Goal: Task Accomplishment & Management: Complete application form

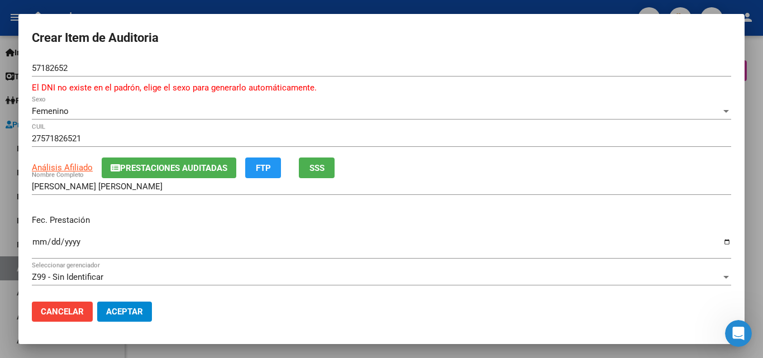
scroll to position [56, 0]
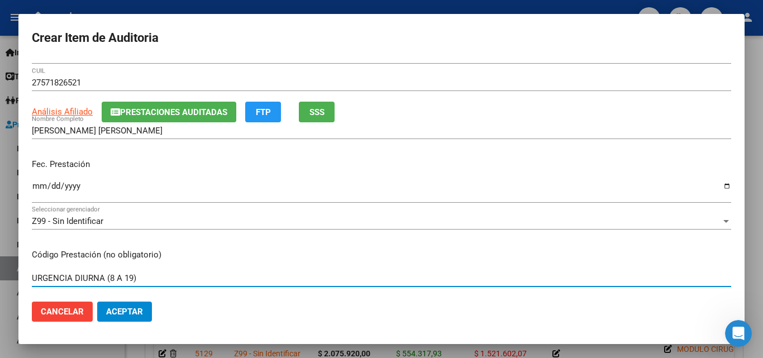
click at [170, 279] on input "URGENCIA DIURNA (8 A 19)" at bounding box center [381, 278] width 699 height 10
click at [133, 277] on input "URGENCIA DIURNA (8 A 19)" at bounding box center [381, 278] width 699 height 10
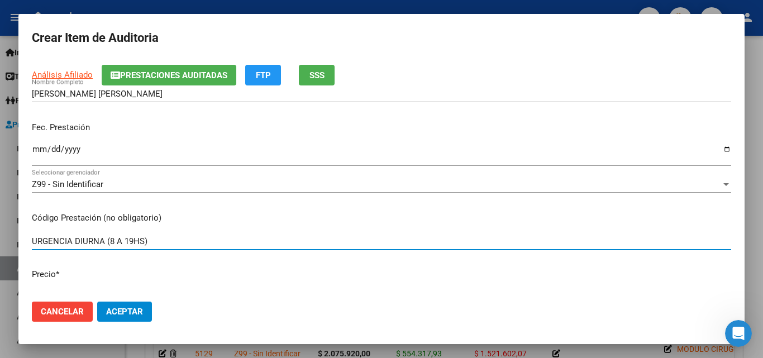
scroll to position [112, 0]
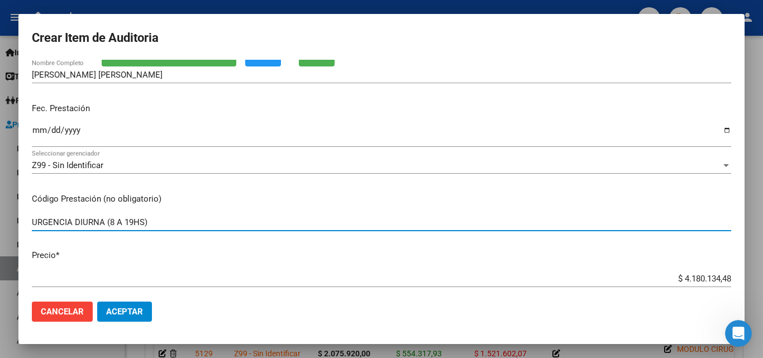
type input "URGENCIA DIURNA (8 A 19HS)"
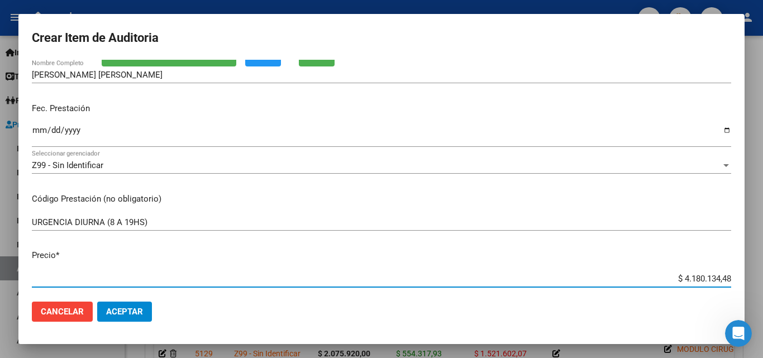
click at [675, 277] on input "$ 4.180.134,48" at bounding box center [381, 279] width 699 height 10
drag, startPoint x: 670, startPoint y: 279, endPoint x: 739, endPoint y: 275, distance: 69.4
click at [739, 275] on mat-dialog-content "57182652 Nro Documento El DNI no existe en el padrón, elige el sexo para genera…" at bounding box center [381, 176] width 726 height 233
type input "$ 0,08"
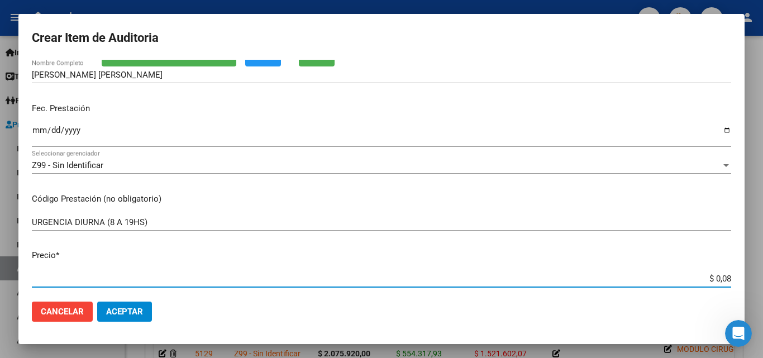
type input "$ 0,81"
type input "$ 8,12"
type input "$ 81,29"
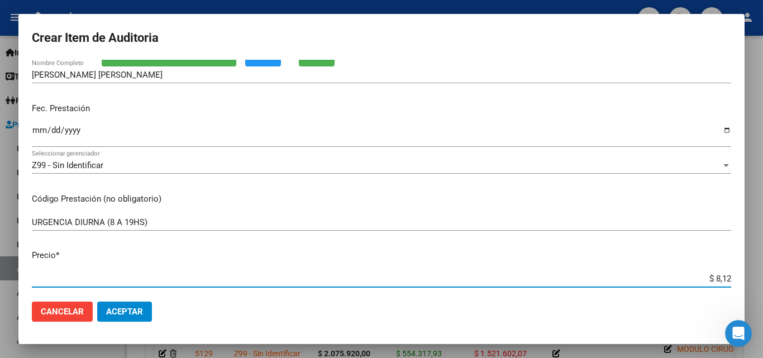
type input "$ 81,29"
type input "$ 812,91"
type input "$ 8.129,17"
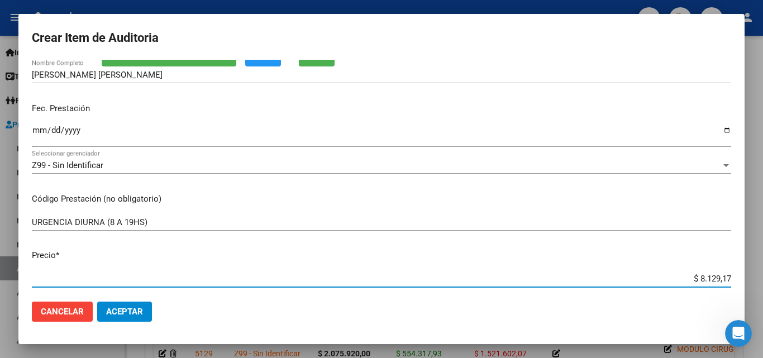
type input "$ 81.291,75"
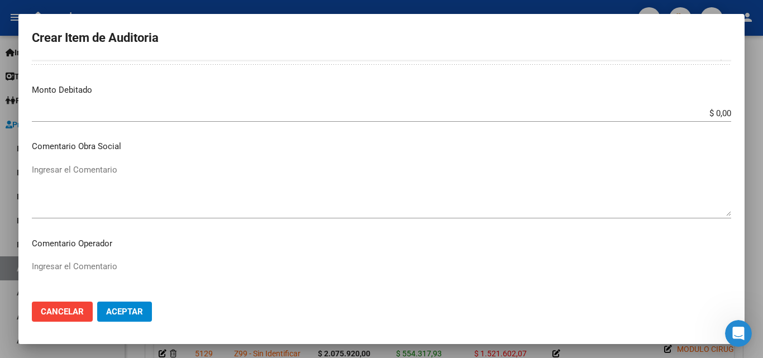
scroll to position [614, 0]
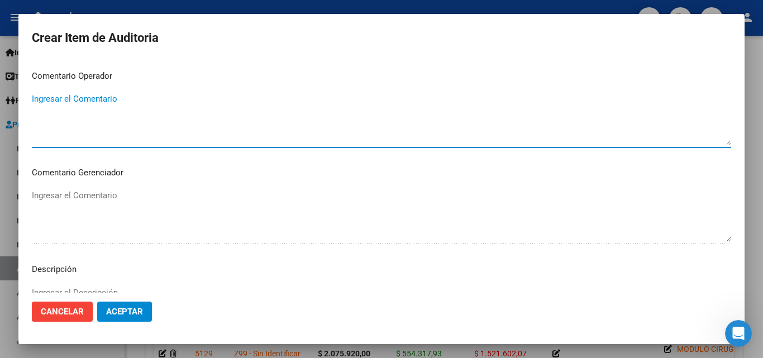
click at [110, 114] on textarea "Ingresar el Comentario" at bounding box center [381, 119] width 699 height 53
paste textarea "OK_49245 AUTORIZADO, PRORROGA POR INTERNACION AUT. OK_HC, EVOLUCION, PROTOCOLO …"
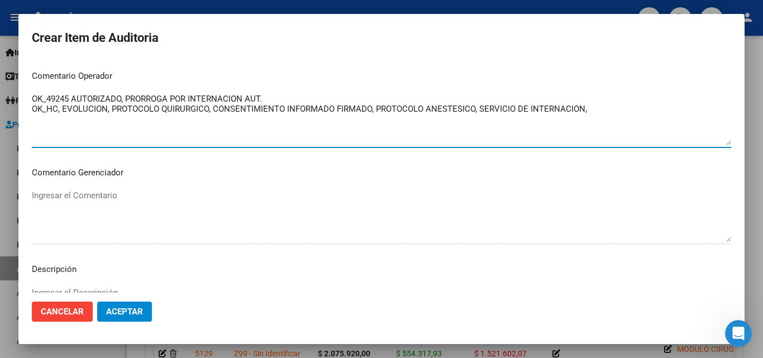
click at [92, 130] on textarea "OK_49245 AUTORIZADO, PRORROGA POR INTERNACION AUT. OK_HC, EVOLUCION, PROTOCOLO …" at bounding box center [381, 119] width 699 height 53
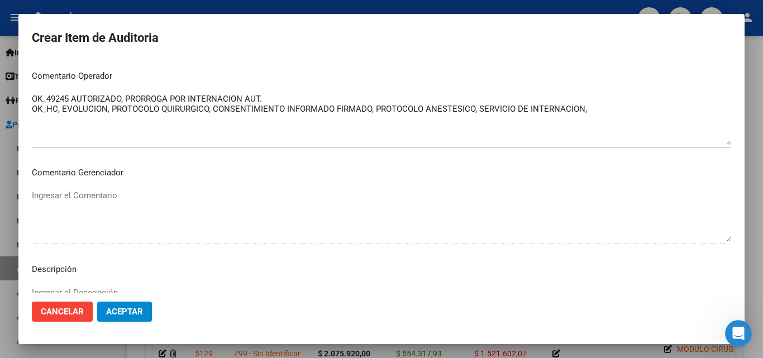
click at [29, 101] on mat-dialog-content "57182652 Nro Documento El DNI no existe en el padrón, elige el sexo para genera…" at bounding box center [381, 176] width 726 height 233
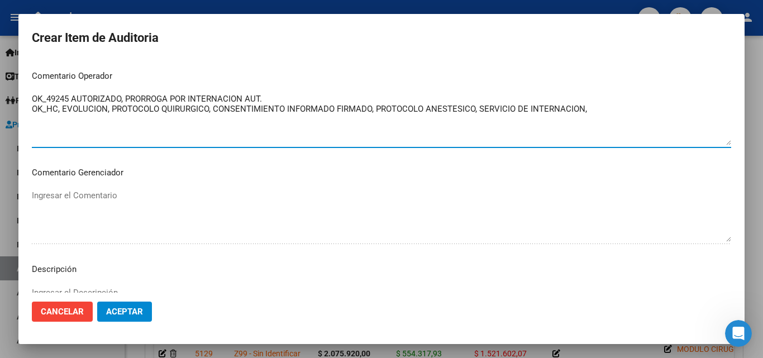
click at [34, 97] on textarea "OK_49245 AUTORIZADO, PRORROGA POR INTERNACION AUT. OK_HC, EVOLUCION, PROTOCOLO …" at bounding box center [381, 119] width 699 height 53
click at [35, 103] on textarea "OK_49245 AUTORIZADO, PRORROGA POR INTERNACION AUT. OK_HC, EVOLUCION, PROTOCOLO …" at bounding box center [381, 119] width 699 height 53
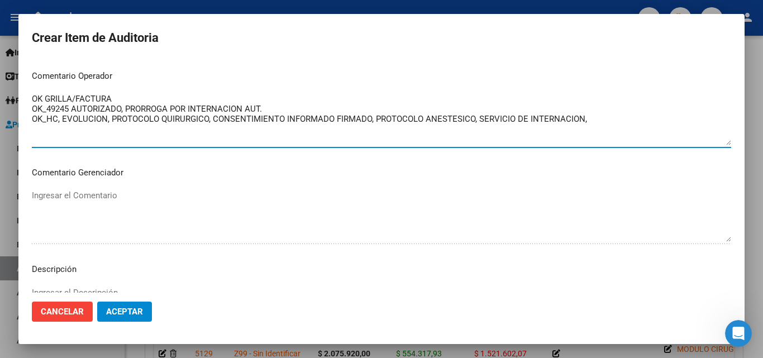
click at [75, 99] on textarea "OK GRILLA/FACTURA OK_49245 AUTORIZADO, PRORROGA POR INTERNACION AUT. OK_HC, EVO…" at bounding box center [381, 119] width 699 height 53
click at [70, 97] on textarea "OK GRILLA/ FACTURA OK_49245 AUTORIZADO, PRORROGA POR INTERNACION AUT. OK_HC, EV…" at bounding box center [381, 119] width 699 height 53
click at [129, 94] on textarea "OK GRILLA / FACTURA OK_49245 AUTORIZADO, PRORROGA POR INTERNACION AUT. OK_HC, E…" at bounding box center [381, 119] width 699 height 53
click at [117, 102] on textarea "OK GRILLA / FACTURA OK_49245 AUTORIZADO, PRORROGA POR INTERNACION AUT. OK_HC, E…" at bounding box center [381, 119] width 699 height 53
click at [126, 101] on textarea "OK GRILLA / FACTURA OK_49245 AUTORIZADO, PRORROGA POR INTERNACION AUT. OK_HC, E…" at bounding box center [381, 119] width 699 height 53
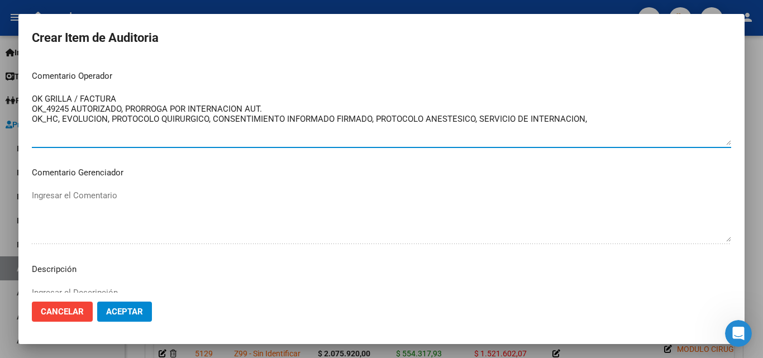
click at [45, 97] on textarea "OK GRILLA / FACTURA OK_49245 AUTORIZADO, PRORROGA POR INTERNACION AUT. OK_HC, E…" at bounding box center [381, 119] width 699 height 53
click at [46, 98] on textarea "OK VALOR GRILLA / FACTURA OK_49245 AUTORIZADO, PRORROGA POR INTERNACION AUT. OK…" at bounding box center [381, 119] width 699 height 53
click at [46, 103] on textarea "OK _VALOR GRILLA / FACTURA OK_49245 AUTORIZADO, PRORROGA POR INTERNACION AUT. O…" at bounding box center [381, 119] width 699 height 53
click at [152, 89] on mat-dialog-content "57182652 Nro Documento El DNI no existe en el padrón, elige el sexo para genera…" at bounding box center [381, 176] width 726 height 233
click at [161, 98] on textarea "OK_VALOR GRILLA / FACTURA OK_49245 AUTORIZADO, PRORROGA POR INTERNACION AUT. OK…" at bounding box center [381, 119] width 699 height 53
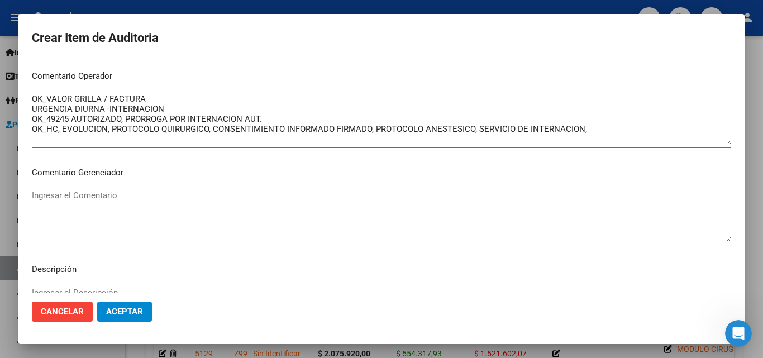
click at [107, 108] on textarea "OK_VALOR GRILLA / FACTURA URGENCIA DIURNA -INTERNACION OK_49245 AUTORIZADO, PRO…" at bounding box center [381, 119] width 699 height 53
click at [110, 108] on textarea "OK_VALOR GRILLA / FACTURA URGENCIA DIURNA -INTERNACION OK_49245 AUTORIZADO, PRO…" at bounding box center [381, 119] width 699 height 53
click at [109, 108] on textarea "OK_VALOR GRILLA / FACTURA URGENCIA DIURNA -INTERNACION OK_49245 AUTORIZADO, PRO…" at bounding box center [381, 119] width 699 height 53
click at [162, 107] on textarea "OK_VALOR GRILLA / FACTURA URGENCIA DIURNA - INTERNACION OK_49245 AUTORIZADO, PR…" at bounding box center [381, 119] width 699 height 53
click at [131, 110] on textarea "OK_VALOR GRILLA / FACTURA URGENCIA DIURNA - INTERNACION OK_49245 AUTORIZADO, PR…" at bounding box center [381, 119] width 699 height 53
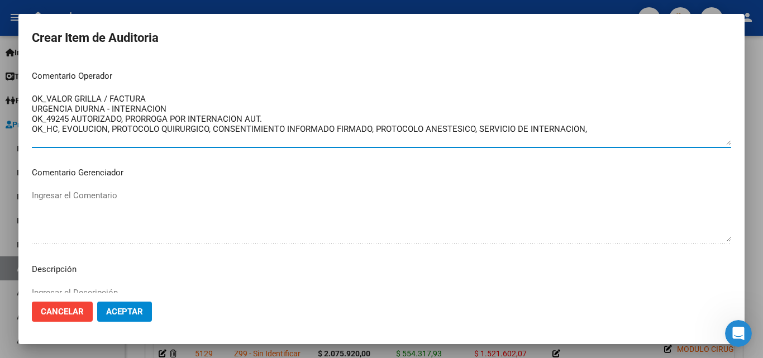
click at [132, 105] on textarea "OK_VALOR GRILLA / FACTURA URGENCIA DIURNA - INTERNACION OK_49245 AUTORIZADO, PR…" at bounding box center [381, 119] width 699 height 53
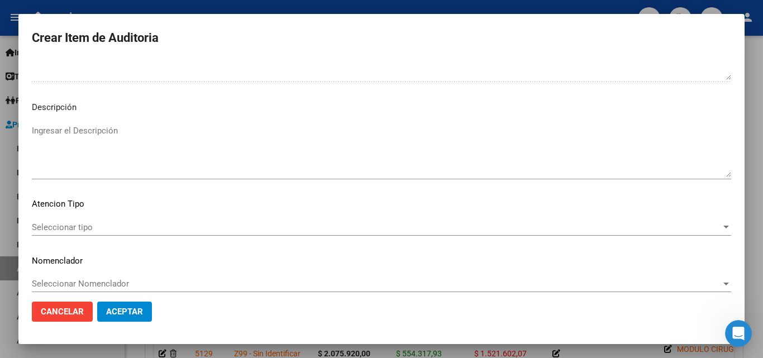
scroll to position [786, 0]
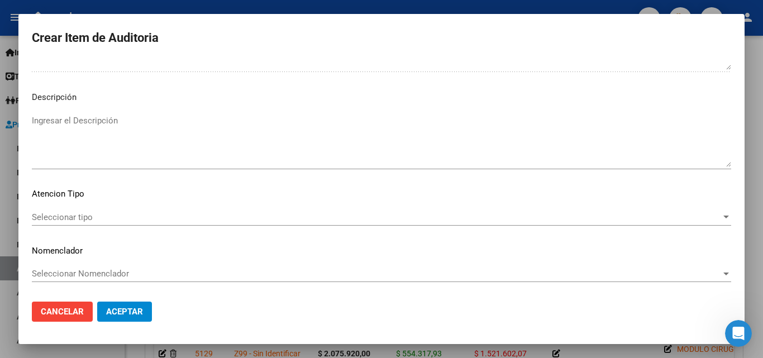
type textarea "OK_VALOR GRILLA / FACTURA URGENCIA DIURNA - INTERNACION OK_49245 AUTORIZADO, PR…"
click at [92, 212] on span "Seleccionar tipo" at bounding box center [376, 217] width 689 height 10
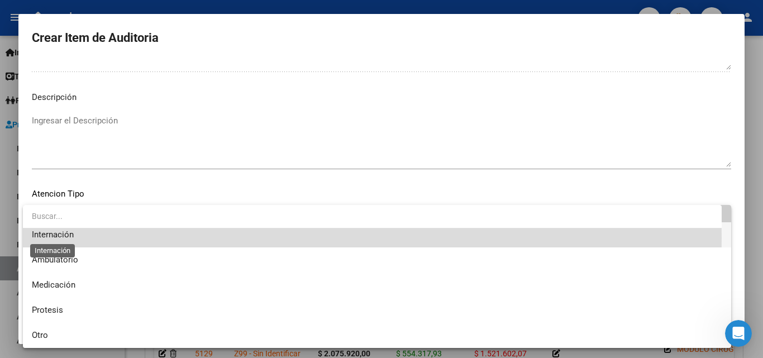
click at [74, 238] on span "Internación" at bounding box center [53, 235] width 42 height 10
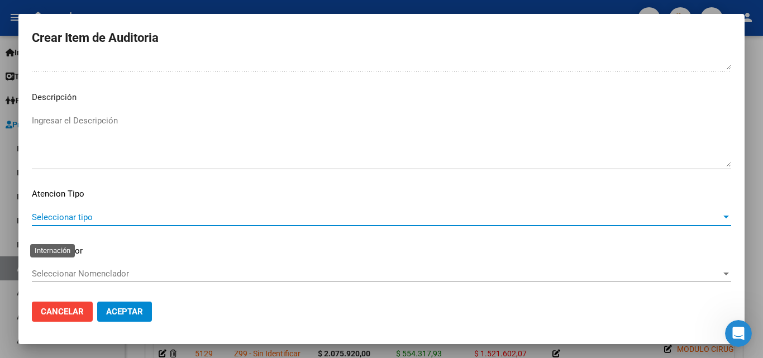
scroll to position [25, 0]
click at [142, 313] on span "Aceptar" at bounding box center [124, 312] width 37 height 10
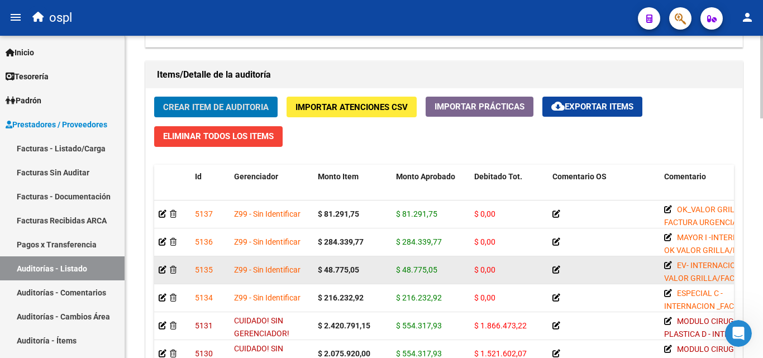
scroll to position [726, 0]
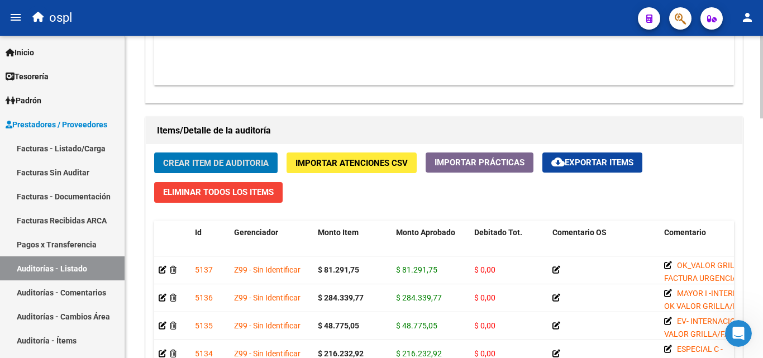
click at [242, 166] on span "Crear Item de Auditoria" at bounding box center [216, 163] width 106 height 10
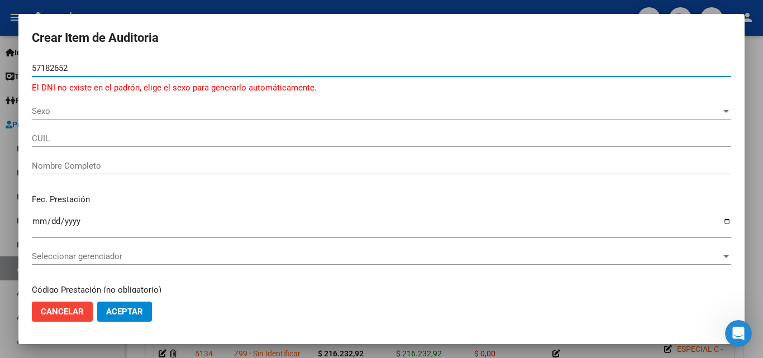
type input "57182652"
click at [65, 116] on span "Sexo" at bounding box center [376, 111] width 689 height 10
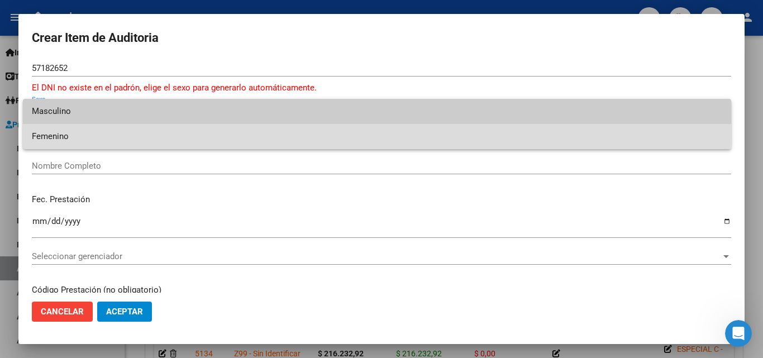
click at [72, 133] on span "Femenino" at bounding box center [377, 136] width 690 height 25
type input "27571826521"
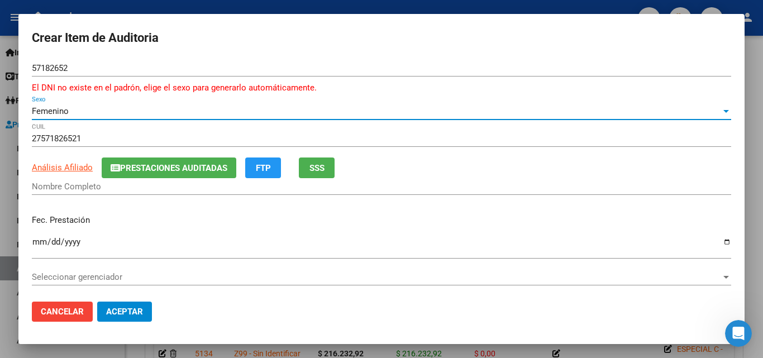
type input "[PERSON_NAME] [PERSON_NAME]"
click at [36, 234] on div "Fec. Prestación Ingresar la fecha" at bounding box center [381, 238] width 699 height 64
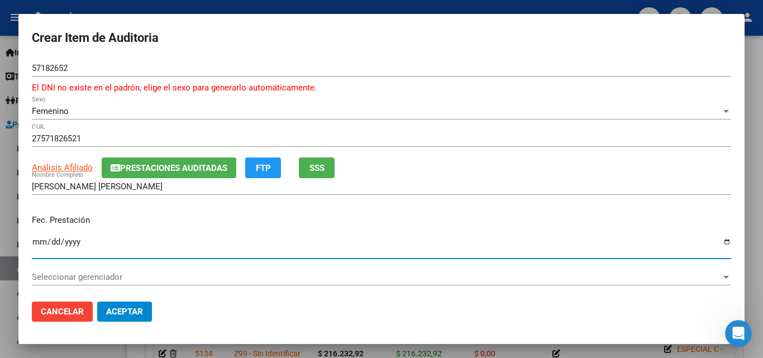
click at [39, 239] on input "Ingresar la fecha" at bounding box center [381, 246] width 699 height 18
type input "[DATE]"
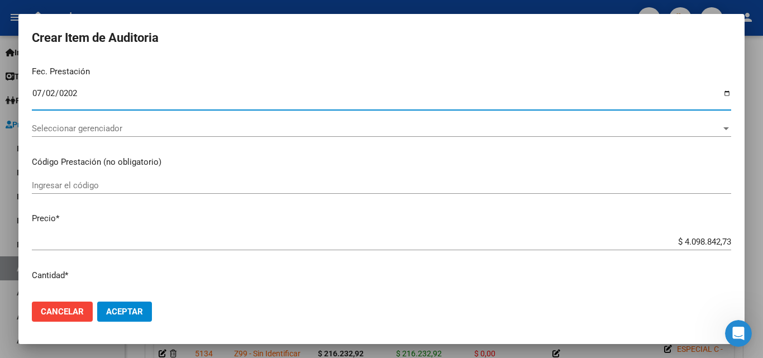
scroll to position [168, 0]
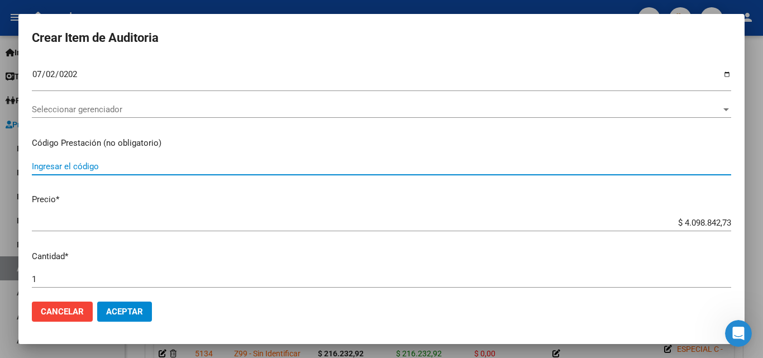
click at [92, 168] on input "Ingresar el código" at bounding box center [381, 166] width 699 height 10
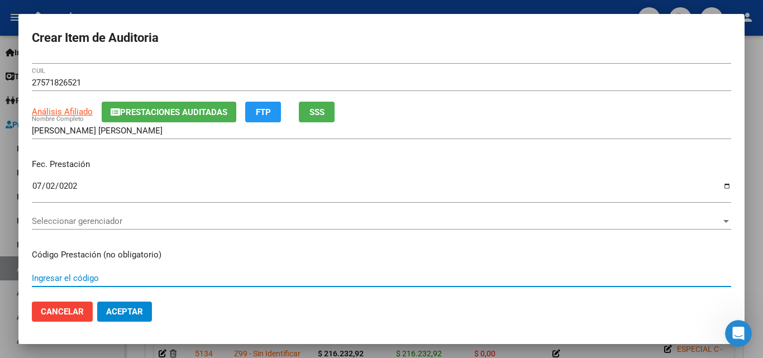
click at [69, 311] on span "Cancelar" at bounding box center [62, 312] width 43 height 10
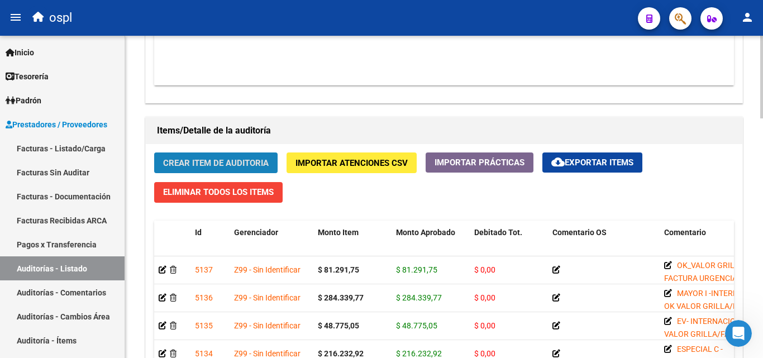
click at [248, 164] on span "Crear Item de Auditoria" at bounding box center [216, 163] width 106 height 10
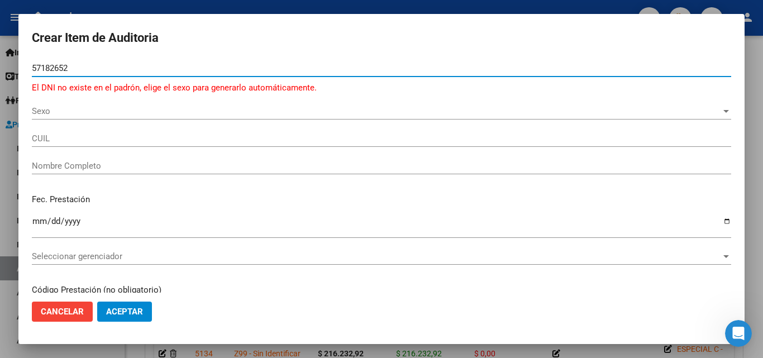
type input "57182652"
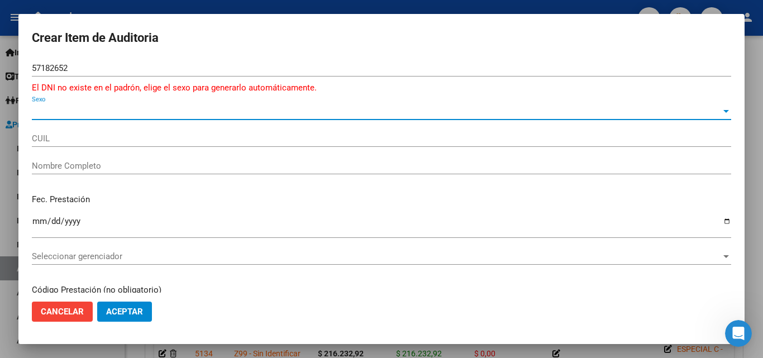
click at [53, 113] on span "Sexo" at bounding box center [376, 111] width 689 height 10
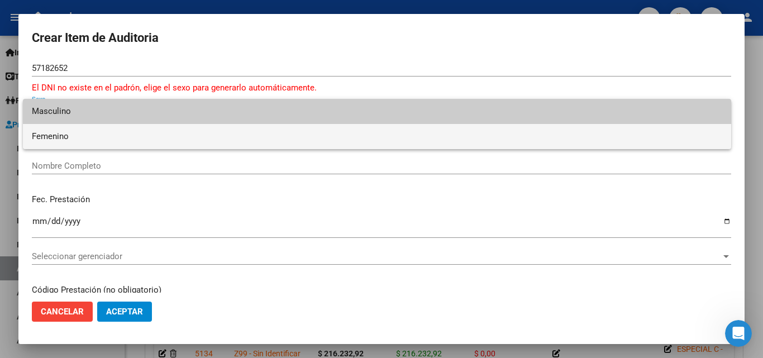
click at [84, 132] on span "Femenino" at bounding box center [377, 136] width 690 height 25
type input "27571826521"
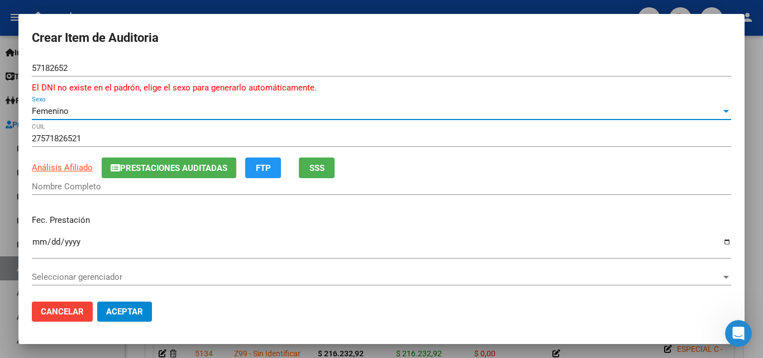
type input "[PERSON_NAME] [PERSON_NAME]"
click at [36, 239] on input "Ingresar la fecha" at bounding box center [381, 246] width 699 height 18
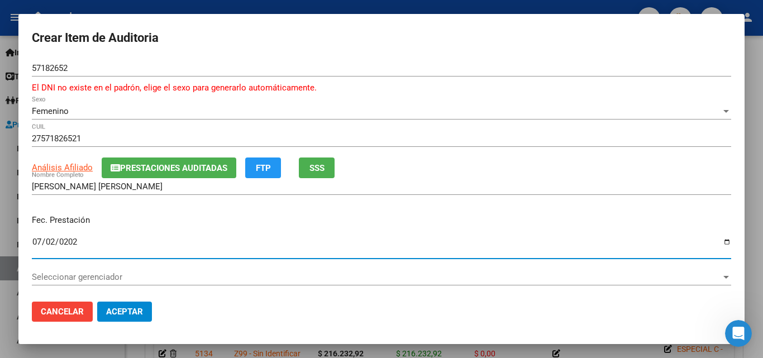
type input "[DATE]"
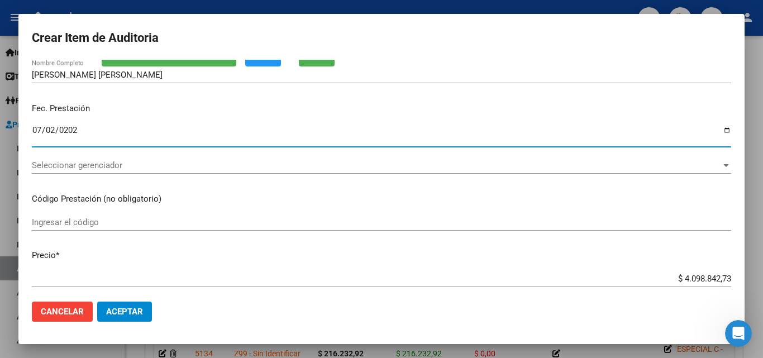
click at [93, 223] on input "Ingresar el código" at bounding box center [381, 222] width 699 height 10
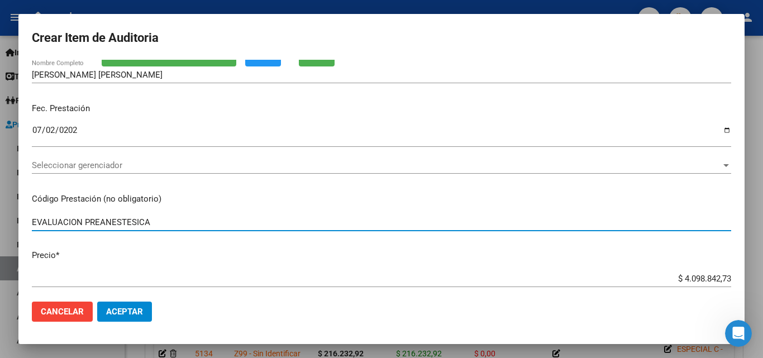
type input "EVALUACION PREANESTESICA"
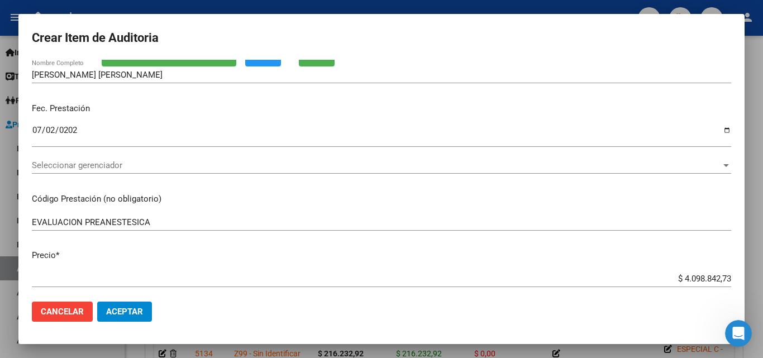
click at [666, 270] on div "$ 4.098.842,73 Ingresar el precio" at bounding box center [381, 278] width 699 height 17
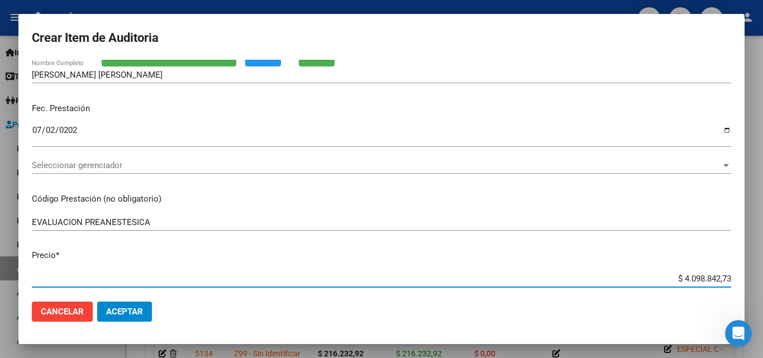
drag, startPoint x: 654, startPoint y: 279, endPoint x: 732, endPoint y: 276, distance: 78.3
click at [732, 276] on mat-dialog-content "57182652 Nro Documento El DNI no existe en el padrón, elige el sexo para genera…" at bounding box center [381, 176] width 726 height 233
type input "$ 0,04"
type input "$ 0,48"
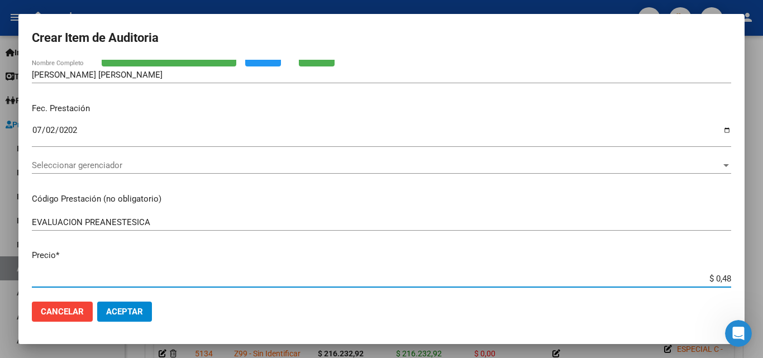
type input "$ 0,48"
type input "$ 4,87"
type input "$ 48,77"
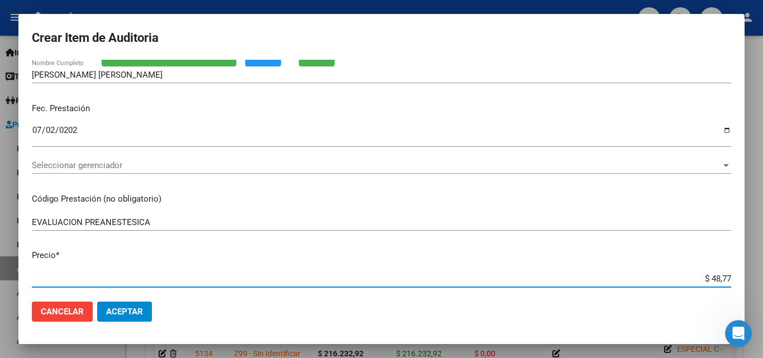
type input "$ 487,75"
type input "$ 4.877,50"
type input "$ 48.775,05"
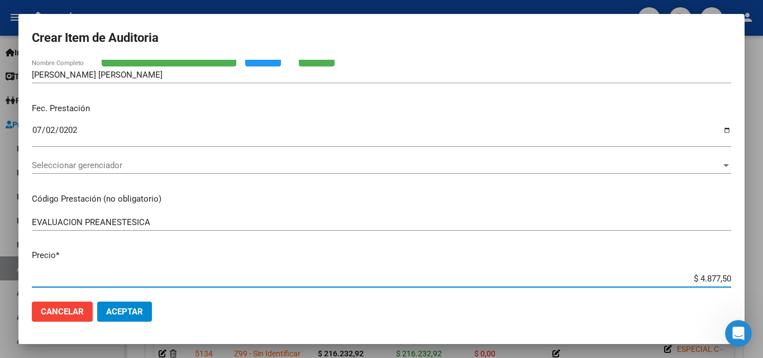
type input "$ 48.775,05"
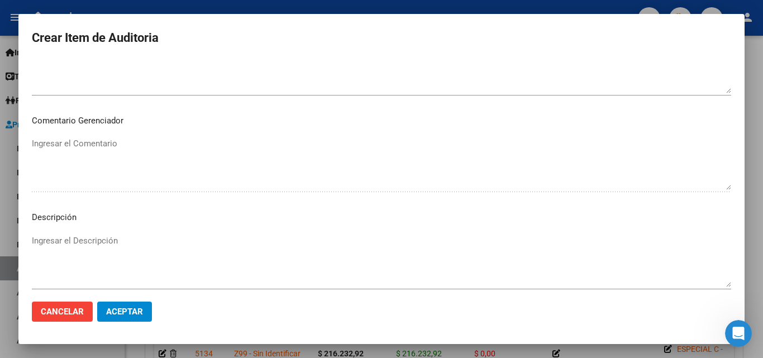
scroll to position [614, 0]
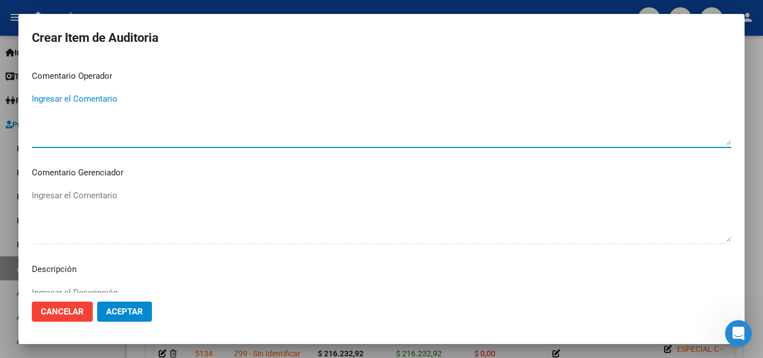
click at [82, 128] on textarea "Ingresar el Comentario" at bounding box center [381, 119] width 699 height 53
paste textarea "OK_49245 AUTORIZADO, PRORROGA POR INTERNACION AUT. OK_HC, EVOLUCION, PROTOCOLO …"
type textarea "OK_49245 AUTORIZADO, PRORROGA POR INTERNACION AUT. OK_HC, EVOLUCION, PROTOCOLO …"
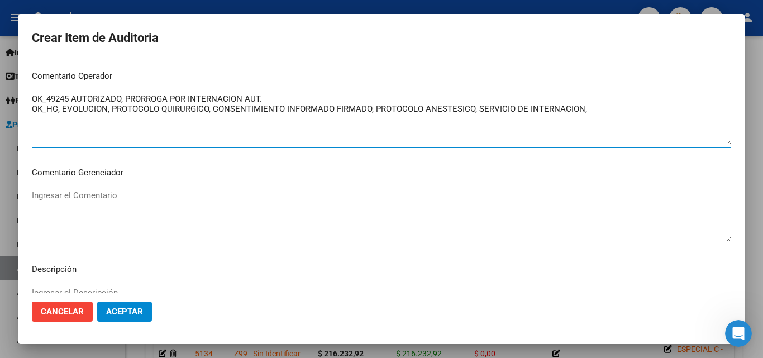
drag, startPoint x: 626, startPoint y: 108, endPoint x: 15, endPoint y: 95, distance: 611.2
click at [15, 95] on div "Crear Item de Auditoria 57182652 Nro Documento El DNI no existe en el padrón, e…" at bounding box center [381, 179] width 763 height 358
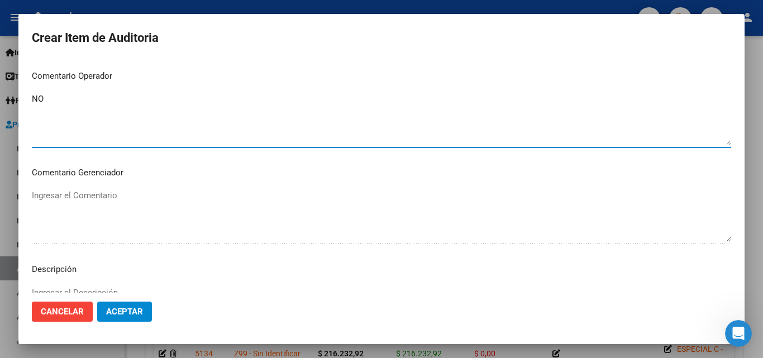
type textarea "N"
click at [135, 111] on textarea "_NO HAY ORDEN MEDICA _NO HAY PRESUPUESTO" at bounding box center [381, 119] width 699 height 53
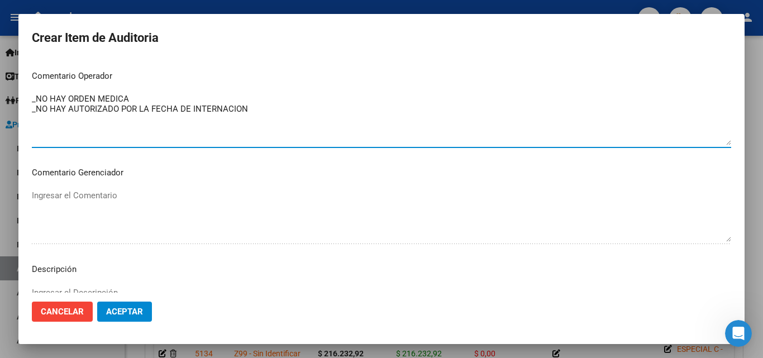
click at [35, 98] on textarea "_NO HAY ORDEN MEDICA _NO HAY AUTORIZADO POR LA FECHA DE INTERNACION" at bounding box center [381, 119] width 699 height 53
click at [32, 98] on textarea "_NO HAY ORDEN MEDICA _NO HAY AUTORIZADO POR LA FECHA DE INTERNACION" at bounding box center [381, 119] width 699 height 53
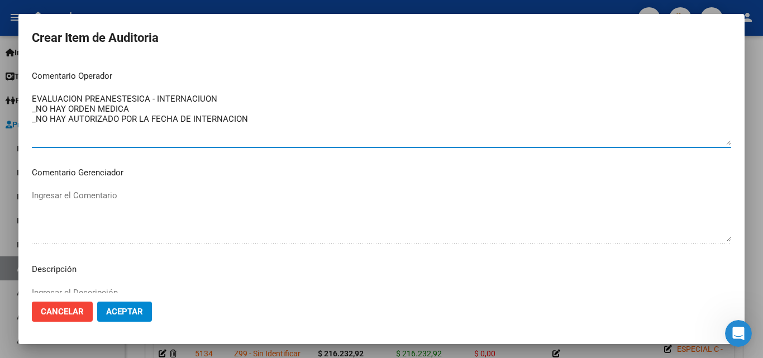
click at [203, 96] on textarea "EVALUACION PREANESTESICA - INTERNACIUON _NO HAY ORDEN MEDICA _NO HAY AUTORIZADO…" at bounding box center [381, 119] width 699 height 53
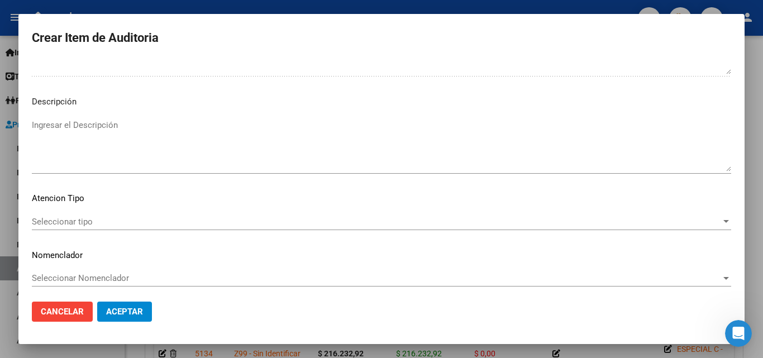
scroll to position [786, 0]
type textarea "EVALUACION PREANESTESICA - INTERNACION _NO HAY ORDEN MEDICA _NO HAY AUTORIZADO …"
click at [77, 209] on div "Seleccionar tipo Seleccionar tipo" at bounding box center [381, 217] width 699 height 17
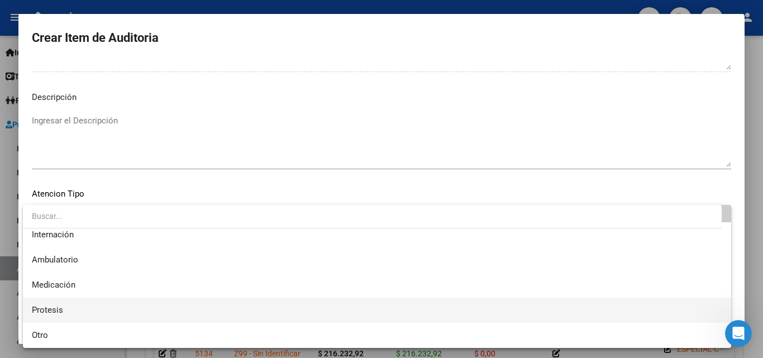
scroll to position [0, 0]
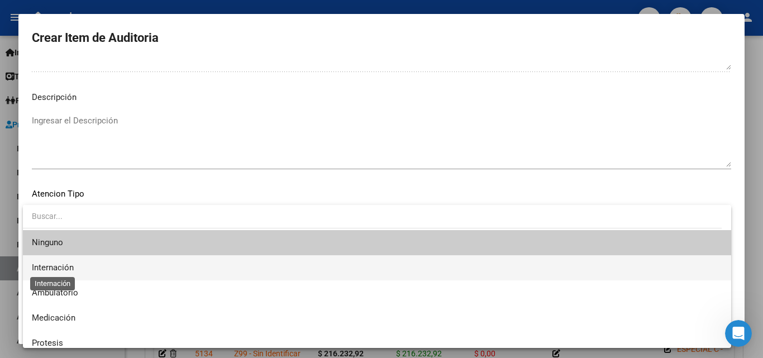
click at [73, 269] on span "Internación" at bounding box center [53, 268] width 42 height 10
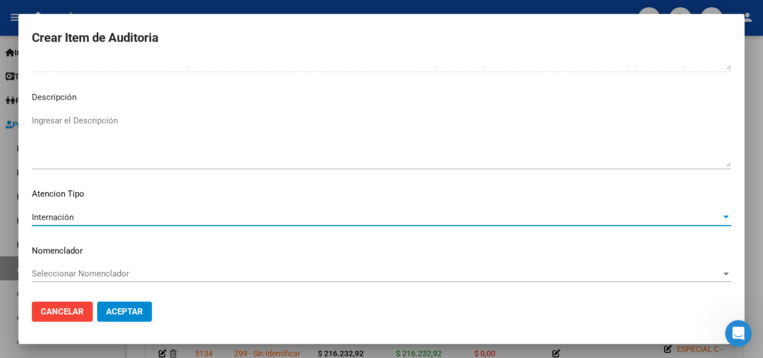
click at [127, 313] on span "Aceptar" at bounding box center [124, 312] width 37 height 10
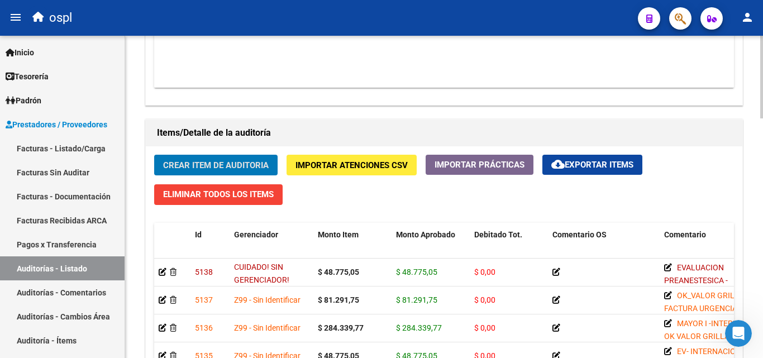
scroll to position [726, 0]
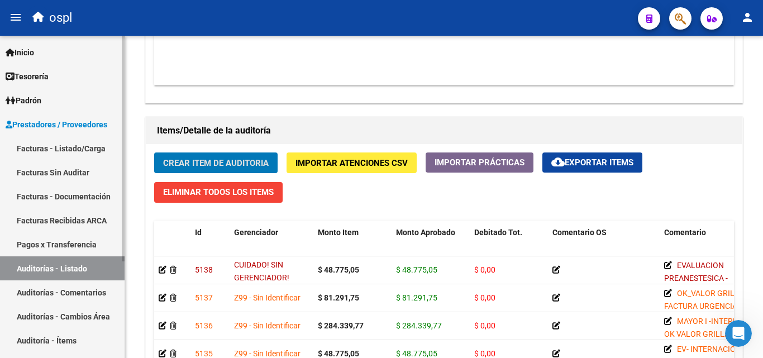
click at [75, 142] on link "Facturas - Listado/Carga" at bounding box center [62, 148] width 125 height 24
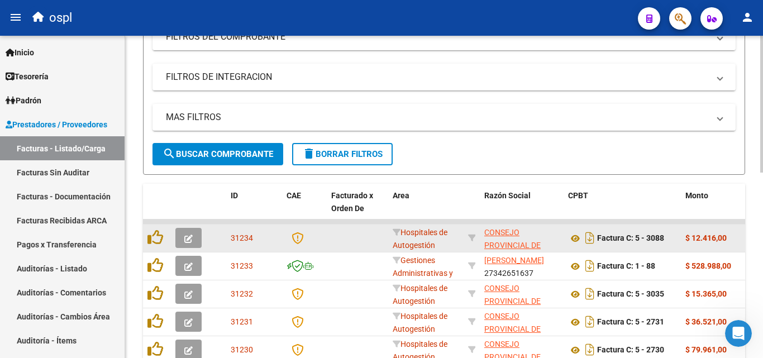
scroll to position [45, 0]
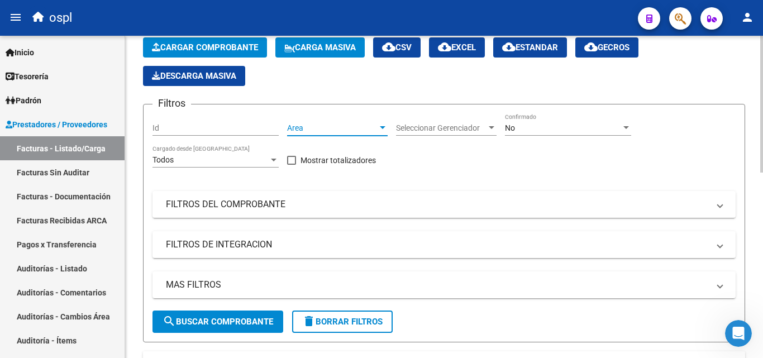
click at [313, 130] on span "Area" at bounding box center [332, 127] width 90 height 9
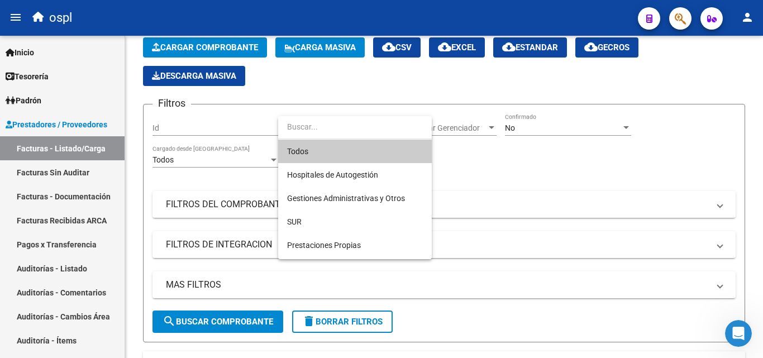
scroll to position [112, 0]
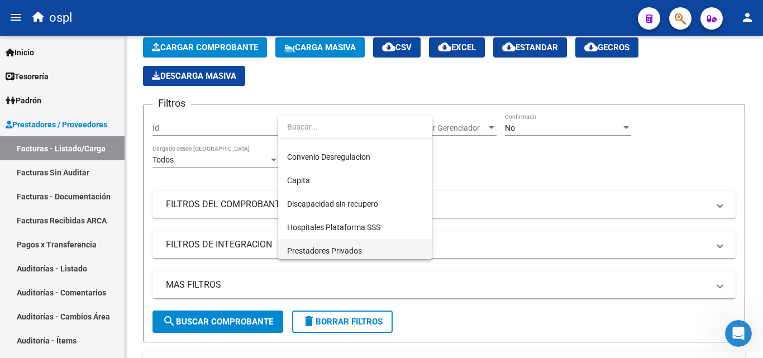
click at [340, 245] on span "Prestadores Privados" at bounding box center [355, 250] width 136 height 23
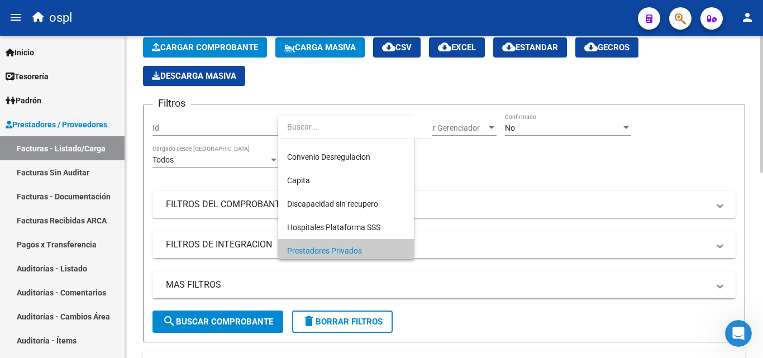
scroll to position [115, 0]
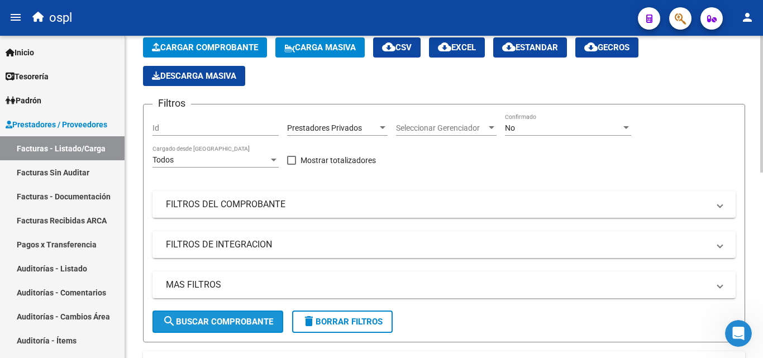
click at [242, 326] on span "search Buscar Comprobante" at bounding box center [218, 322] width 111 height 10
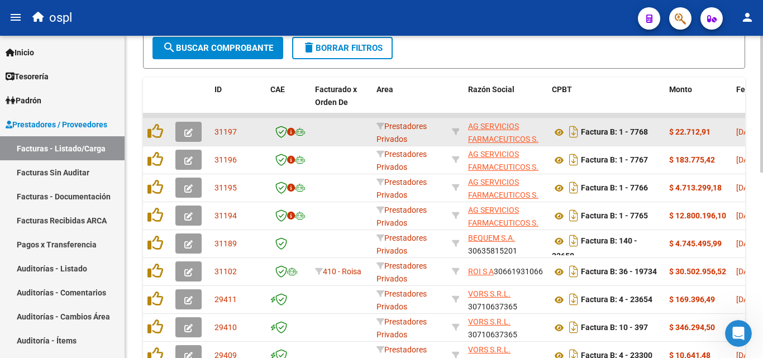
scroll to position [212, 0]
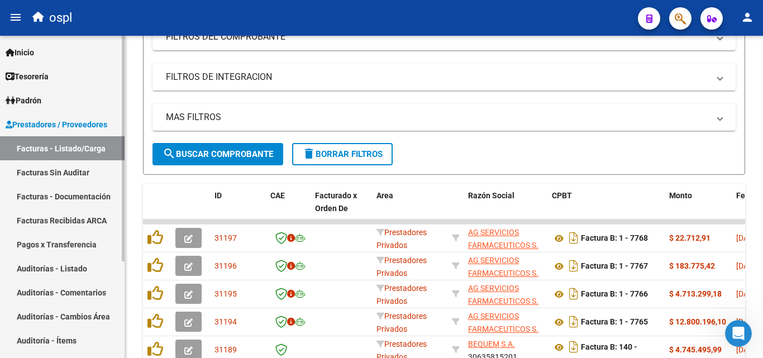
click at [85, 268] on link "Auditorías - Listado" at bounding box center [62, 268] width 125 height 24
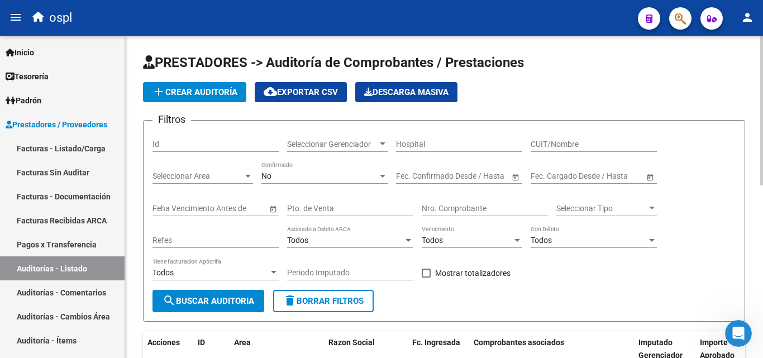
click at [443, 206] on input "Nro. Comprobante" at bounding box center [485, 208] width 126 height 9
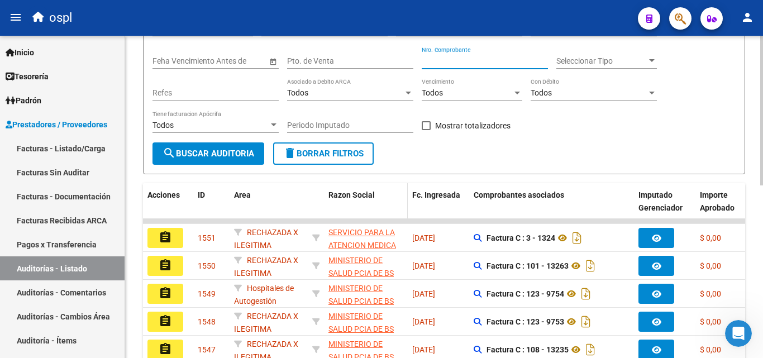
scroll to position [112, 0]
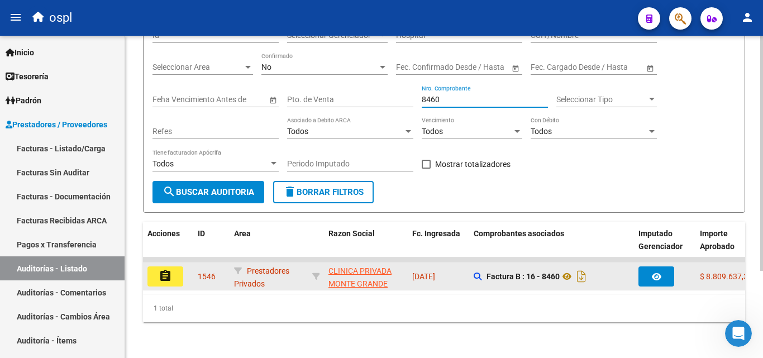
type input "8460"
click at [178, 273] on button "assignment" at bounding box center [165, 276] width 36 height 20
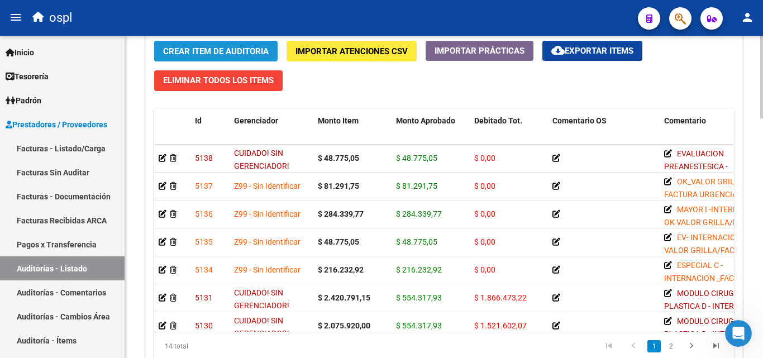
click at [236, 51] on span "Crear Item de Auditoria" at bounding box center [216, 51] width 106 height 10
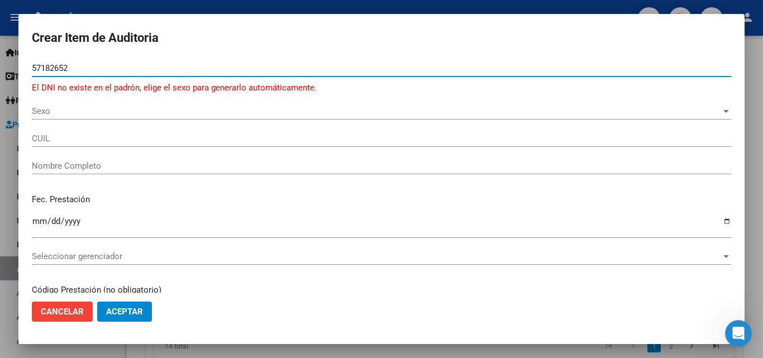
type input "57182652"
click at [43, 108] on span "Sexo" at bounding box center [376, 111] width 689 height 10
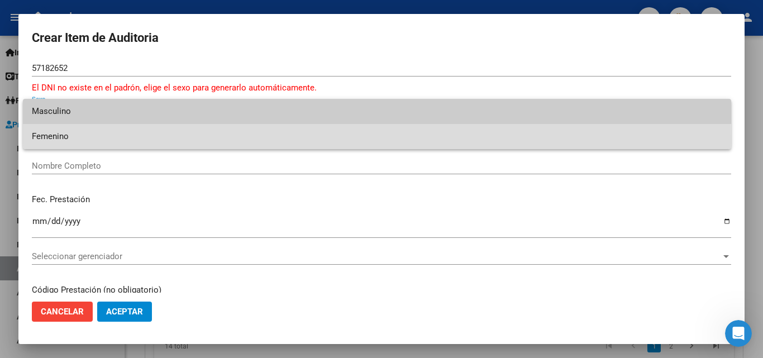
click at [60, 139] on span "Femenino" at bounding box center [377, 136] width 690 height 25
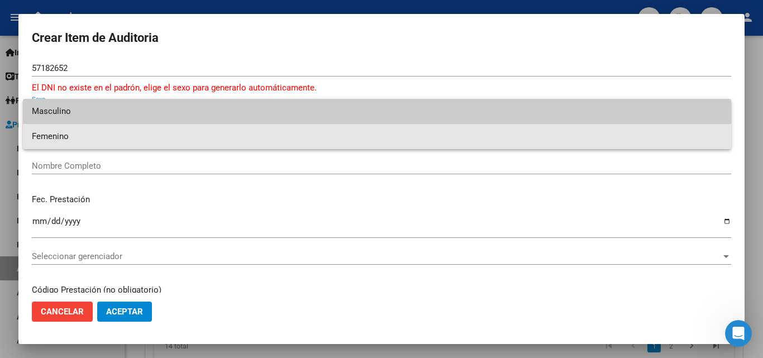
type input "27571826521"
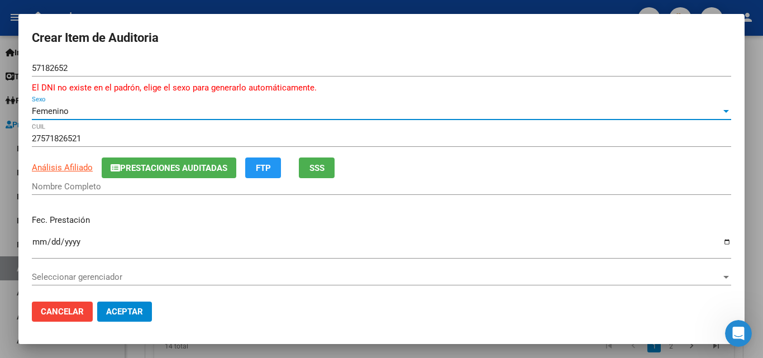
type input "[PERSON_NAME] [PERSON_NAME]"
click at [38, 242] on input "Ingresar la fecha" at bounding box center [381, 246] width 699 height 18
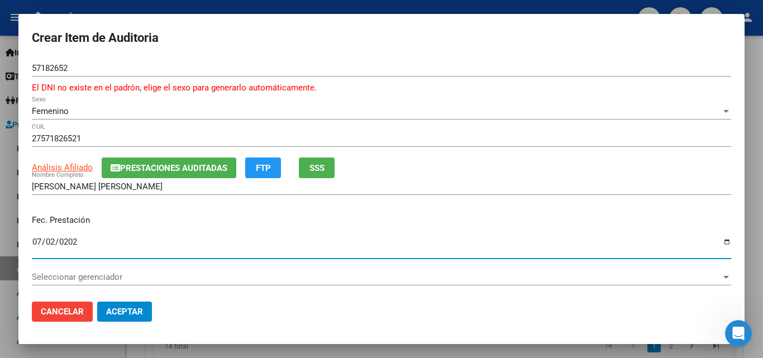
type input "[DATE]"
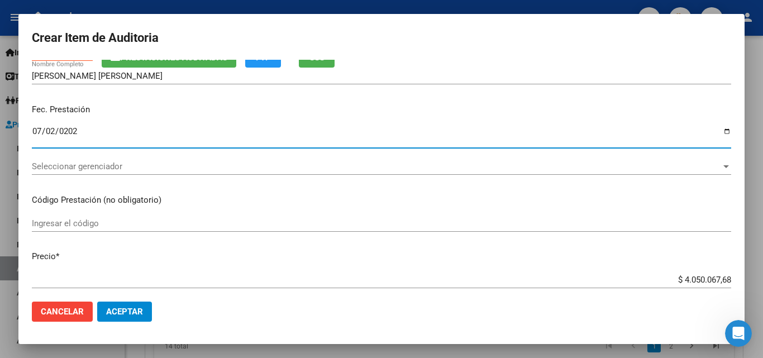
scroll to position [112, 0]
click at [98, 224] on input "Ingresar el código" at bounding box center [381, 222] width 699 height 10
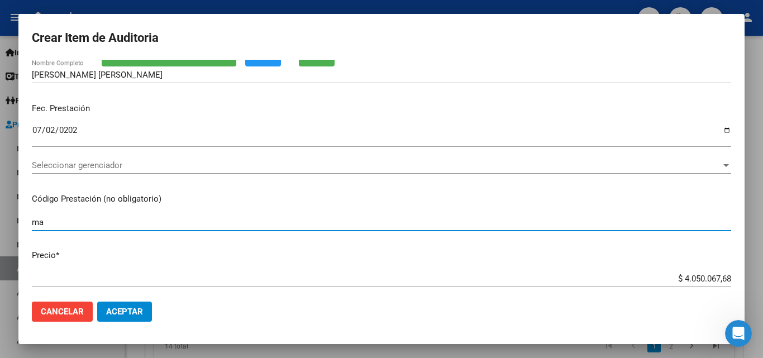
type input "m"
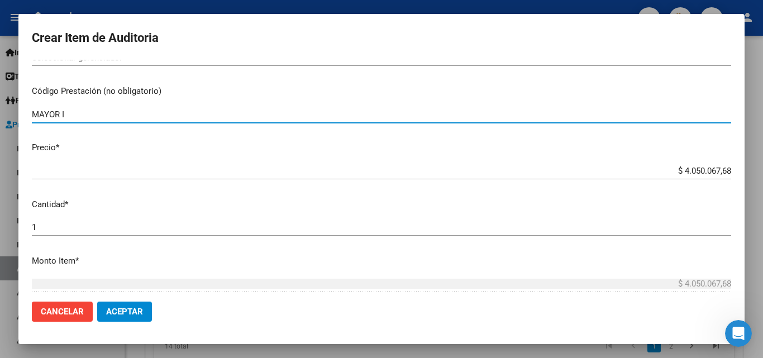
scroll to position [223, 0]
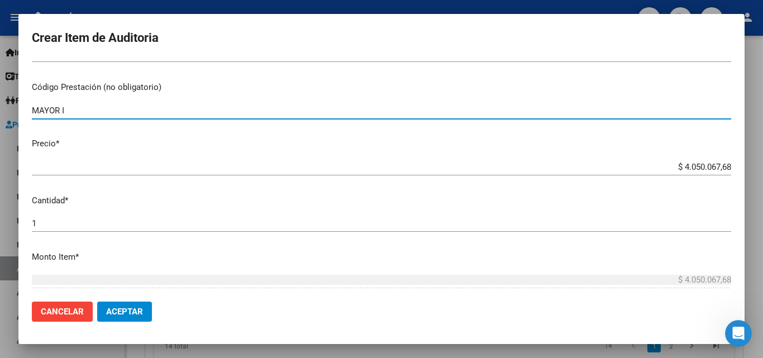
type input "MAYOR I"
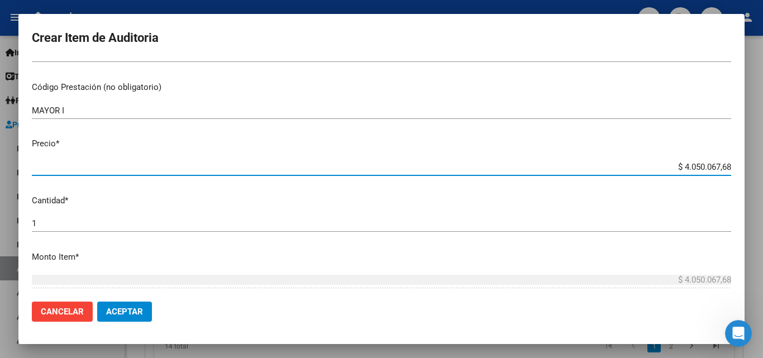
drag, startPoint x: 655, startPoint y: 168, endPoint x: 727, endPoint y: 168, distance: 71.5
click at [727, 168] on app-form-text-field "Precio * $ 4.050.067,68 Ingresar el precio" at bounding box center [386, 154] width 708 height 35
type input "$ 0,02"
type input "$ 0,28"
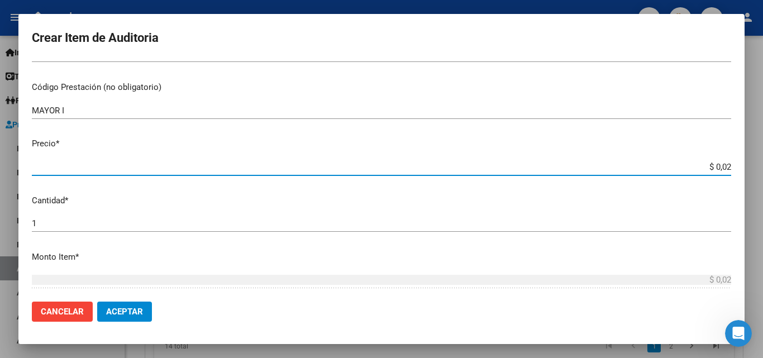
type input "$ 0,28"
type input "$ 2,84"
type input "$ 28,43"
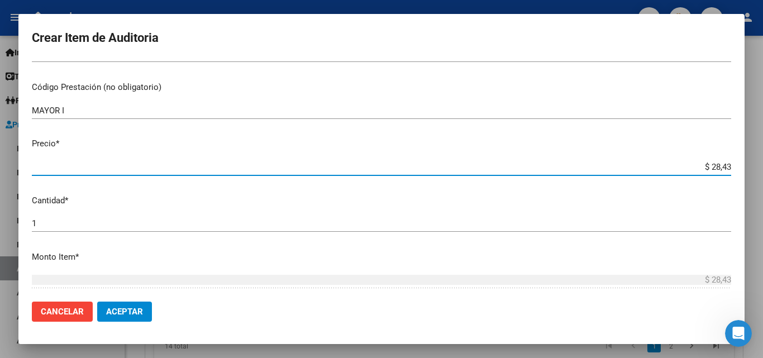
type input "$ 284,33"
type input "$ 2.843,39"
type input "$ 28.433,97"
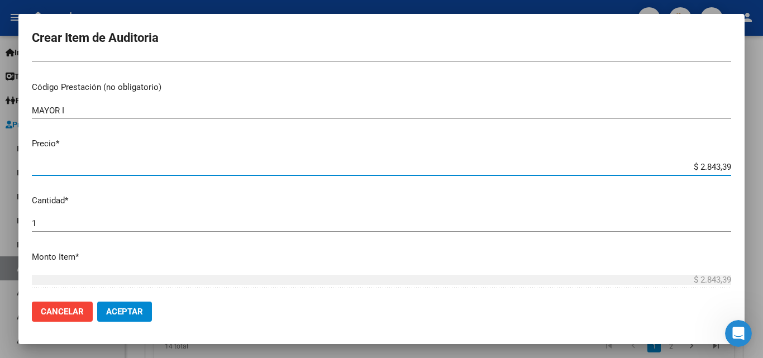
type input "$ 28.433,97"
type input "$ 284.339,77"
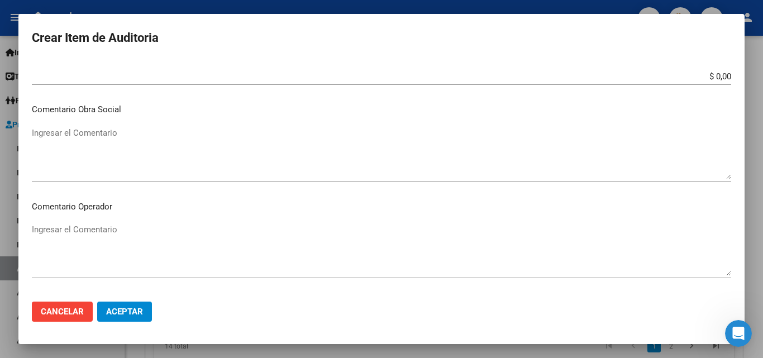
scroll to position [503, 0]
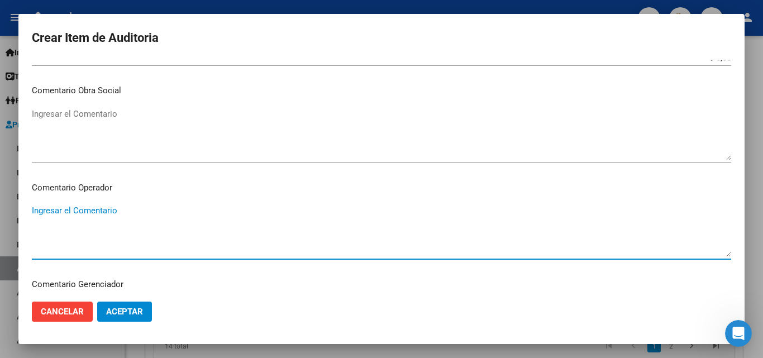
click at [96, 206] on textarea "Ingresar el Comentario" at bounding box center [381, 230] width 699 height 53
click at [161, 214] on textarea "OK_VALOR GRILLA/FACTURA" at bounding box center [381, 230] width 699 height 53
click at [84, 228] on textarea "OK_VALOR GRILLA/FACTURA" at bounding box center [381, 230] width 699 height 53
click at [37, 241] on textarea "OK_VALOR GRILLA/FACTURA MAYOR I - INTERNACION _NO HAY ORDEN MEDICA -NO HAY AUTO…" at bounding box center [381, 230] width 699 height 53
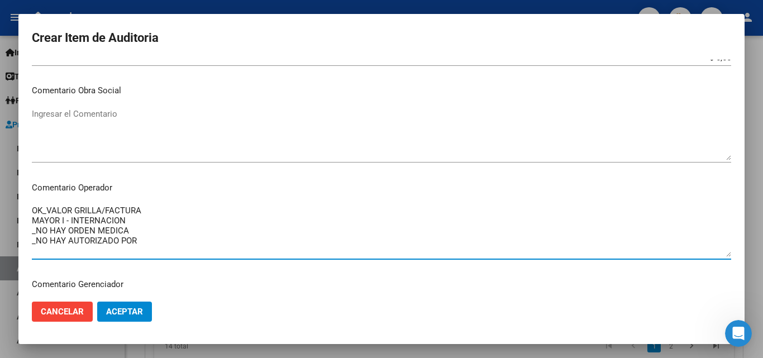
click at [173, 246] on textarea "OK_VALOR GRILLA/FACTURA MAYOR I - INTERNACION _NO HAY ORDEN MEDICA _NO HAY AUTO…" at bounding box center [381, 230] width 699 height 53
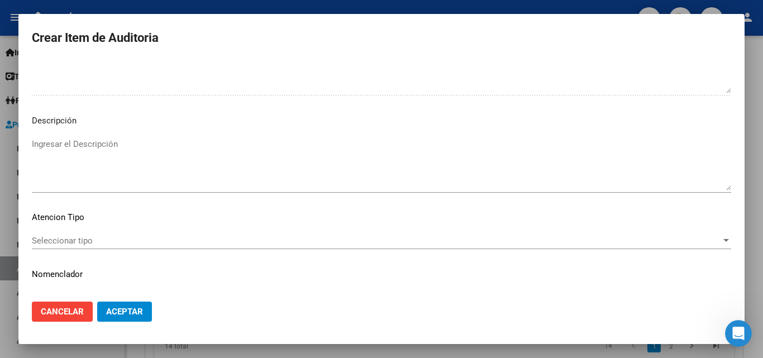
scroll to position [782, 0]
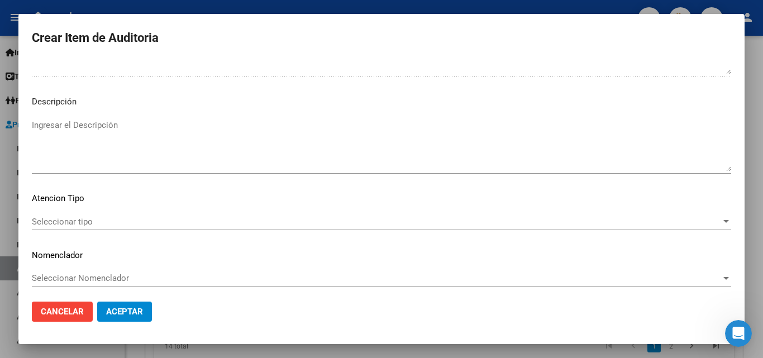
type textarea "OK_VALOR GRILLA/FACTURA MAYOR I - INTERNACION _NO HAY ORDEN MEDICA _NO HAY AUTO…"
click at [78, 275] on span "Seleccionar Nomenclador" at bounding box center [376, 278] width 689 height 10
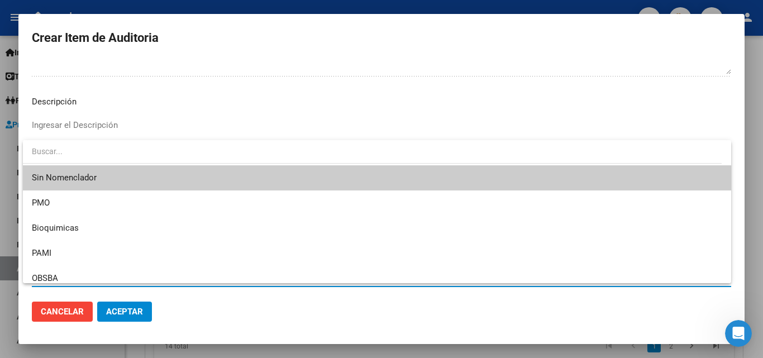
click at [120, 117] on div at bounding box center [381, 179] width 763 height 358
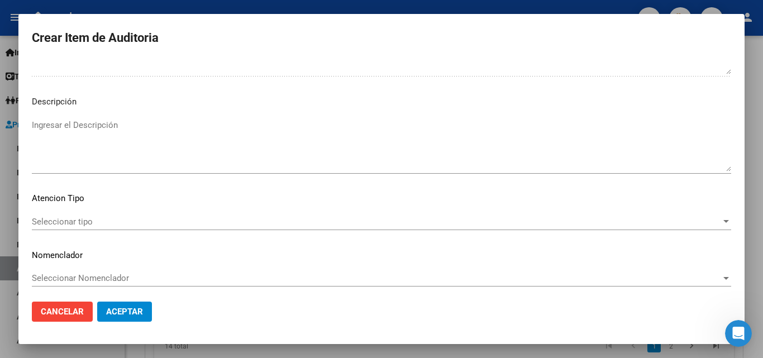
click at [73, 217] on div "Seleccionar tipo Seleccionar tipo" at bounding box center [381, 221] width 699 height 17
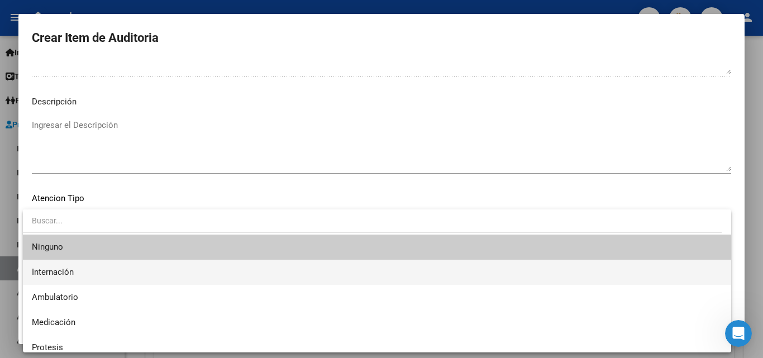
click at [66, 274] on span "Internación" at bounding box center [53, 272] width 42 height 10
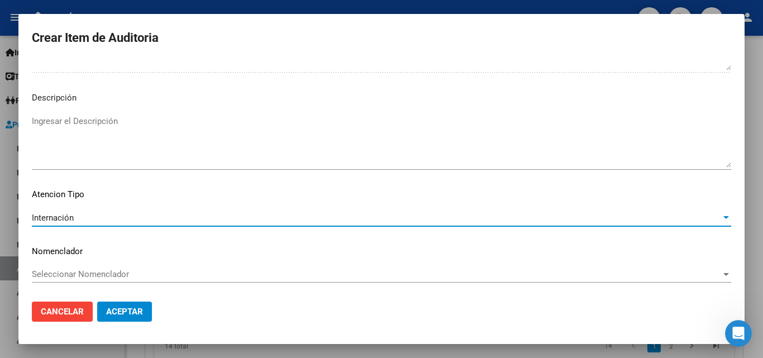
scroll to position [786, 0]
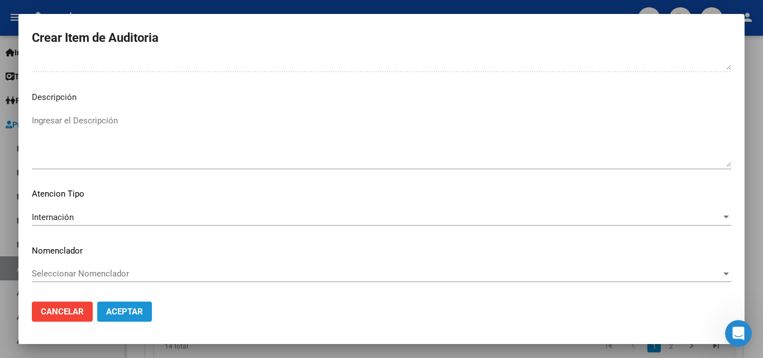
click at [123, 311] on span "Aceptar" at bounding box center [124, 312] width 37 height 10
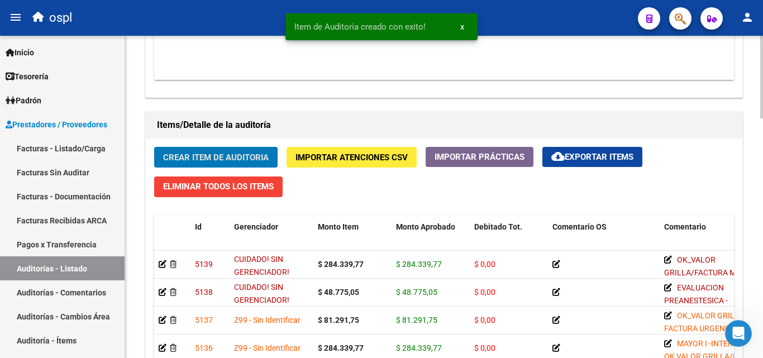
scroll to position [726, 0]
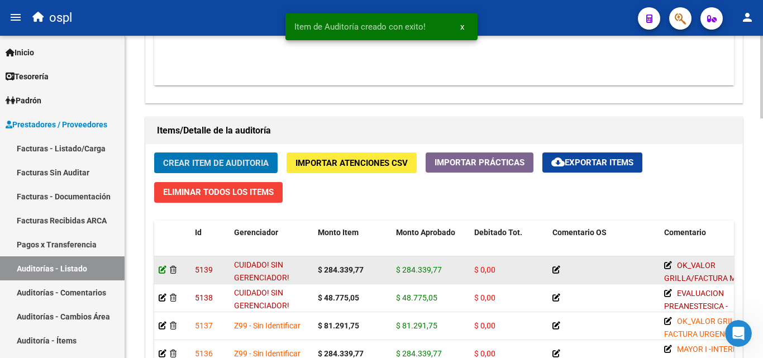
click at [161, 271] on icon at bounding box center [163, 270] width 8 height 8
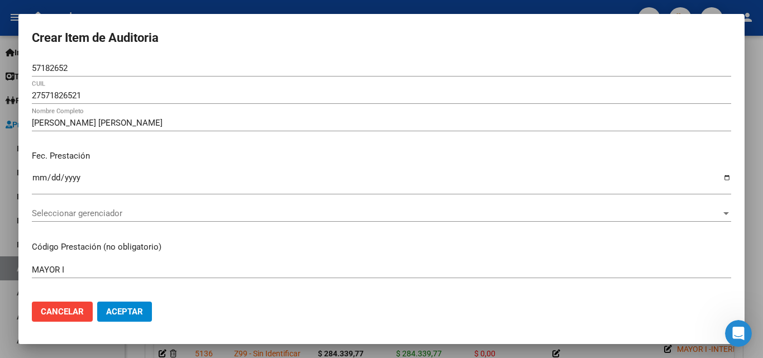
click at [2, 32] on div at bounding box center [381, 179] width 763 height 358
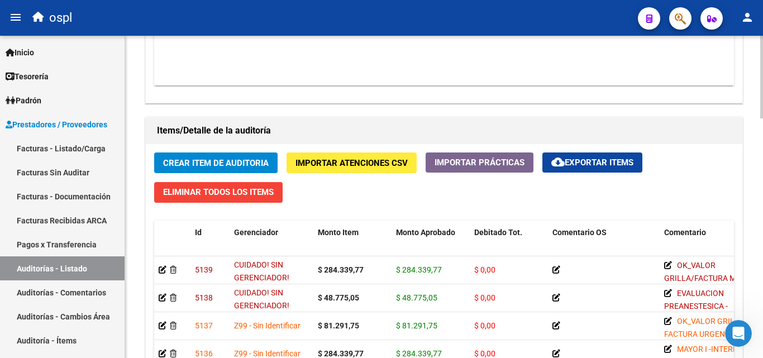
click at [202, 159] on span "Crear Item de Auditoria" at bounding box center [216, 163] width 106 height 10
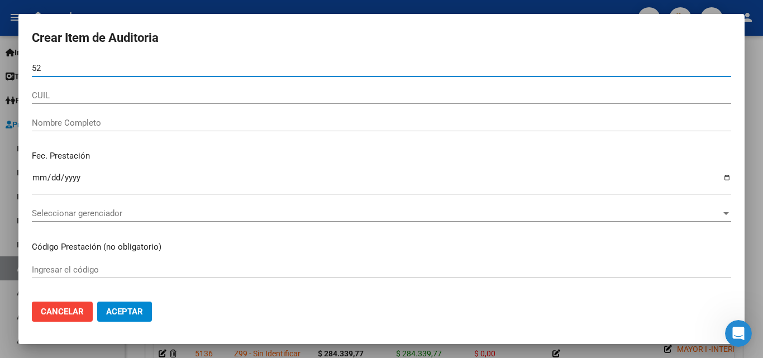
type input "5"
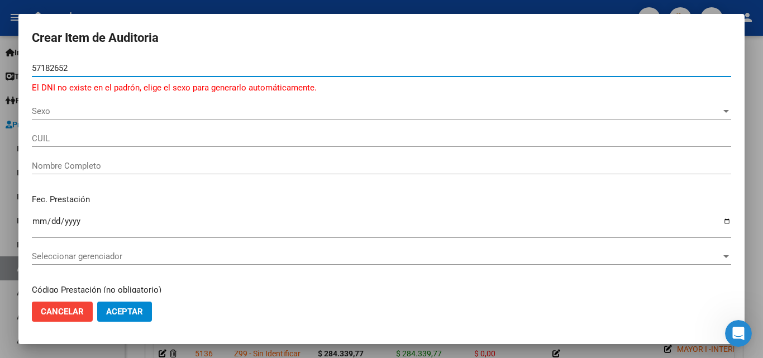
type input "57182652"
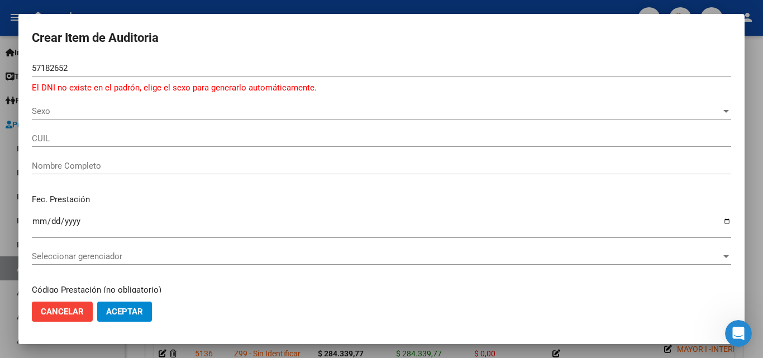
click at [71, 117] on div "Sexo Sexo" at bounding box center [381, 111] width 699 height 17
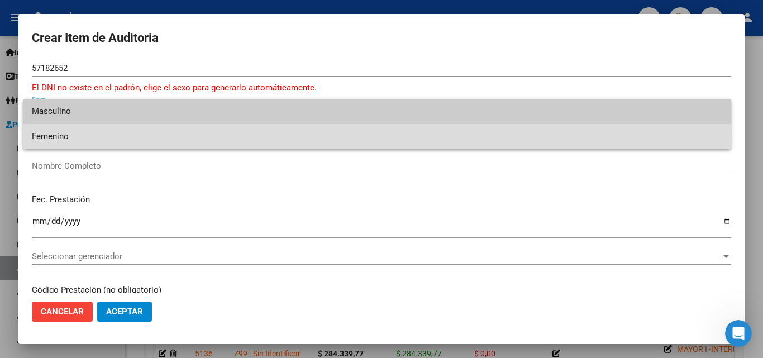
click at [82, 138] on span "Femenino" at bounding box center [377, 136] width 690 height 25
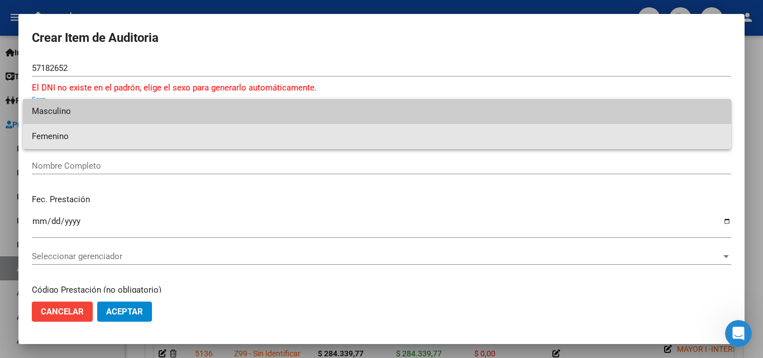
type input "27571826521"
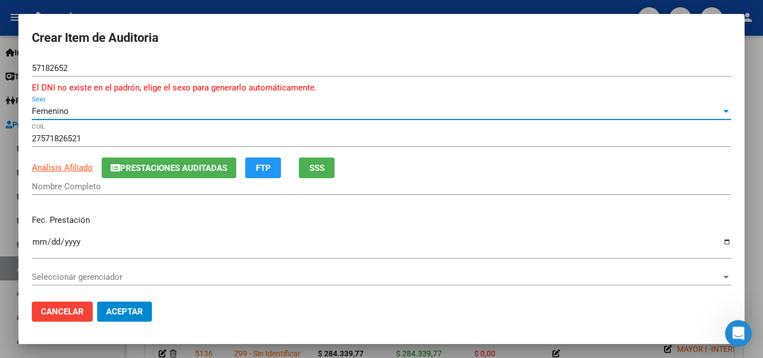
type input "[PERSON_NAME] [PERSON_NAME]"
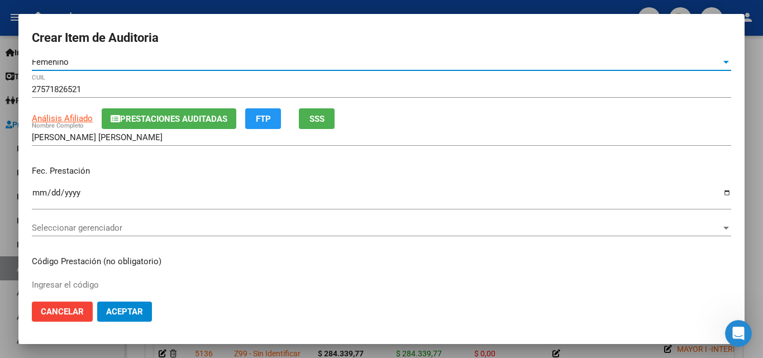
scroll to position [56, 0]
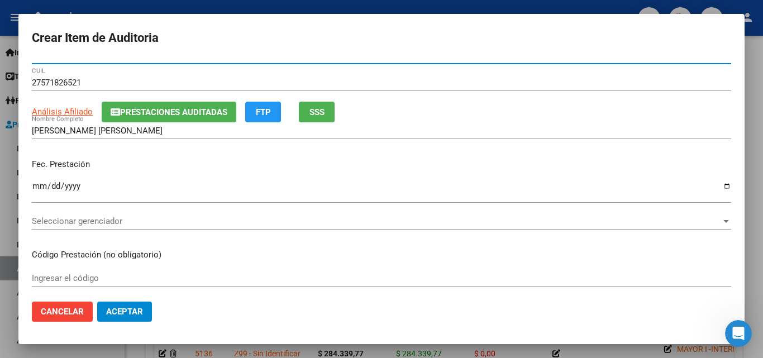
click at [42, 189] on input "Ingresar la fecha" at bounding box center [381, 191] width 699 height 18
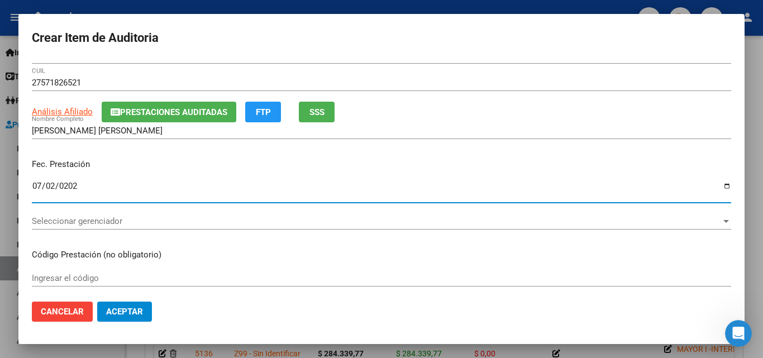
type input "[DATE]"
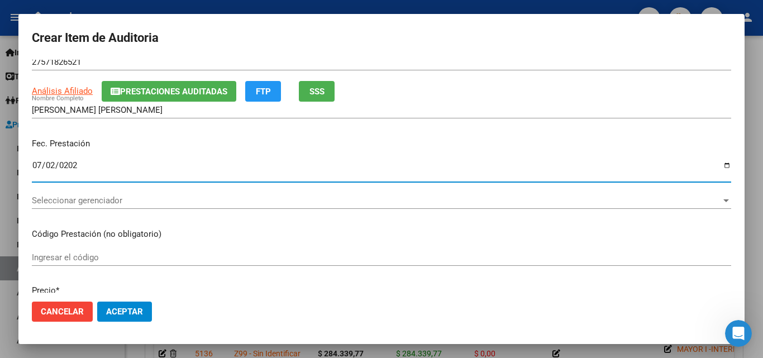
scroll to position [112, 0]
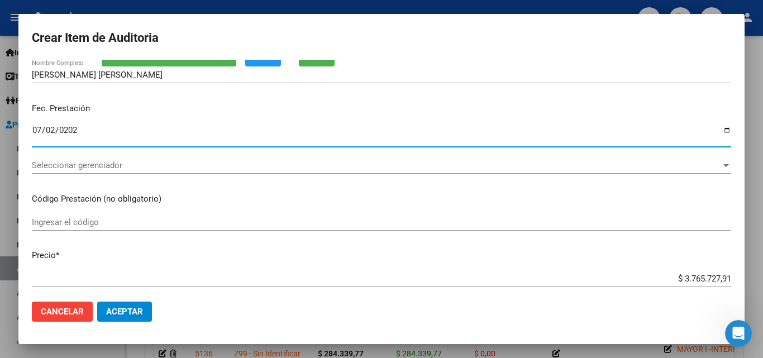
click at [76, 226] on input "Ingresar el código" at bounding box center [381, 222] width 699 height 10
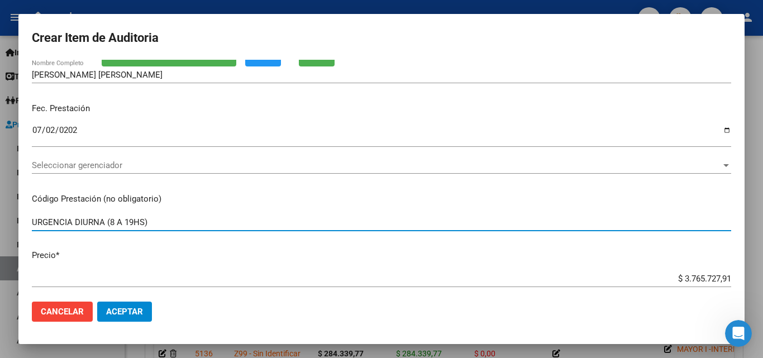
type input "URGENCIA DIURNA (8 A 19HS)"
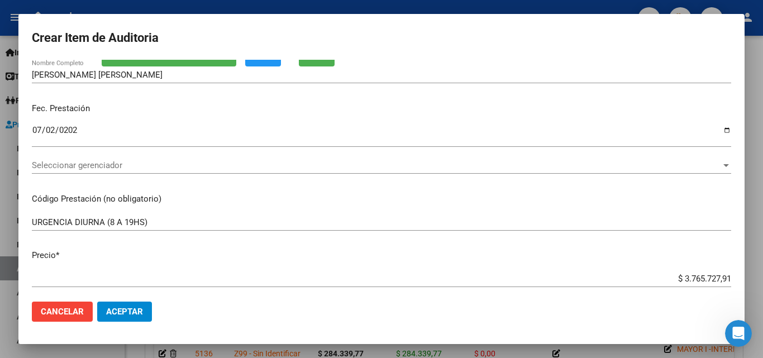
click at [667, 266] on mat-dialog-content "57182652 Nro Documento El DNI no existe en el padrón, elige el sexo para genera…" at bounding box center [381, 176] width 726 height 233
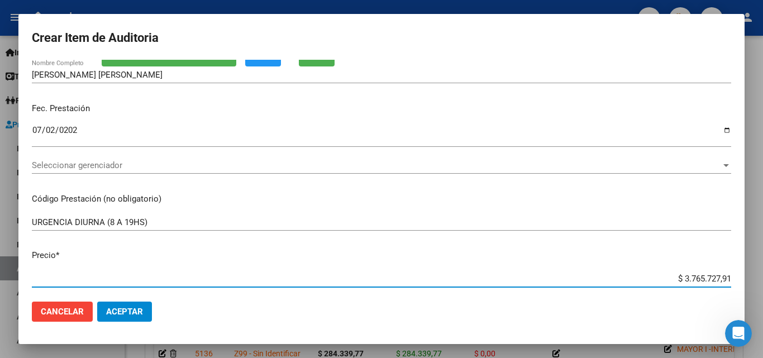
drag, startPoint x: 653, startPoint y: 276, endPoint x: 744, endPoint y: 273, distance: 90.5
click at [744, 273] on mat-dialog-content "57182652 Nro Documento El DNI no existe en el padrón, elige el sexo para genera…" at bounding box center [381, 176] width 726 height 233
type input "$ 0,08"
type input "$ 0,81"
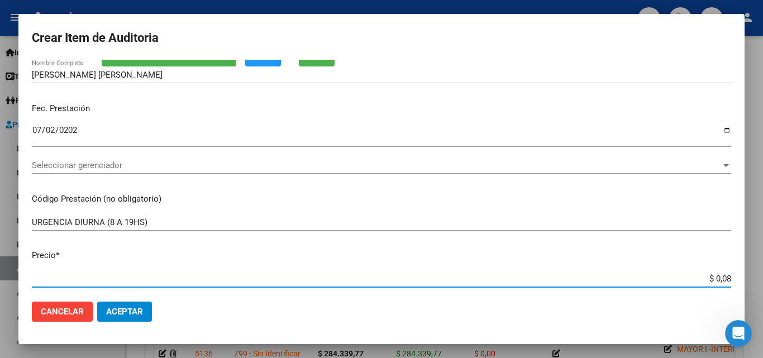
type input "$ 0,81"
type input "$ 8,12"
type input "$ 81,29"
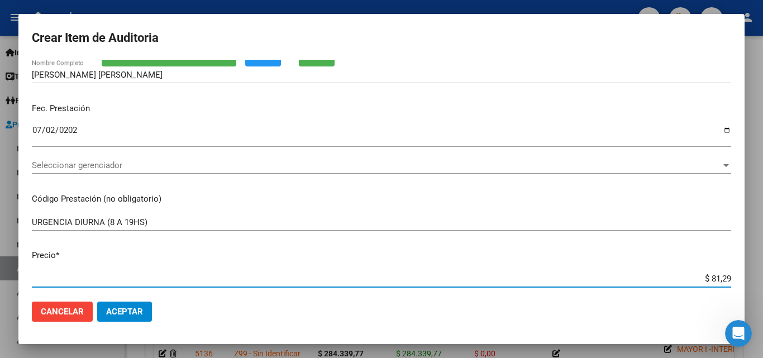
type input "$ 812,91"
type input "$ 8.129,17"
type input "$ 81.291,75"
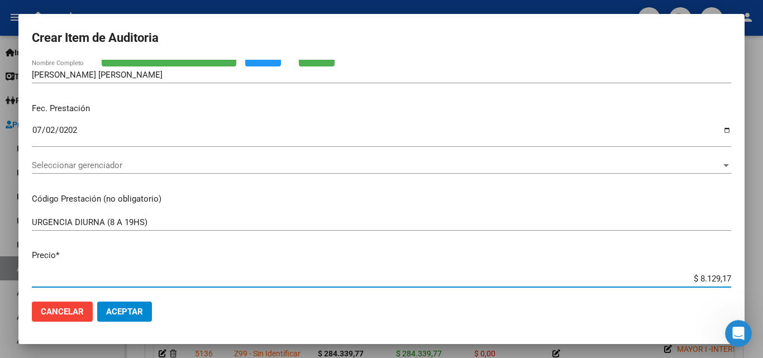
type input "$ 81.291,75"
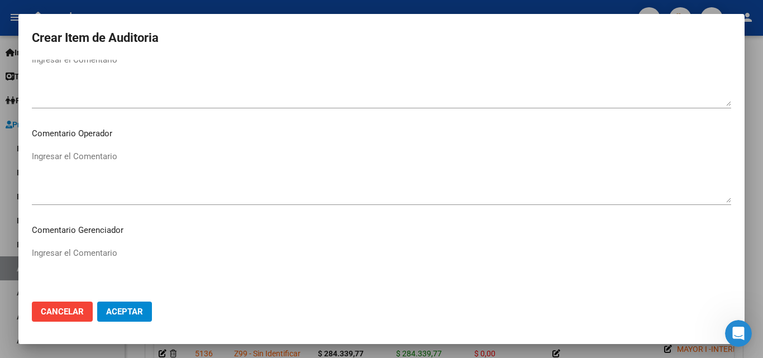
scroll to position [559, 0]
click at [118, 165] on textarea "Ingresar el Comentario" at bounding box center [381, 175] width 699 height 53
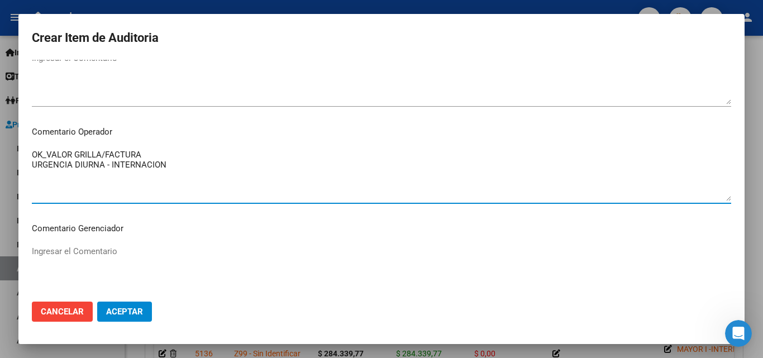
click at [103, 182] on textarea "OK_VALOR GRILLA/FACTURA URGENCIA DIURNA - INTERNACION" at bounding box center [381, 175] width 699 height 53
click at [54, 180] on textarea "OK_VALOR GRILLA/FACTURA URGENCIA DIURNA - INTERNACION _NO HAY ORDEN MEDICA _NO …" at bounding box center [381, 175] width 699 height 53
click at [49, 189] on textarea "OK_VALOR GRILLA/FACTURA URGENCIA DIURNA - INTERNACION _NO HAY ORDEN MEDICA _NO …" at bounding box center [381, 175] width 699 height 53
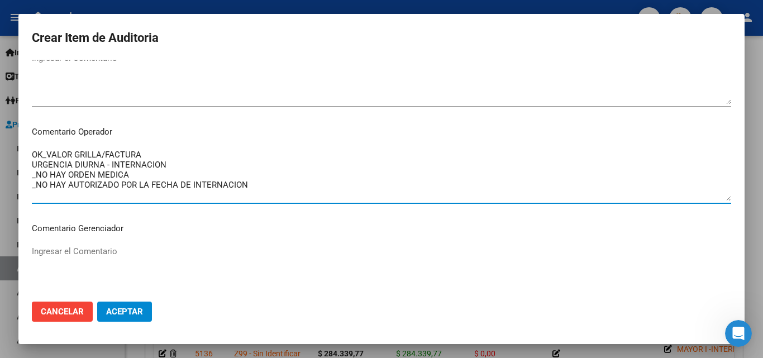
click at [265, 178] on textarea "OK_VALOR GRILLA/FACTURA URGENCIA DIURNA - INTERNACION _NO HAY ORDEN MEDICA _NO …" at bounding box center [381, 175] width 699 height 53
drag, startPoint x: 261, startPoint y: 183, endPoint x: 0, endPoint y: 131, distance: 266.0
click at [0, 131] on div "Crear Item de Auditoria 57182652 Nro Documento El DNI no existe en el padrón, e…" at bounding box center [381, 179] width 763 height 358
click at [235, 196] on textarea "OK_VALOR GRILLA/FACTURA URGENCIA DIURNA - INTERNACION _NO HAY ORDEN MEDICA _NO …" at bounding box center [381, 175] width 699 height 53
click at [275, 187] on textarea "OK_VALOR GRILLA/FACTURA URGENCIA DIURNA - INTERNACION _NO HAY ORDEN MEDICA _NO …" at bounding box center [381, 175] width 699 height 53
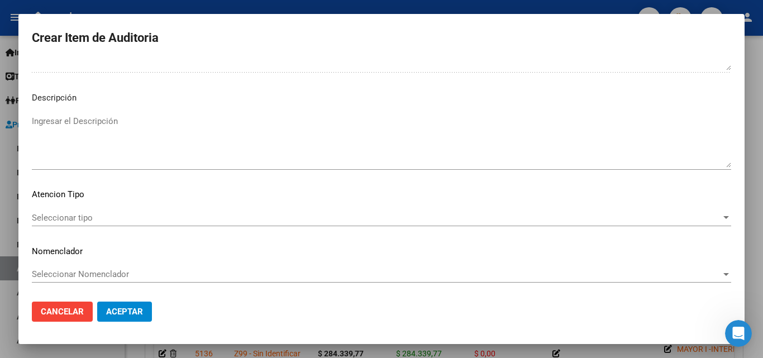
scroll to position [786, 0]
type textarea "OK_VALOR GRILLA/FACTURA URGENCIA DIURNA - INTERNACION _NO HAY ORDEN MEDICA _NO …"
click at [98, 221] on span "Seleccionar tipo" at bounding box center [376, 217] width 689 height 10
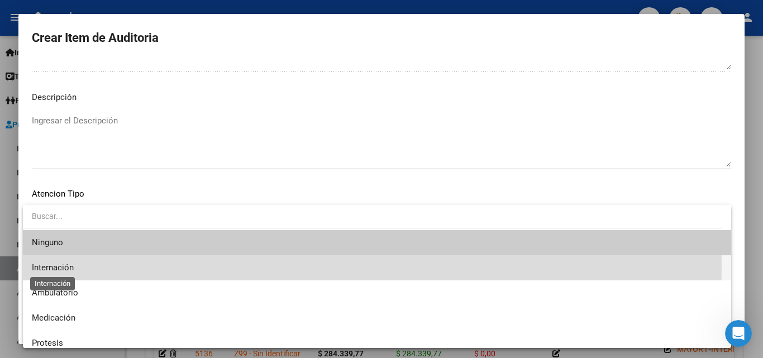
click at [65, 265] on span "Internación" at bounding box center [53, 268] width 42 height 10
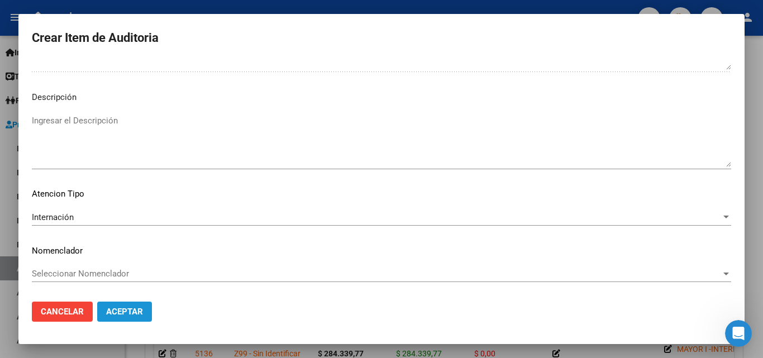
click at [129, 306] on button "Aceptar" at bounding box center [124, 312] width 55 height 20
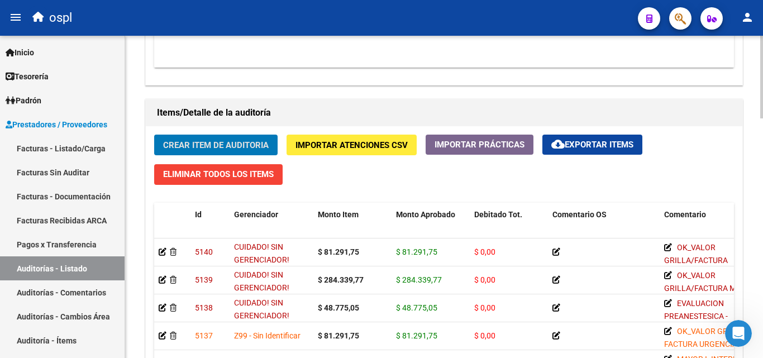
scroll to position [726, 0]
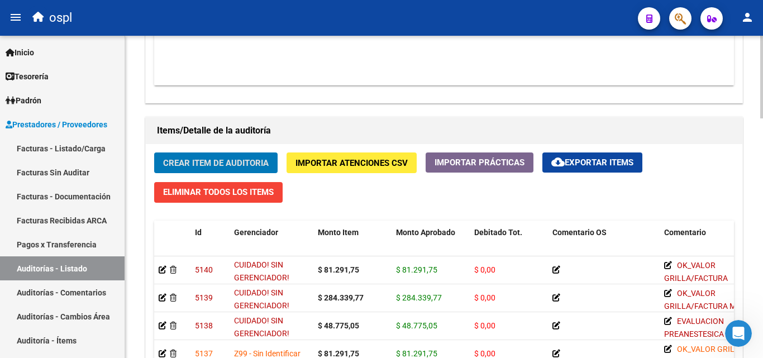
click at [246, 164] on span "Crear Item de Auditoria" at bounding box center [216, 163] width 106 height 10
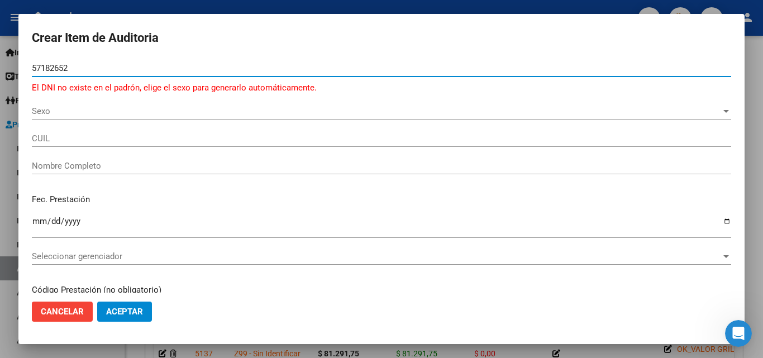
type input "57182652"
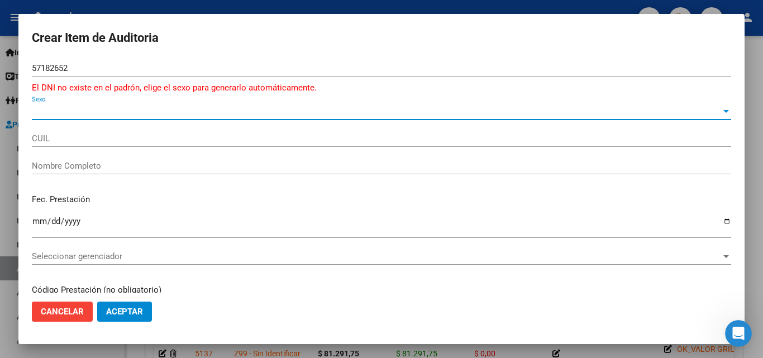
click at [37, 114] on span "Sexo" at bounding box center [376, 111] width 689 height 10
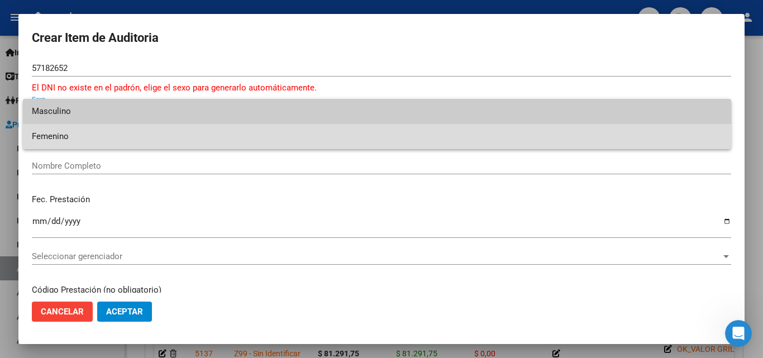
click at [58, 139] on span "Femenino" at bounding box center [377, 136] width 690 height 25
type input "27571826521"
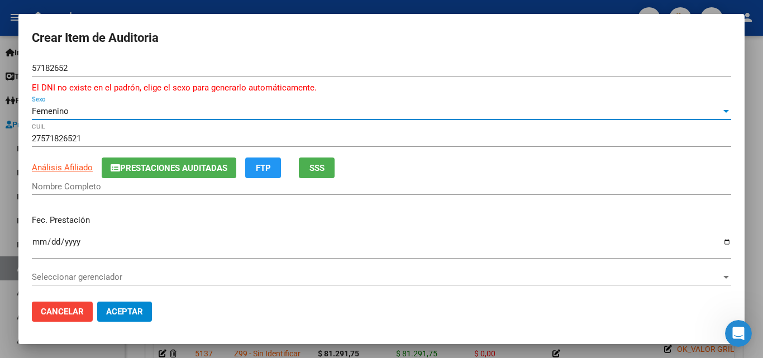
type input "[PERSON_NAME] [PERSON_NAME]"
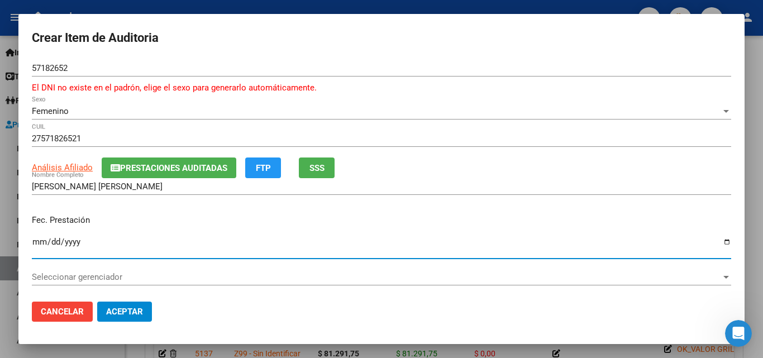
click at [34, 237] on input "Ingresar la fecha" at bounding box center [381, 246] width 699 height 18
type input "[DATE]"
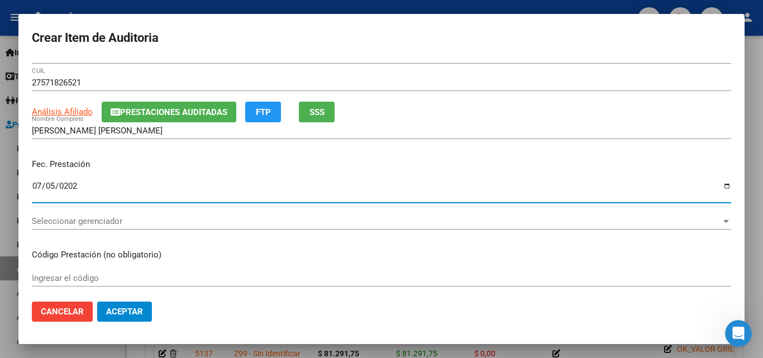
scroll to position [112, 0]
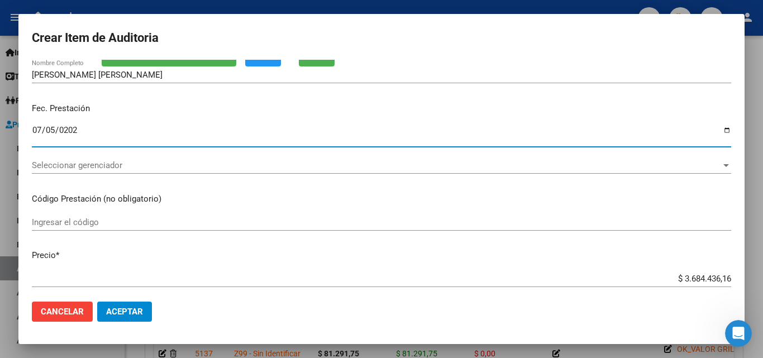
click at [83, 221] on input "Ingresar el código" at bounding box center [381, 222] width 699 height 10
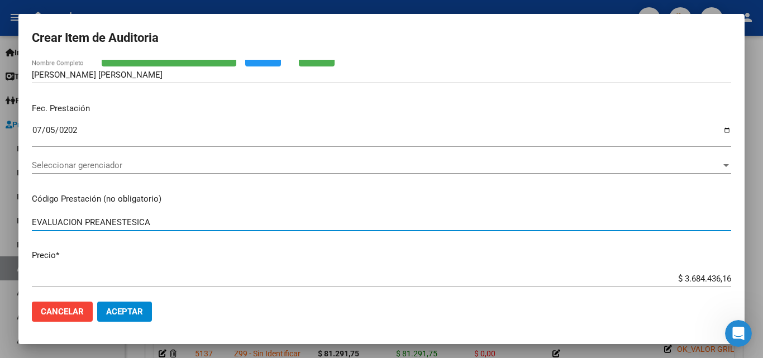
type input "EVALUACION PREANESTESICA"
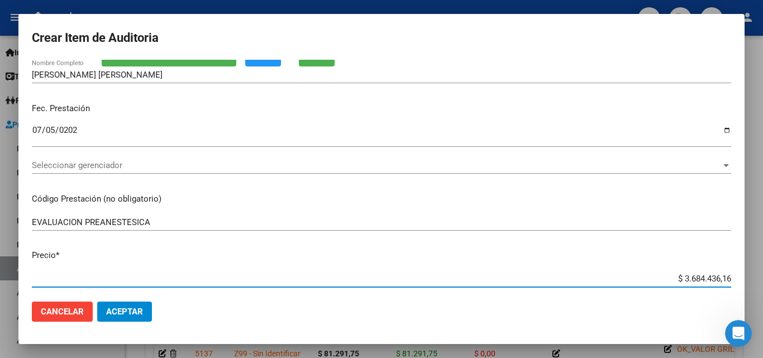
scroll to position [122, 0]
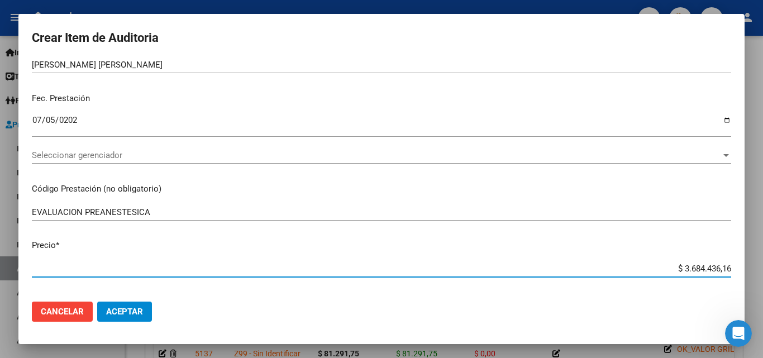
drag, startPoint x: 668, startPoint y: 283, endPoint x: 737, endPoint y: 280, distance: 69.3
click at [737, 280] on mat-dialog-content "57182652 Nro Documento El DNI no existe en el padrón, elige el sexo para genera…" at bounding box center [381, 176] width 726 height 233
type input "$ 0,04"
type input "$ 0,48"
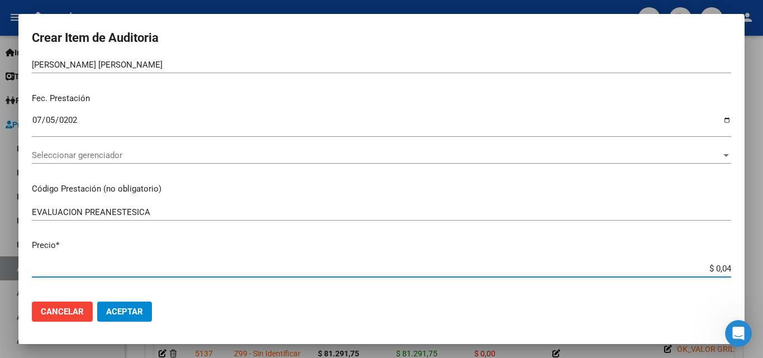
type input "$ 0,48"
type input "$ 4,87"
type input "$ 48,77"
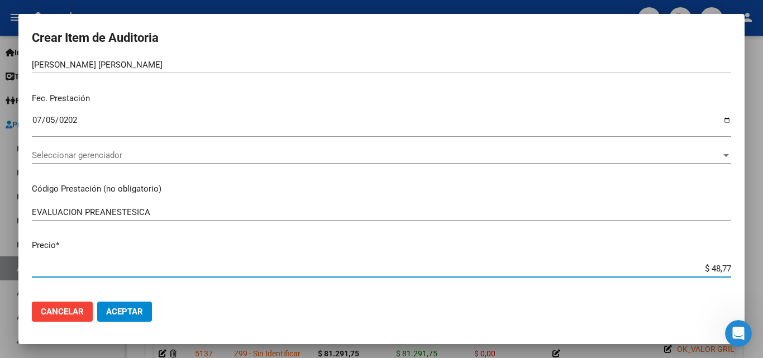
type input "$ 487,75"
type input "$ 4.877,50"
type input "$ 48.775,05"
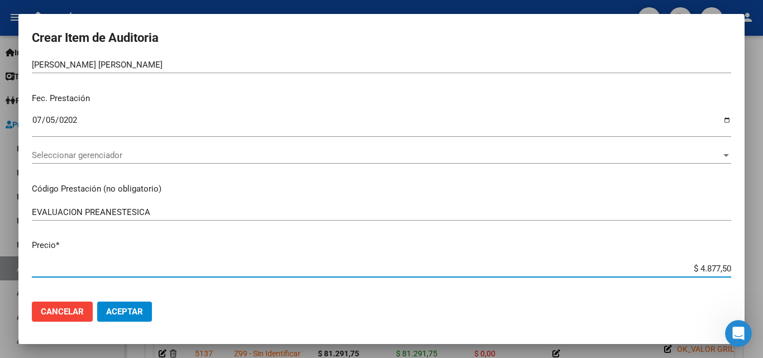
type input "$ 48.775,05"
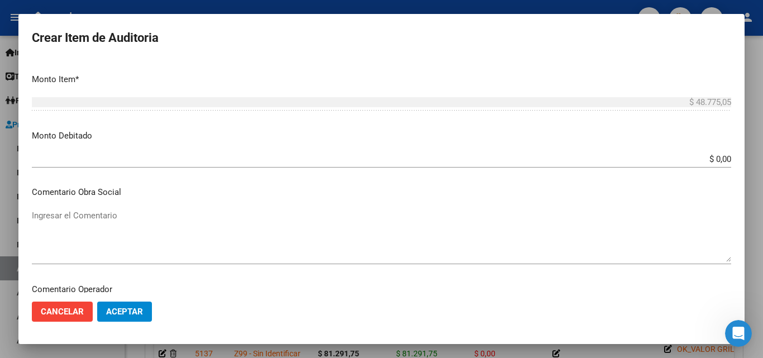
scroll to position [513, 0]
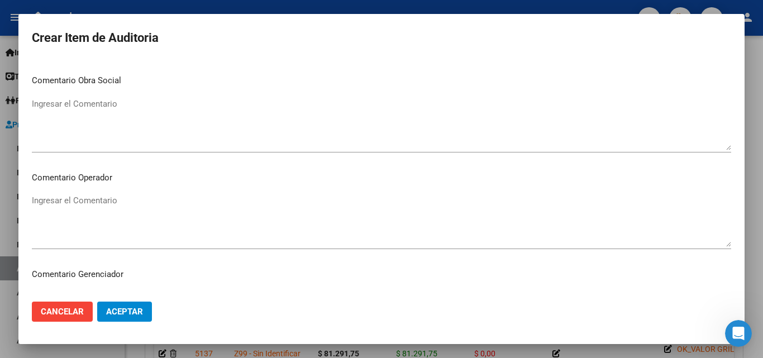
click at [106, 208] on textarea "Ingresar el Comentario" at bounding box center [381, 220] width 699 height 53
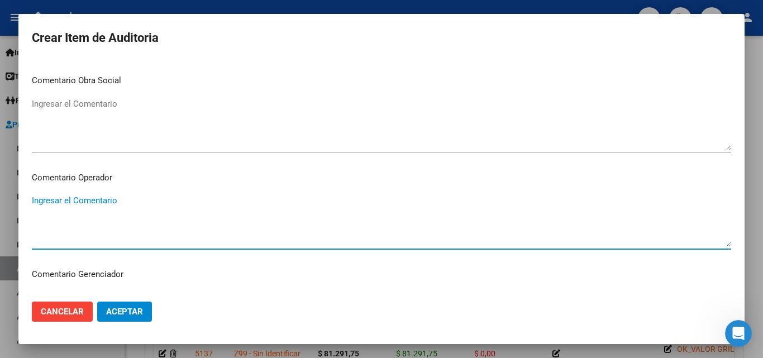
paste textarea "OK_VALOR GRILLA/FACTURA URGENCIA DIURNA - INTERNACION _NO HAY ORDEN MEDICA _NO …"
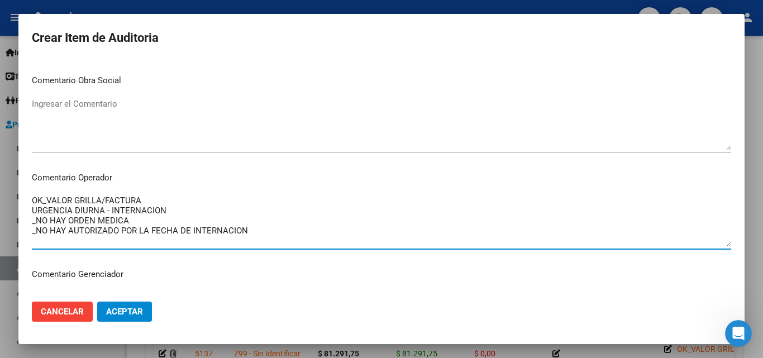
click at [146, 202] on textarea "OK_VALOR GRILLA/FACTURA URGENCIA DIURNA - INTERNACION _NO HAY ORDEN MEDICA _NO …" at bounding box center [381, 220] width 699 height 53
click at [106, 208] on textarea "OK_VALOR GRILLA/FACTURA URGENCIA DIURNA - INTERNACION _NO HAY ORDEN MEDICA _NO …" at bounding box center [381, 220] width 699 height 53
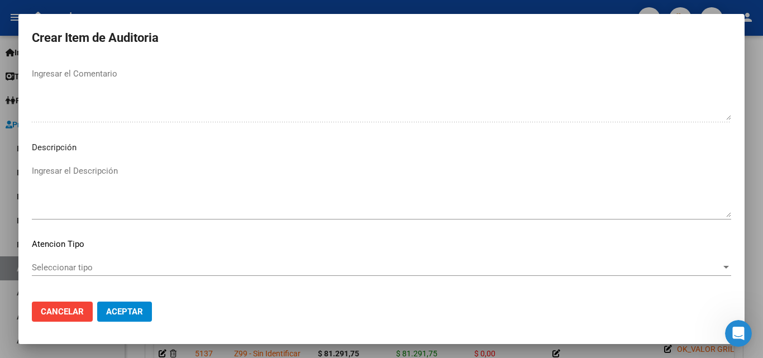
scroll to position [786, 0]
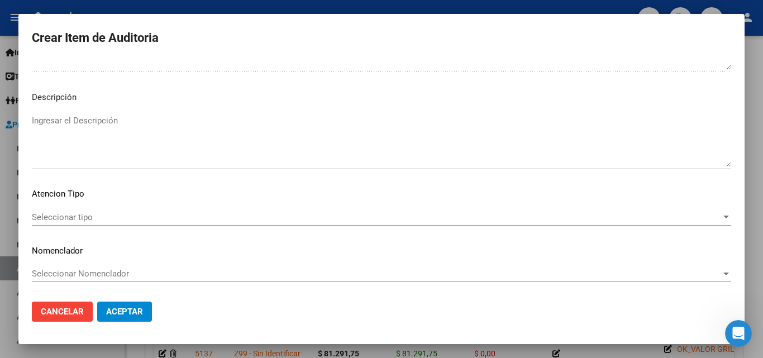
type textarea "OK_VALOR GRILLA/FACTURA EVALUACION PREANESTESICA- INTERNACION _NO HAY ORDEN MED…"
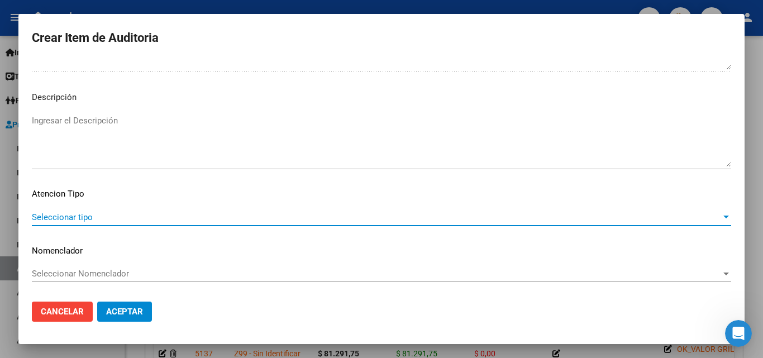
click at [123, 218] on span "Seleccionar tipo" at bounding box center [376, 217] width 689 height 10
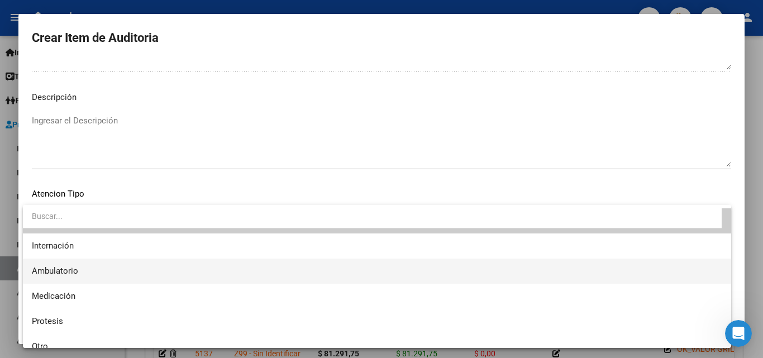
scroll to position [33, 0]
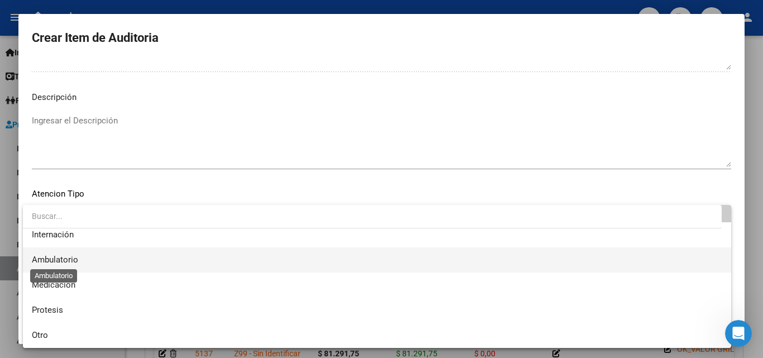
click at [56, 255] on span "Ambulatorio" at bounding box center [55, 260] width 46 height 10
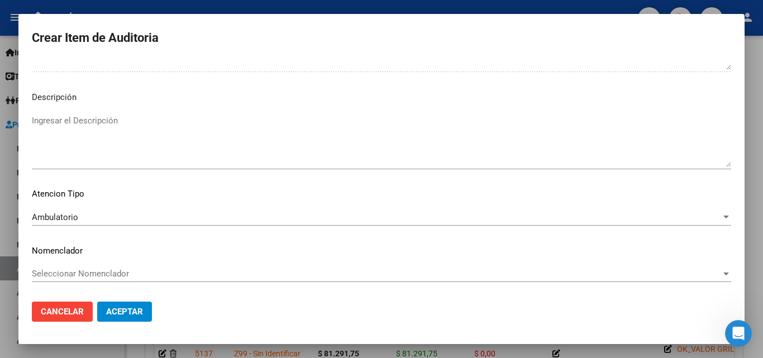
click at [55, 223] on div "Ambulatorio Seleccionar tipo" at bounding box center [381, 217] width 699 height 17
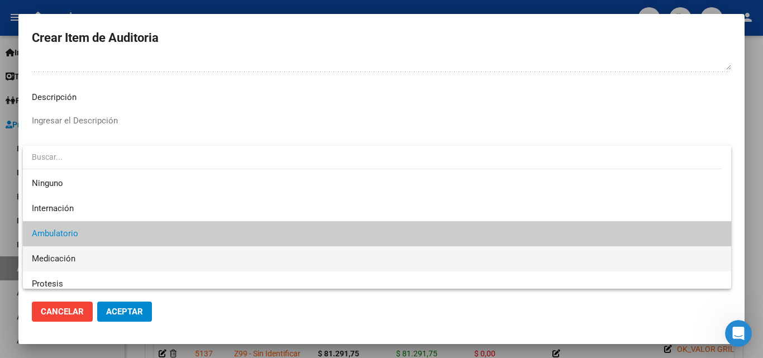
scroll to position [16, 0]
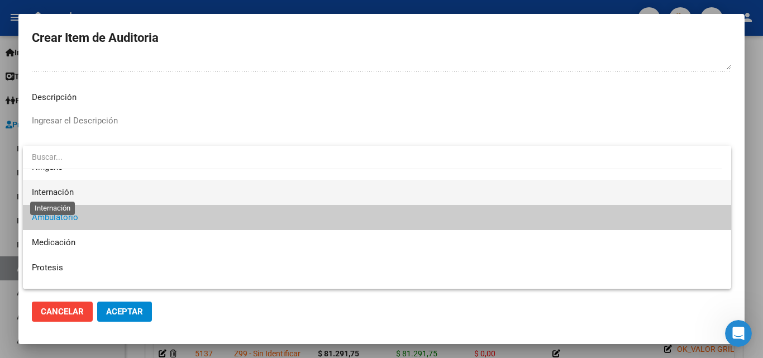
click at [61, 187] on span "Internación" at bounding box center [53, 192] width 42 height 10
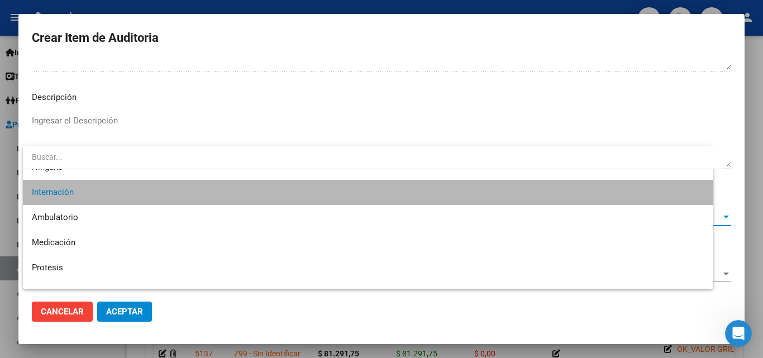
scroll to position [25, 0]
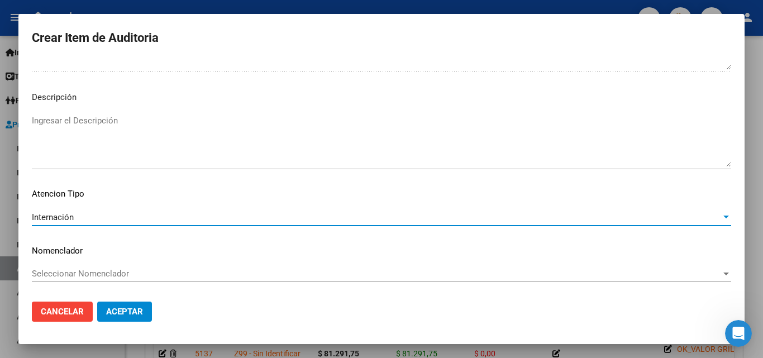
click at [126, 307] on span "Aceptar" at bounding box center [124, 312] width 37 height 10
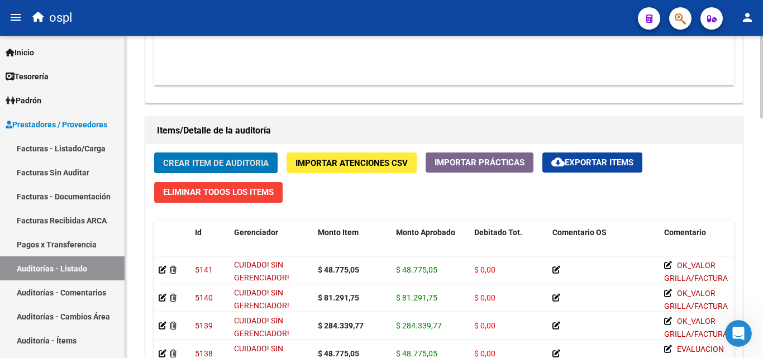
click at [195, 156] on button "Crear Item de Auditoria" at bounding box center [215, 162] width 123 height 21
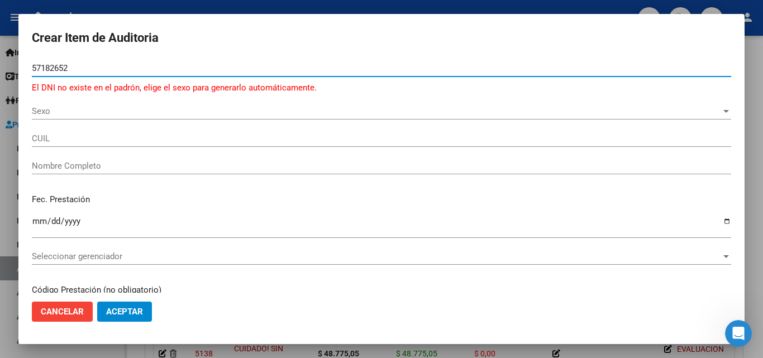
type input "57182652"
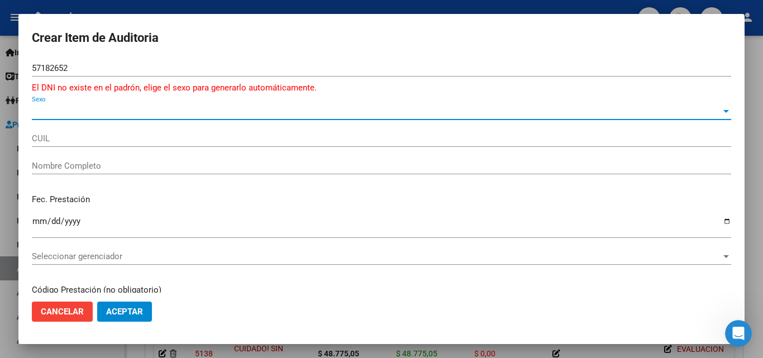
click at [58, 114] on span "Sexo" at bounding box center [376, 111] width 689 height 10
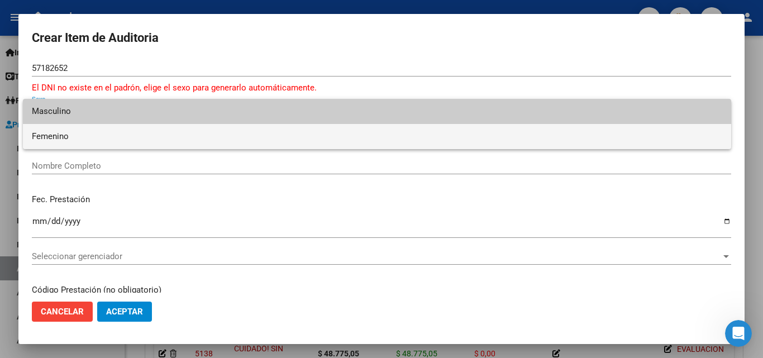
click at [76, 136] on span "Femenino" at bounding box center [377, 136] width 690 height 25
type input "27571826521"
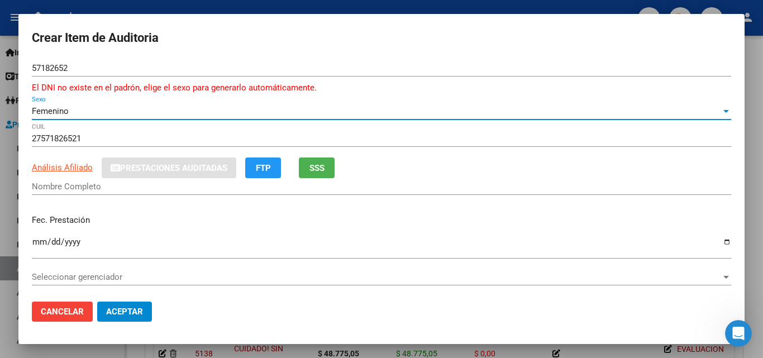
type input "[PERSON_NAME] [PERSON_NAME]"
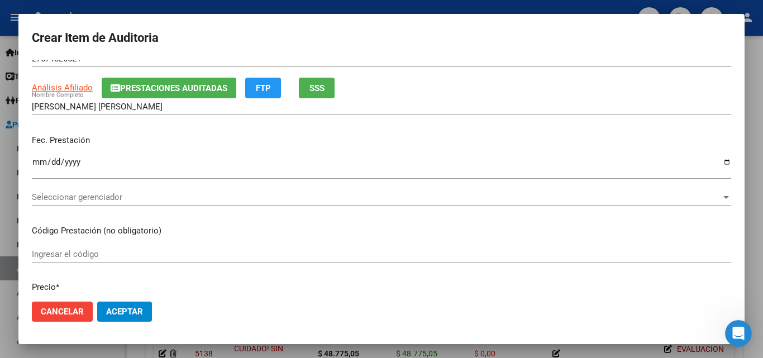
scroll to position [56, 0]
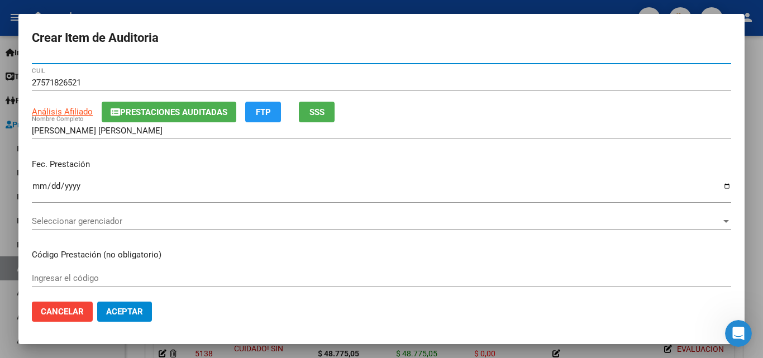
click at [39, 190] on input "Ingresar la fecha" at bounding box center [381, 191] width 699 height 18
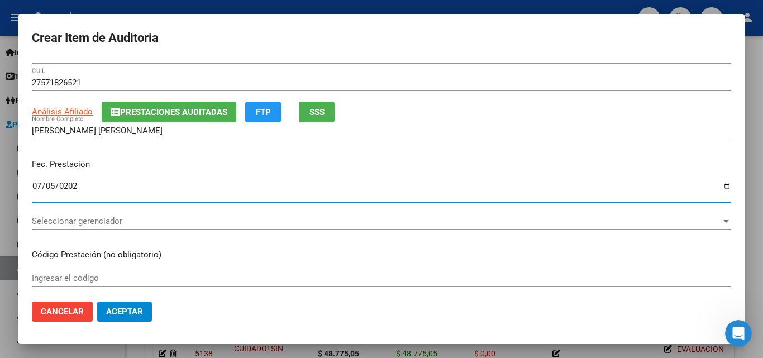
type input "[DATE]"
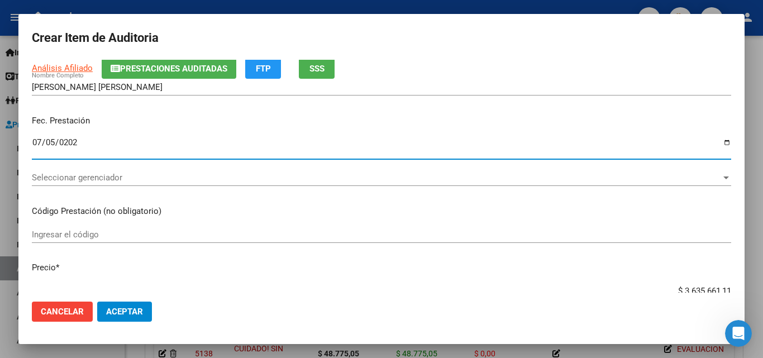
scroll to position [112, 0]
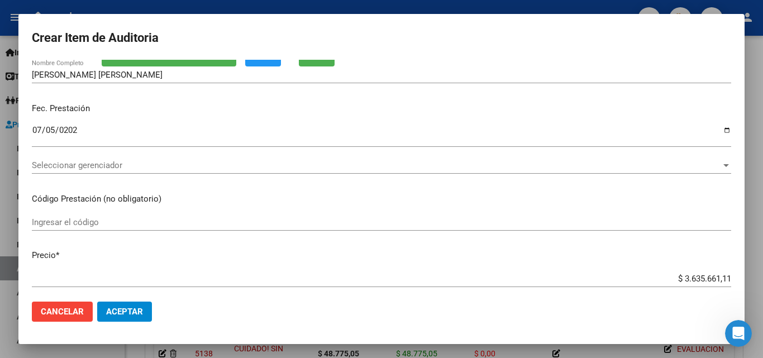
click at [82, 215] on div "Ingresar el código" at bounding box center [381, 222] width 699 height 17
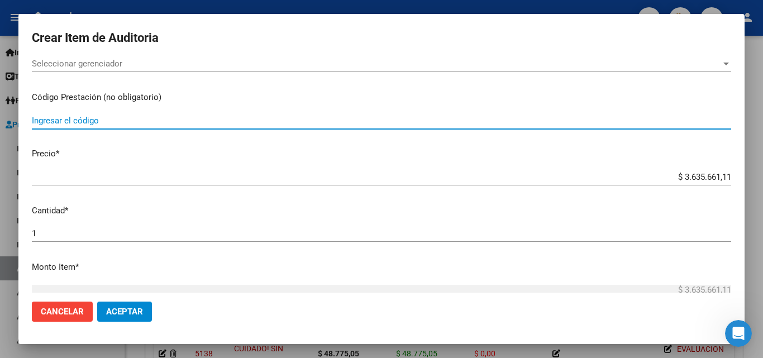
scroll to position [223, 0]
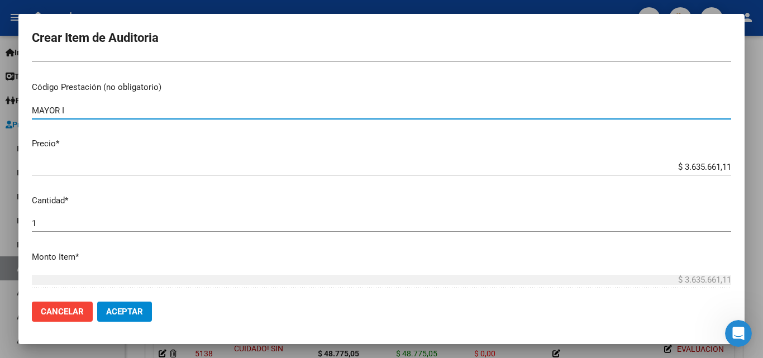
type input "MAYOR I"
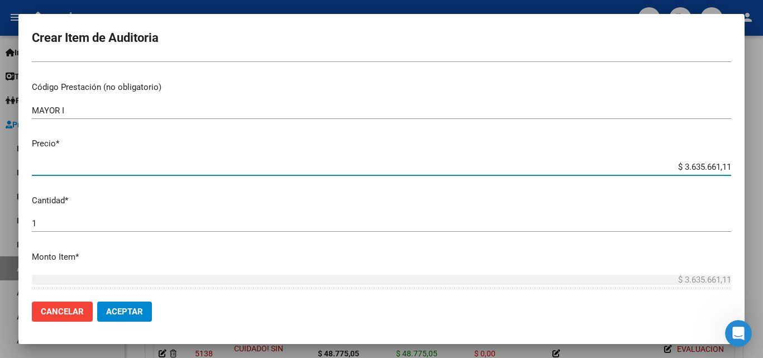
click at [678, 169] on input "$ 3.635.661,11" at bounding box center [381, 167] width 699 height 10
drag, startPoint x: 660, startPoint y: 166, endPoint x: 741, endPoint y: 165, distance: 81.6
click at [741, 165] on mat-dialog-content "57182652 Nro Documento El DNI no existe en el padrón, elige el sexo para genera…" at bounding box center [381, 176] width 726 height 233
type input "$ 0,01"
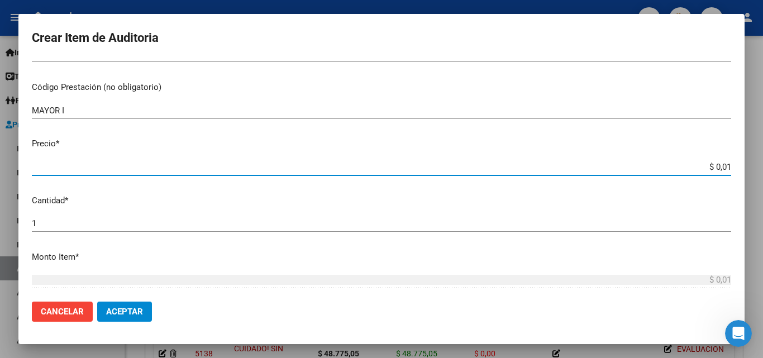
type input "$ 0,14"
type input "$ 1,42"
type input "$ 14,21"
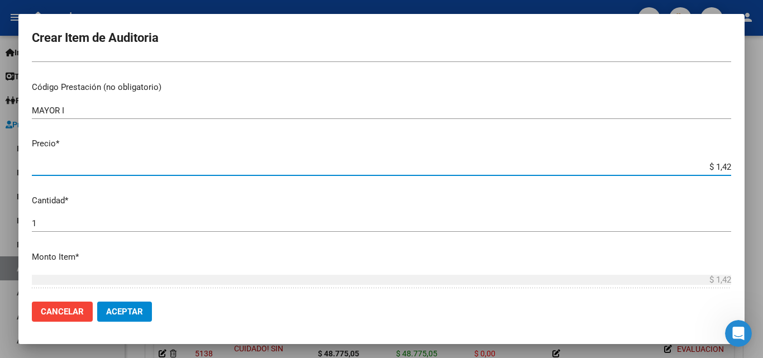
type input "$ 14,21"
type input "$ 142,16"
type input "$ 1.421,69"
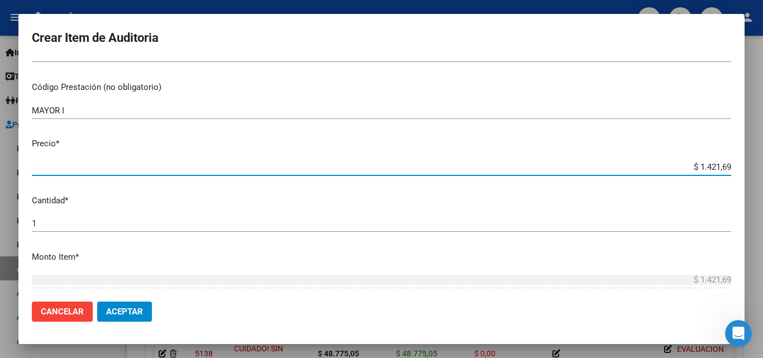
type input "$ 14.216,98"
type input "$ 142.169,89"
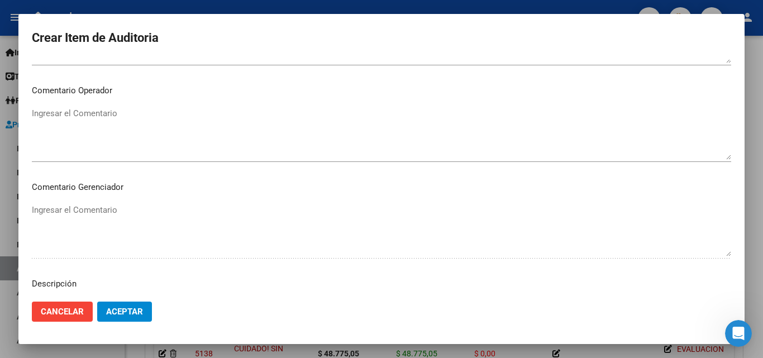
scroll to position [614, 0]
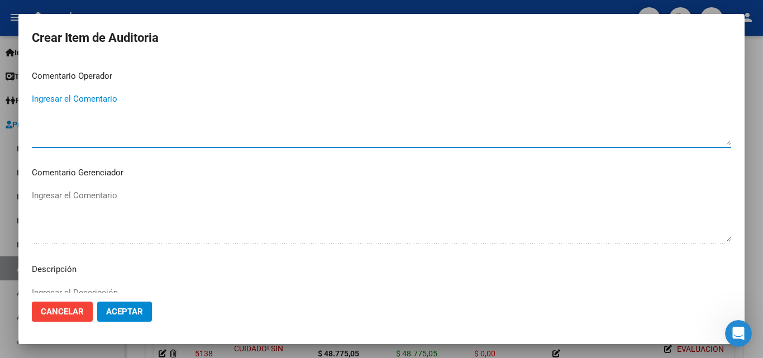
click at [97, 121] on textarea "Ingresar el Comentario" at bounding box center [381, 119] width 699 height 53
paste textarea "OK_VALOR GRILLA/FACTURA URGENCIA DIURNA - INTERNACION _NO HAY ORDEN MEDICA _NO …"
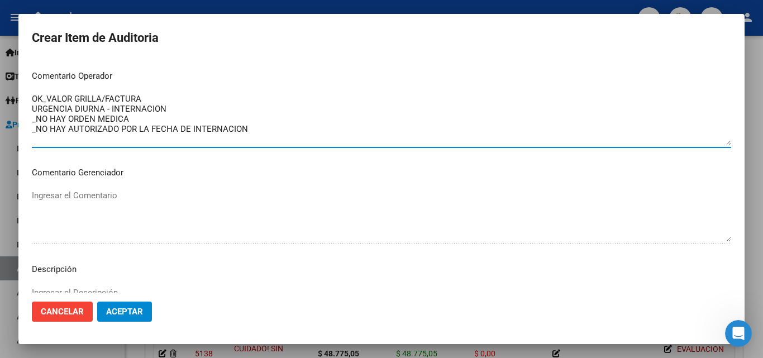
click at [99, 116] on textarea "OK_VALOR GRILLA/FACTURA URGENCIA DIURNA - INTERNACION _NO HAY ORDEN MEDICA _NO …" at bounding box center [381, 119] width 699 height 53
click at [104, 108] on textarea "OK_VALOR GRILLA/FACTURA URGENCIA DIURNA - INTERNACION _NO HAY ORDEN MEDICA _NO …" at bounding box center [381, 119] width 699 height 53
click at [133, 119] on textarea "OK_VALOR GRILLA/FACTURA MAYOR I - INTERNACION _NO HAY ORDEN MEDICA _NO HAY AUTO…" at bounding box center [381, 119] width 699 height 53
click at [150, 109] on textarea "OK_VALOR GRILLA/FACTURA MAYOR I - INTERNACION _NO HAY ORDEN MEDICA _NO HAY AUTO…" at bounding box center [381, 119] width 699 height 53
click at [149, 95] on textarea "OK_VALOR GRILLA/FACTURA MAYOR I - INTERNACION _NO HAY ORDEN MEDICA _NO HAY AUTO…" at bounding box center [381, 119] width 699 height 53
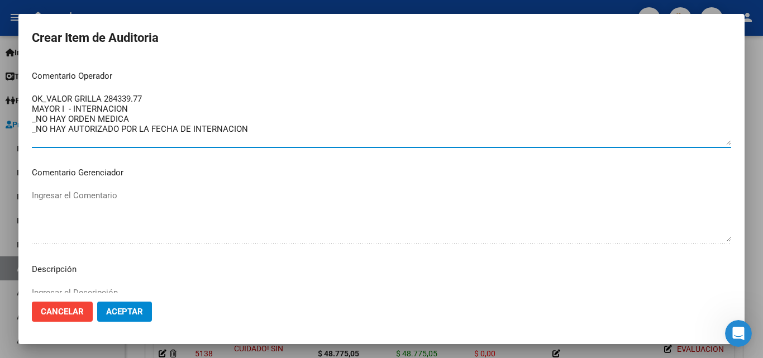
click at [135, 95] on textarea "OK_VALOR GRILLA 284339.77 MAYOR I - INTERNACION _NO HAY ORDEN MEDICA _NO HAY AU…" at bounding box center [381, 119] width 699 height 53
click at [106, 95] on textarea "OK_VALOR GRILLA 284339,77 MAYOR I - INTERNACION _NO HAY ORDEN MEDICA _NO HAY AU…" at bounding box center [381, 119] width 699 height 53
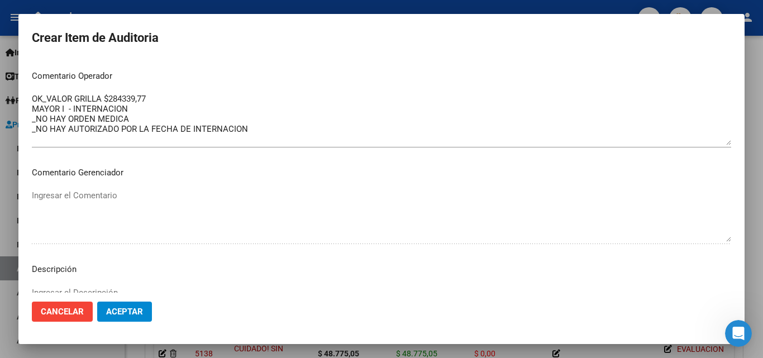
click at [160, 89] on mat-dialog-content "57182652 Nro Documento El DNI no existe en el padrón, elige el sexo para genera…" at bounding box center [381, 176] width 726 height 233
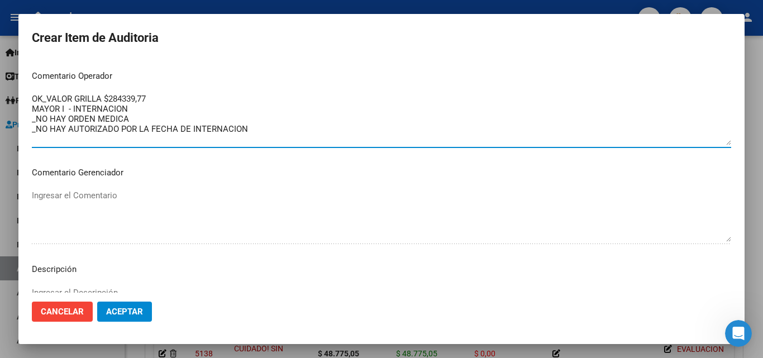
click at [159, 95] on textarea "OK_VALOR GRILLA $284339,77 MAYOR I - INTERNACION _NO HAY ORDEN MEDICA _NO HAY A…" at bounding box center [381, 119] width 699 height 53
click at [193, 99] on textarea "OK_VALOR GRILLA $284339,77 / FACTURA 142169,89 MAYOR I - INTERNACION _NO HAY OR…" at bounding box center [381, 119] width 699 height 53
click at [210, 101] on textarea "OK_VALOR GRILLA $284339,77 / FACTURA $142169,89 MAYOR I - INTERNACION _NO HAY O…" at bounding box center [381, 119] width 699 height 53
click at [213, 100] on textarea "OK_VALOR GRILLA $284339,77 / FACTURA $142169,89 MAYOR I - INTERNACION _NO HAY O…" at bounding box center [381, 119] width 699 height 53
click at [245, 98] on textarea "OK_VALOR GRILLA $284339,77 / FACTURA $142169,89 MAYOR I - INTERNACION _NO HAY O…" at bounding box center [381, 119] width 699 height 53
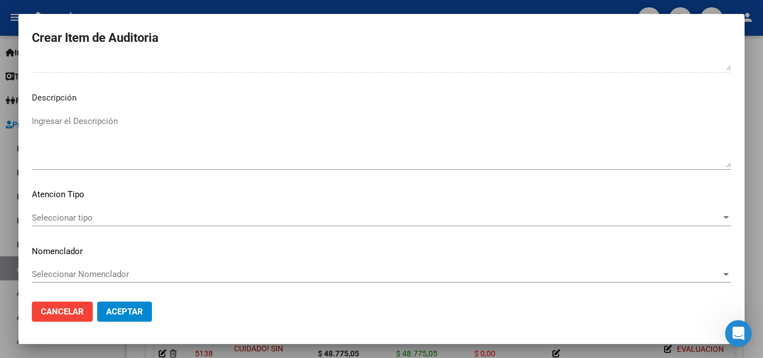
scroll to position [786, 0]
type textarea "OK_VALOR GRILLA $284339,77 / FACTURA $142169,89 (SE FACTURO EL 50%) MAYOR I - I…"
click at [118, 220] on span "Seleccionar tipo" at bounding box center [376, 217] width 689 height 10
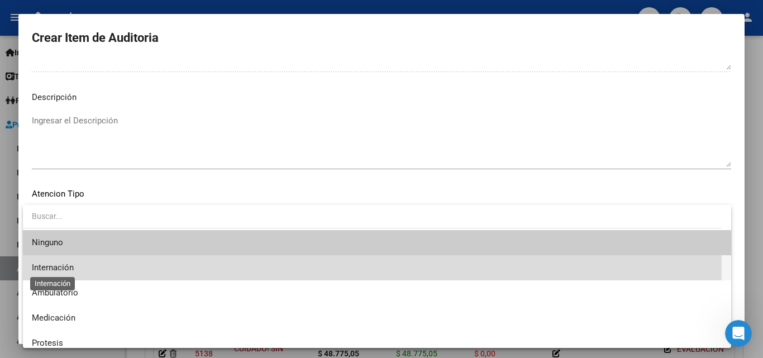
click at [61, 266] on span "Internación" at bounding box center [53, 268] width 42 height 10
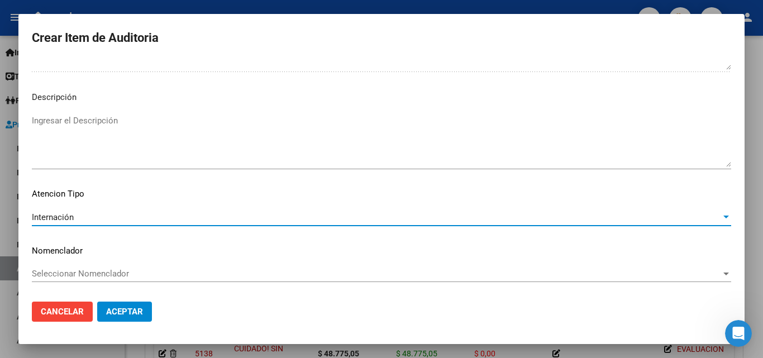
click at [121, 303] on button "Aceptar" at bounding box center [124, 312] width 55 height 20
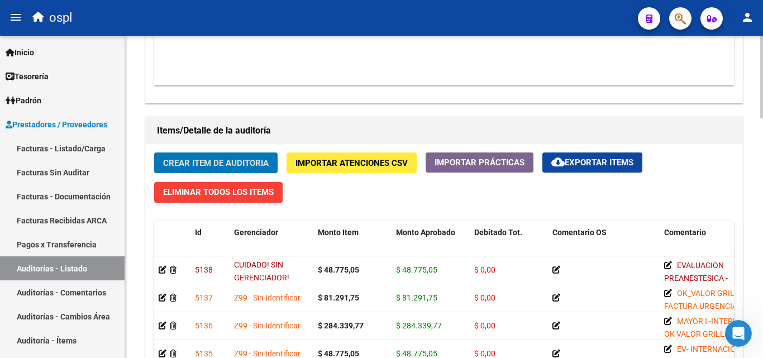
scroll to position [0, 0]
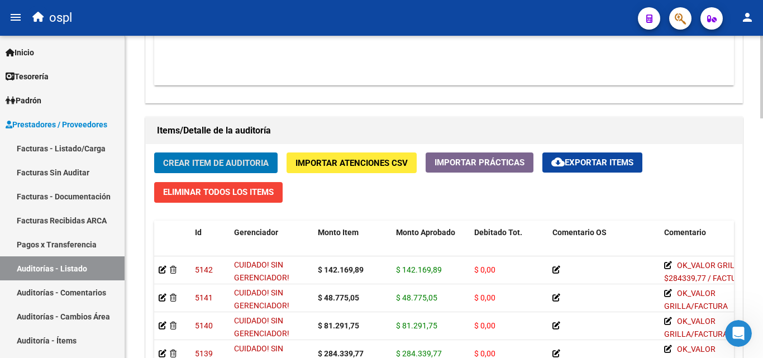
click at [230, 156] on button "Crear Item de Auditoria" at bounding box center [215, 162] width 123 height 21
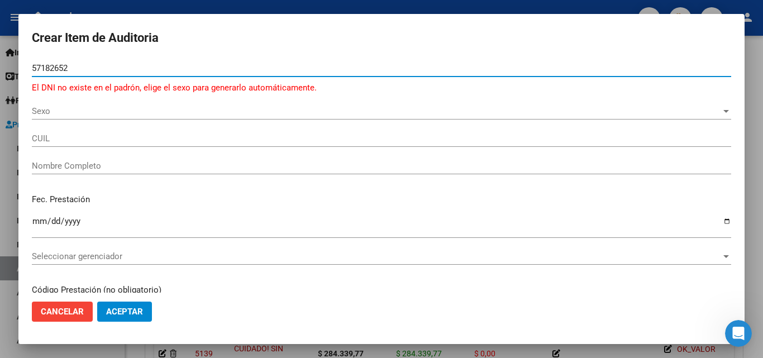
type input "57182652"
click at [45, 112] on span "Sexo" at bounding box center [376, 111] width 689 height 10
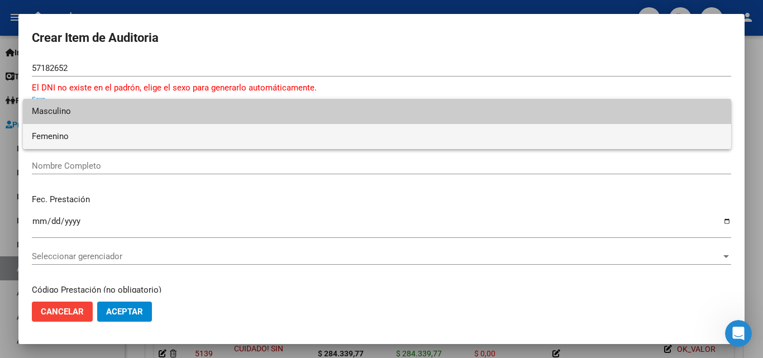
click at [69, 144] on span "Femenino" at bounding box center [377, 136] width 690 height 25
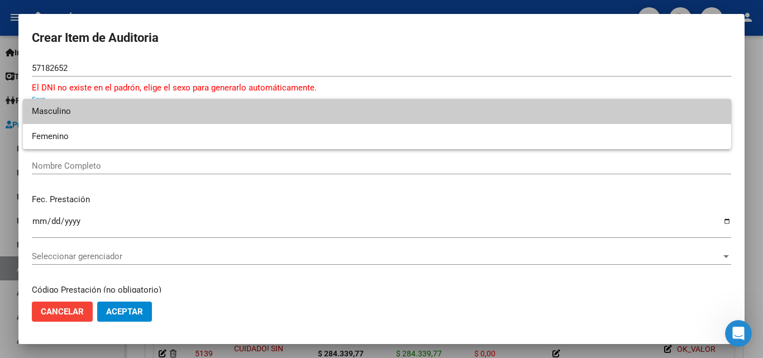
type input "27571826521"
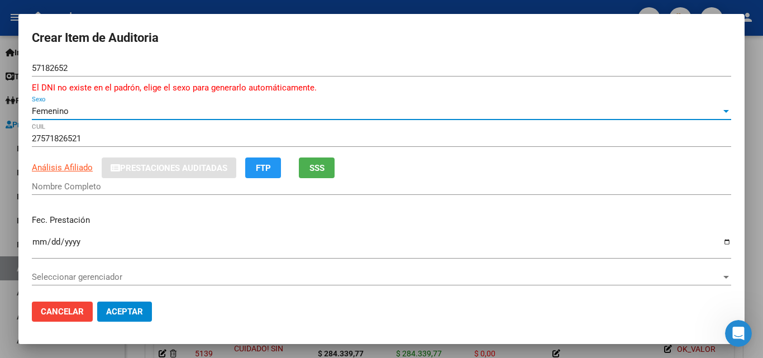
type input "[PERSON_NAME] [PERSON_NAME]"
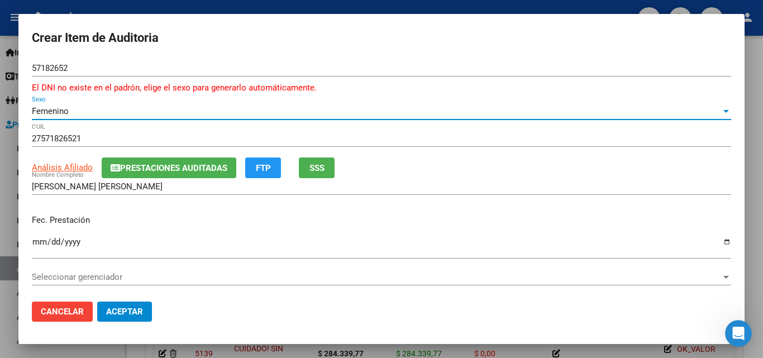
scroll to position [112, 0]
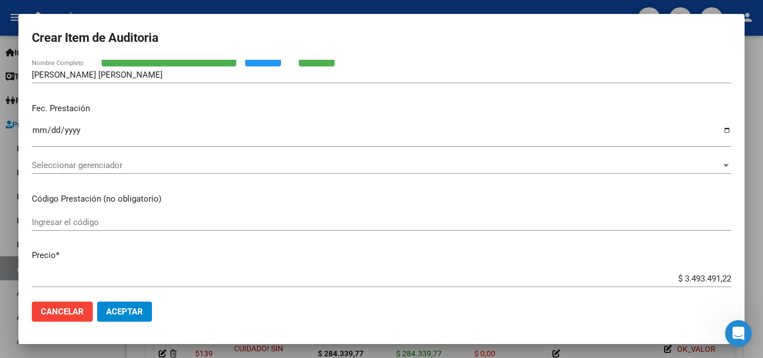
click at [38, 138] on input "Ingresar la fecha" at bounding box center [381, 135] width 699 height 18
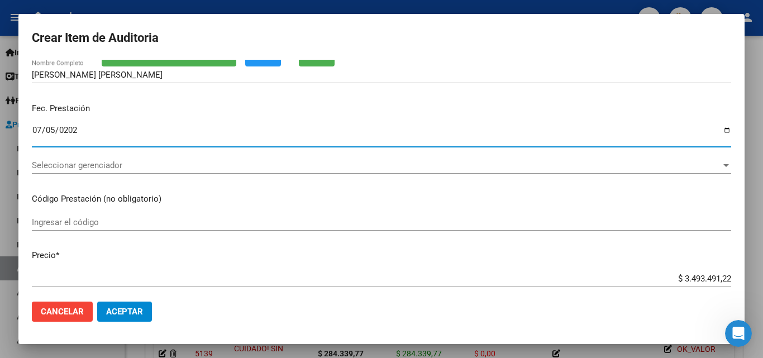
type input "[DATE]"
click at [98, 224] on input "Ingresar el código" at bounding box center [381, 222] width 699 height 10
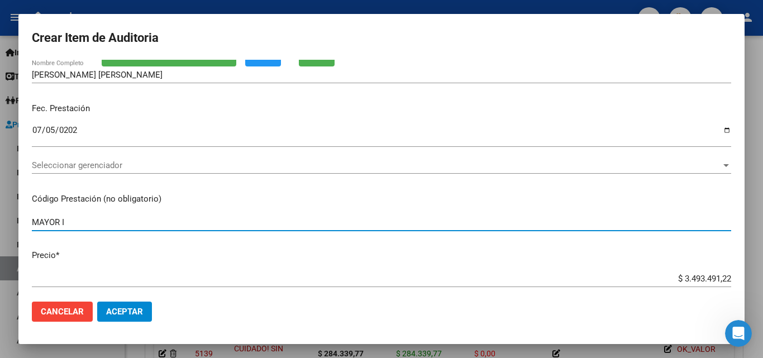
type input "MAYOR I"
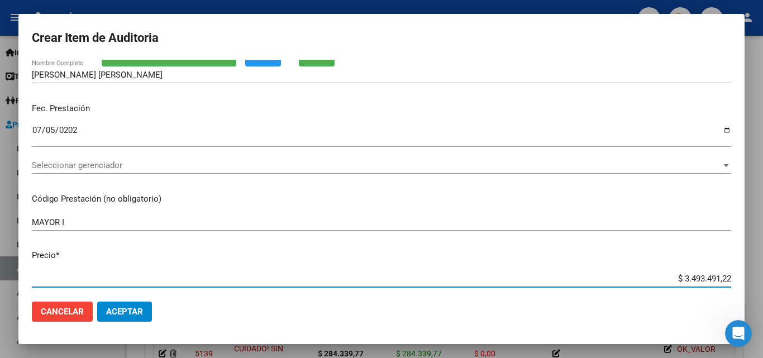
drag, startPoint x: 651, startPoint y: 275, endPoint x: 762, endPoint y: 275, distance: 111.1
click at [762, 275] on div "Crear Item de Auditoria 57182652 Nro Documento El DNI no existe en el padrón, e…" at bounding box center [381, 179] width 763 height 358
type input "$ 0,02"
type input "$ 0,28"
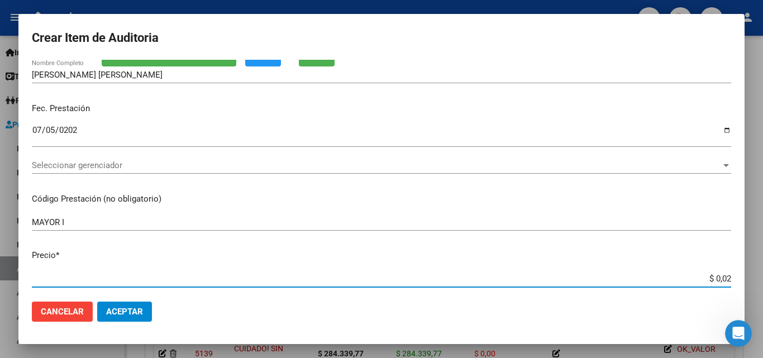
type input "$ 0,28"
type input "$ 2,84"
type input "$ 28,43"
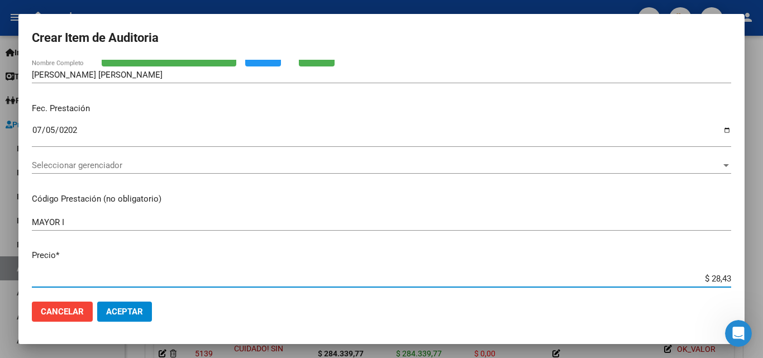
type input "$ 284,33"
type input "$ 2.843,39"
type input "$ 28.433,97"
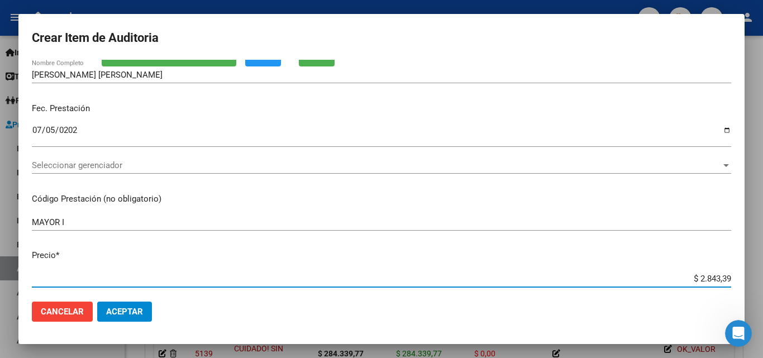
type input "$ 28.433,97"
type input "$ 284.339,77"
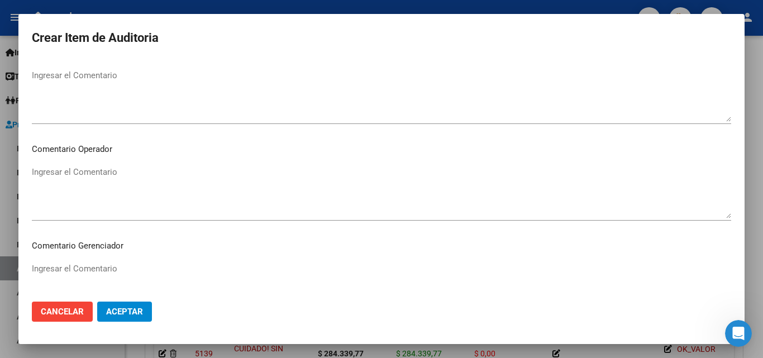
scroll to position [559, 0]
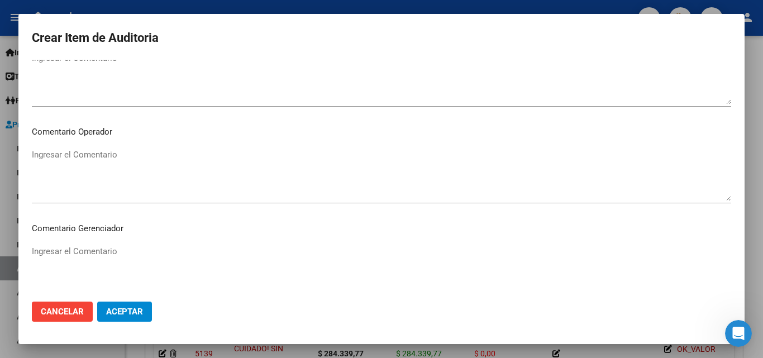
click at [94, 168] on textarea "Ingresar el Comentario" at bounding box center [381, 175] width 699 height 53
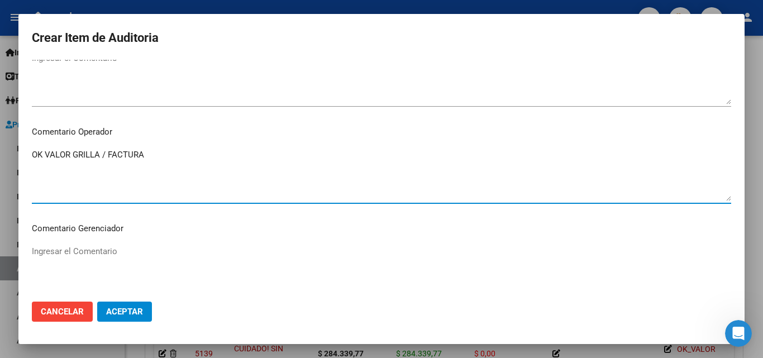
click at [44, 155] on textarea "OK VALOR GRILLA / FACTURA" at bounding box center [381, 175] width 699 height 53
click at [180, 166] on textarea "OK _VALOR GRILLA / FACTURA" at bounding box center [381, 175] width 699 height 53
click at [85, 179] on textarea "OK _VALOR GRILLA / FACTURA" at bounding box center [381, 175] width 699 height 53
click at [164, 158] on textarea "OK _VALOR GRILLA / FACTURA" at bounding box center [381, 175] width 699 height 53
click at [41, 164] on textarea "OK _VALOR GRILLA / FACTURA _ NO HAY ORDEN MEDICA _NO HAY AUTORIZADO" at bounding box center [381, 175] width 699 height 53
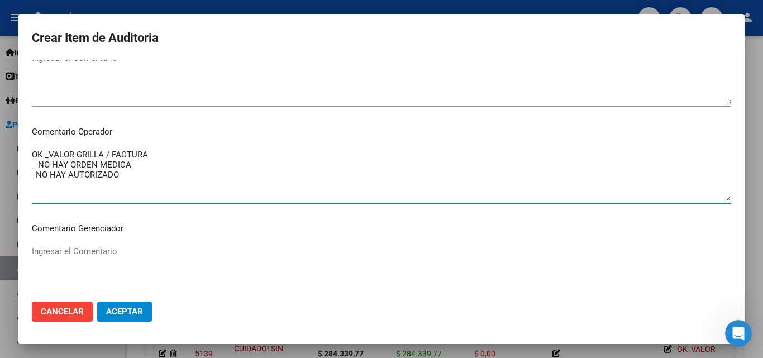
click at [39, 164] on textarea "OK _VALOR GRILLA / FACTURA _ NO HAY ORDEN MEDICA _NO HAY AUTORIZADO" at bounding box center [381, 175] width 699 height 53
click at [130, 174] on textarea "OK _VALOR GRILLA / FACTURA _NO HAY ORDEN MEDICA _NO HAY AUTORIZADO" at bounding box center [381, 175] width 699 height 53
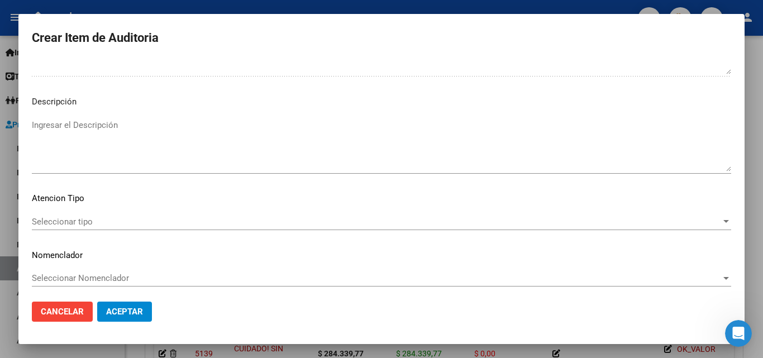
scroll to position [786, 0]
type textarea "OK _VALOR GRILLA / FACTURA _NO HAY ORDEN MEDICA _NO HAY AUTORIZADO POR LA FECHA…"
click at [88, 220] on span "Seleccionar tipo" at bounding box center [376, 217] width 689 height 10
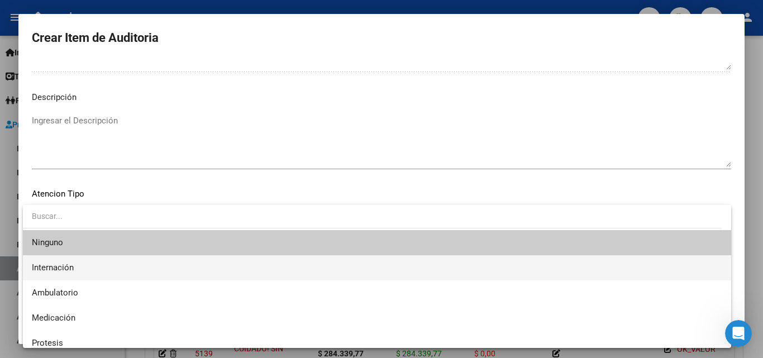
click at [80, 276] on span "Internación" at bounding box center [377, 267] width 690 height 25
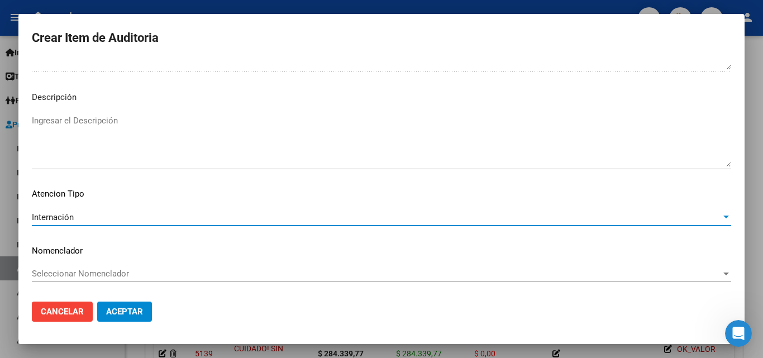
click at [137, 313] on span "Aceptar" at bounding box center [124, 312] width 37 height 10
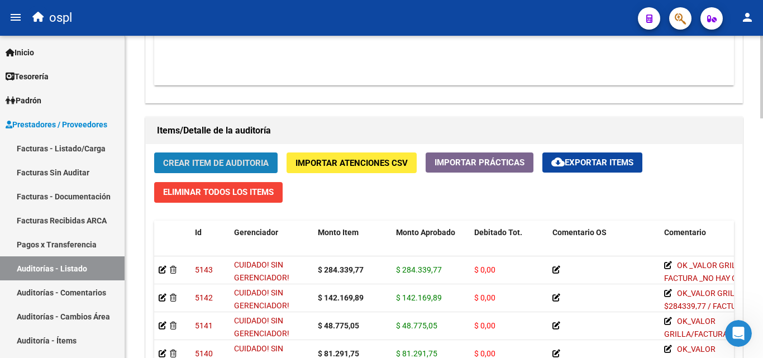
click at [193, 163] on span "Crear Item de Auditoria" at bounding box center [216, 163] width 106 height 10
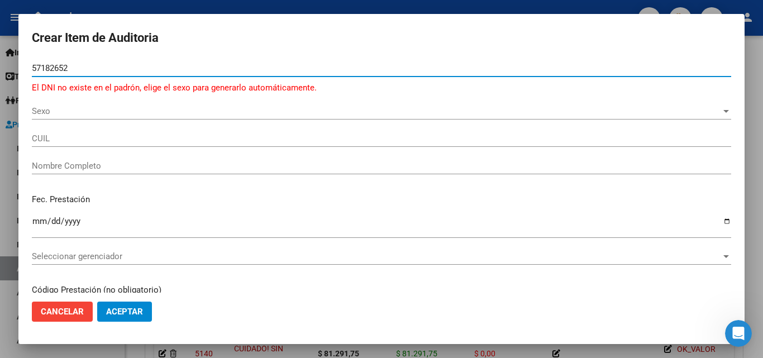
type input "57182652"
click at [49, 113] on span "Sexo" at bounding box center [376, 111] width 689 height 10
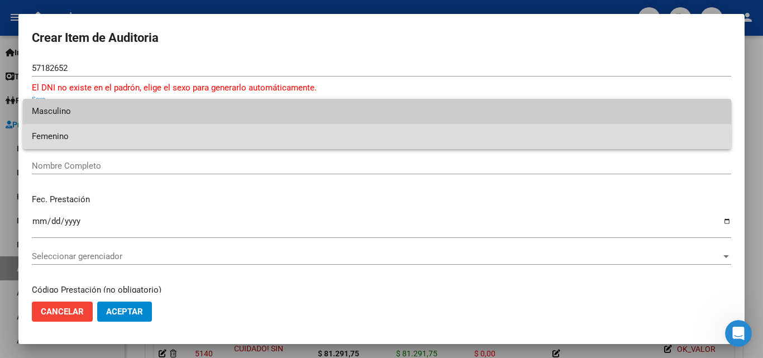
click at [60, 137] on span "Femenino" at bounding box center [377, 136] width 690 height 25
type input "27571826521"
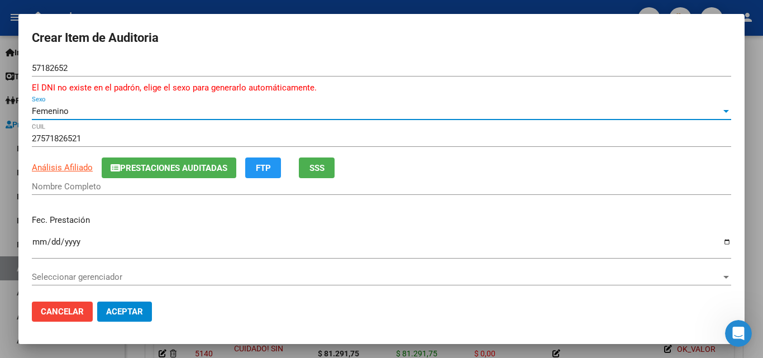
type input "[PERSON_NAME] [PERSON_NAME]"
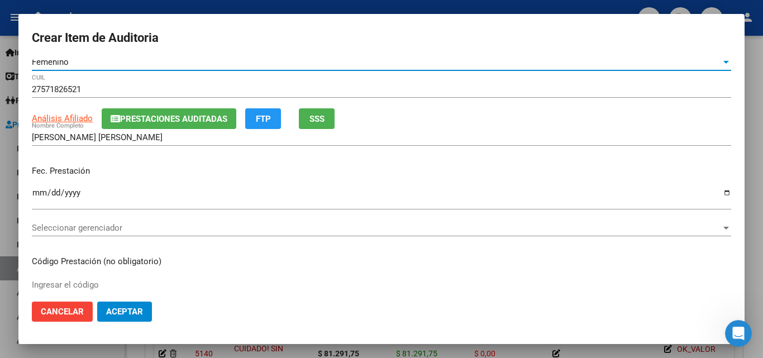
scroll to position [56, 0]
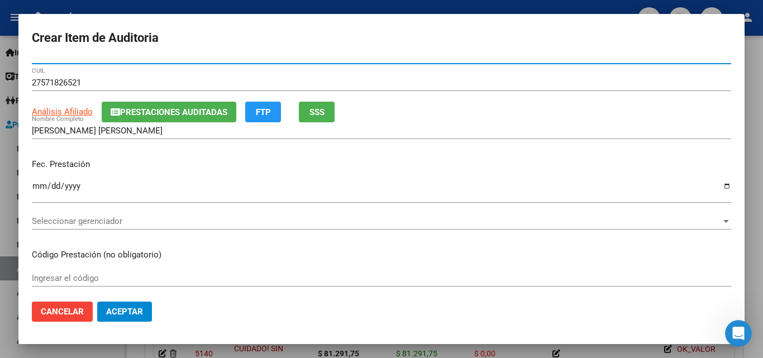
click at [37, 192] on input "Ingresar la fecha" at bounding box center [381, 191] width 699 height 18
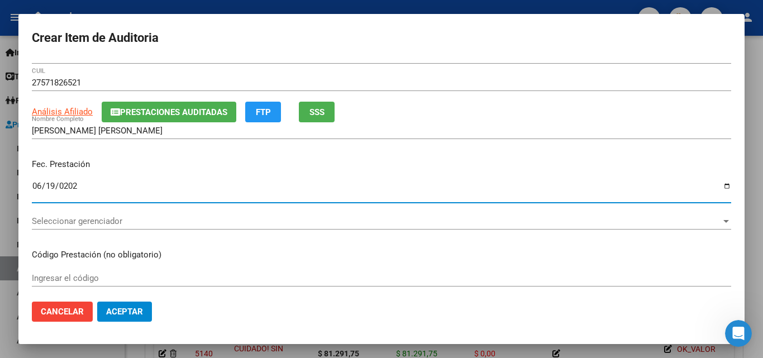
type input "[DATE]"
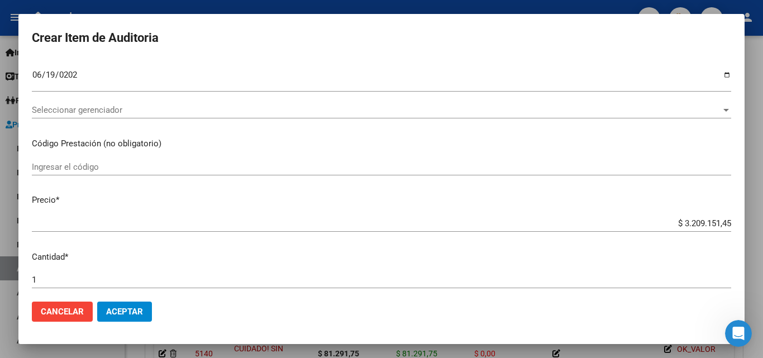
scroll to position [168, 0]
click at [79, 168] on input "Ingresar el código" at bounding box center [381, 166] width 699 height 10
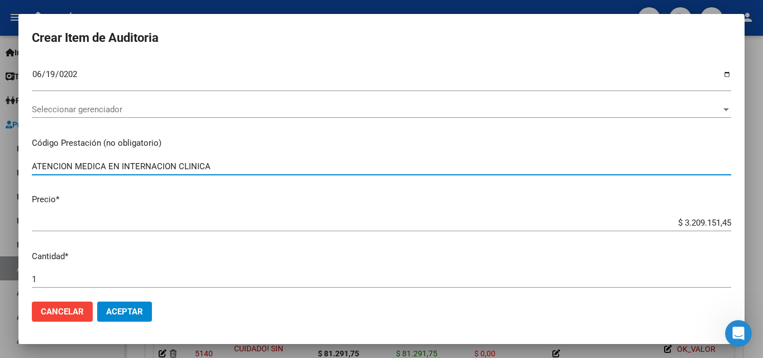
type input "ATENCION MEDICA EN INTERNACION CLINICA"
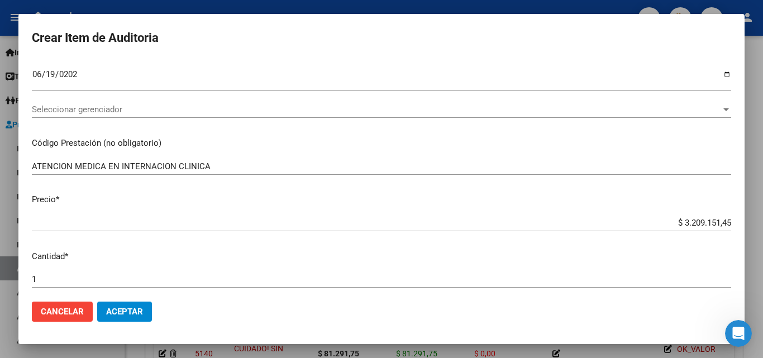
click at [610, 212] on mat-dialog-content "57182652 Nro Documento El DNI no existe en el padrón, elige el sexo para genera…" at bounding box center [381, 176] width 726 height 233
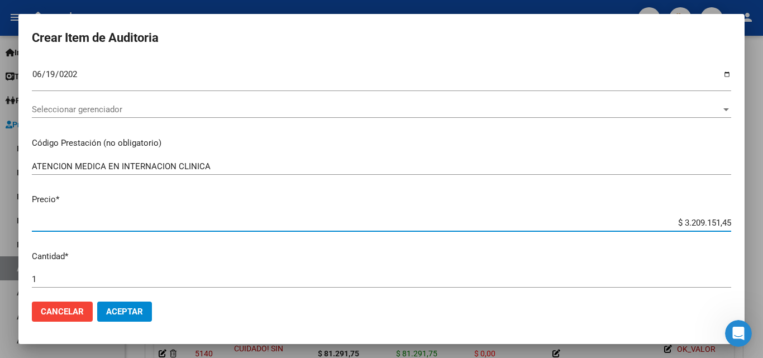
drag, startPoint x: 659, startPoint y: 220, endPoint x: 741, endPoint y: 218, distance: 81.6
click at [741, 218] on mat-dialog-content "57182652 Nro Documento El DNI no existe en el padrón, elige el sexo para genera…" at bounding box center [381, 176] width 726 height 233
type input "$ 0,03"
type input "$ 3,12"
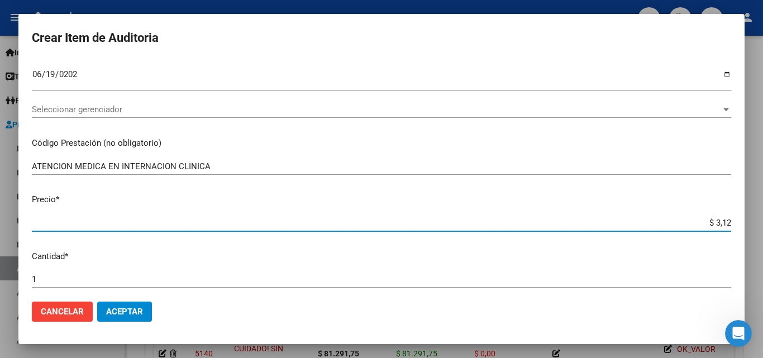
type input "$ 3,12"
type input "$ 0,31"
type input "$ 0,03"
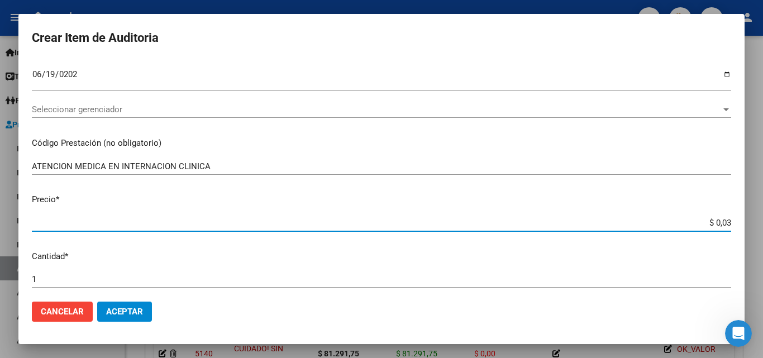
type input "$ 0,31"
type input "$ 3,15"
type input "$ 31,51"
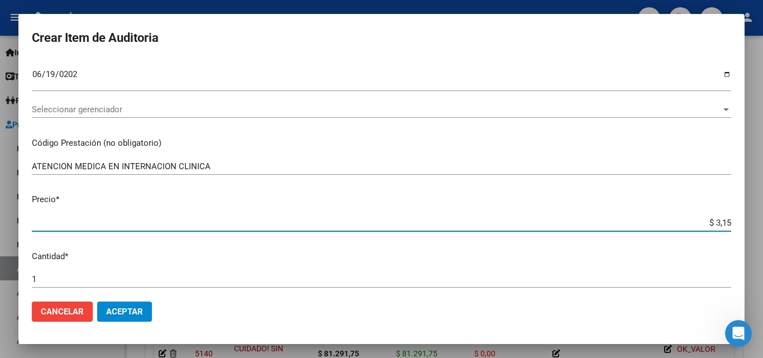
type input "$ 31,51"
type input "$ 315,18"
type input "$ 3.151,80"
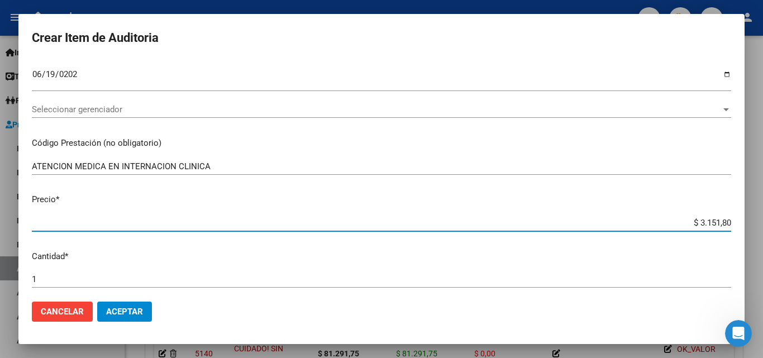
type input "$ 31.518,00"
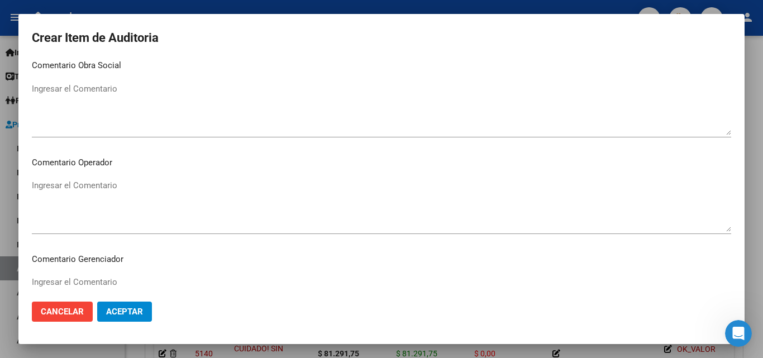
scroll to position [559, 0]
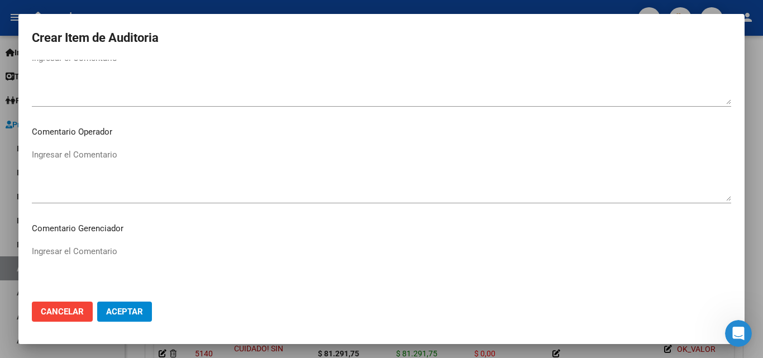
click at [113, 166] on textarea "Ingresar el Comentario" at bounding box center [381, 175] width 699 height 53
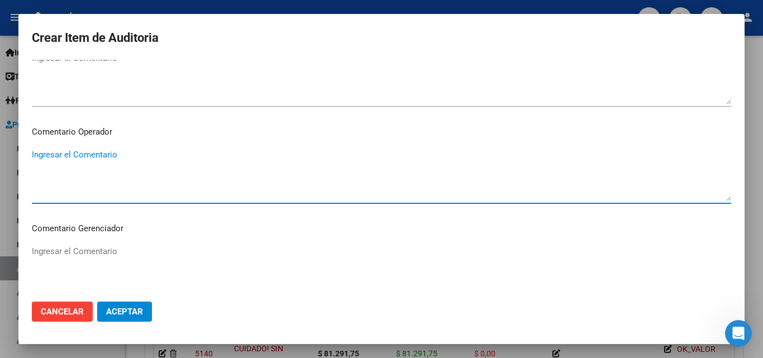
paste textarea "OK_VALOR GRILLA/FACTURA URGENCIA DIURNA - INTERNACION _NO HAY ORDEN MEDICA _NO …"
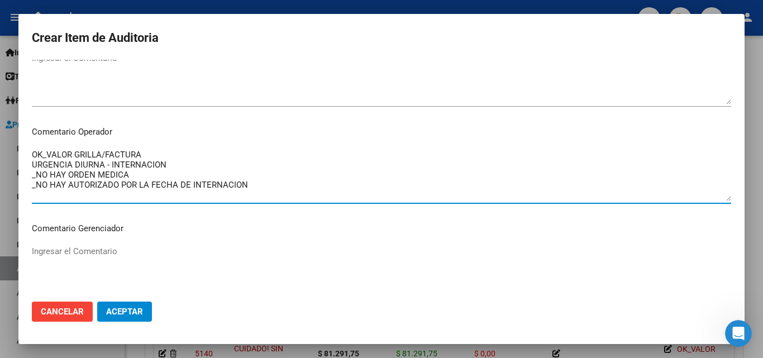
click at [104, 160] on textarea "OK_VALOR GRILLA/FACTURA URGENCIA DIURNA - INTERNACION _NO HAY ORDEN MEDICA _NO …" at bounding box center [381, 175] width 699 height 53
click at [103, 162] on textarea "OK_VALOR GRILLA/FACTURA URGENCIA DIURNA - INTERNACION _NO HAY ORDEN MEDICA _NO …" at bounding box center [381, 175] width 699 height 53
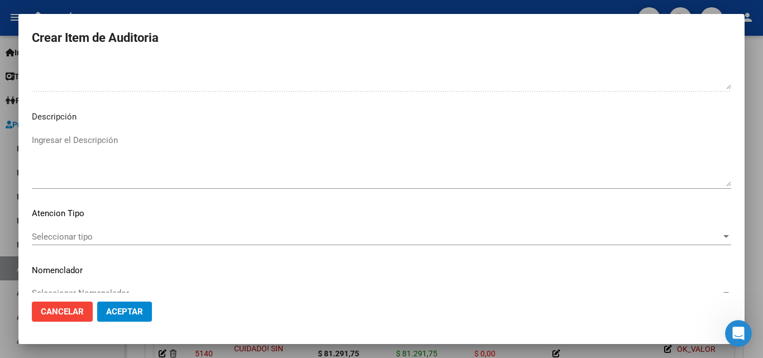
scroll to position [786, 0]
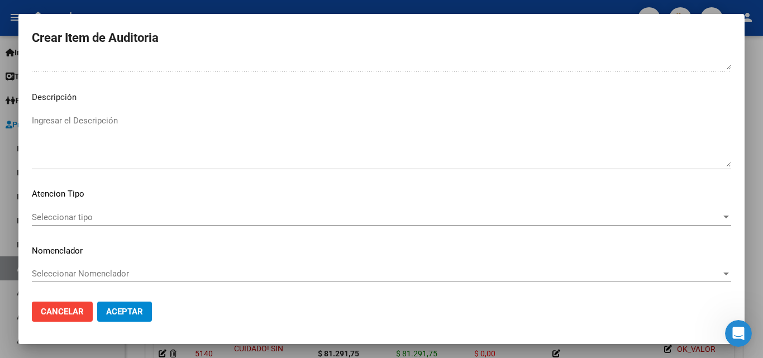
type textarea "OK_VALOR GRILLA/FACTURA ATENCION MEDICA - INTERNACION _NO HAY ORDEN MEDICA _NO …"
click at [112, 215] on span "Seleccionar tipo" at bounding box center [376, 217] width 689 height 10
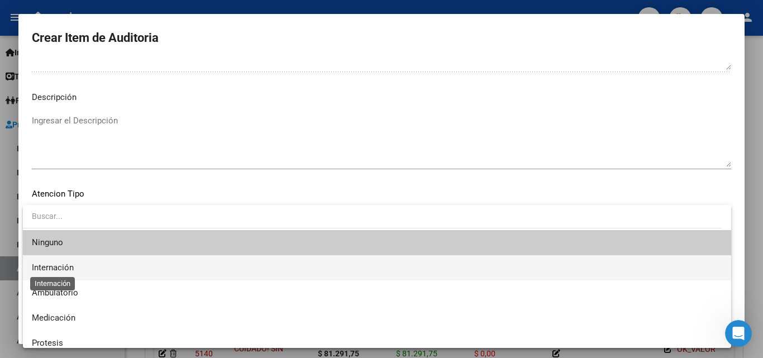
click at [62, 268] on span "Internación" at bounding box center [53, 268] width 42 height 10
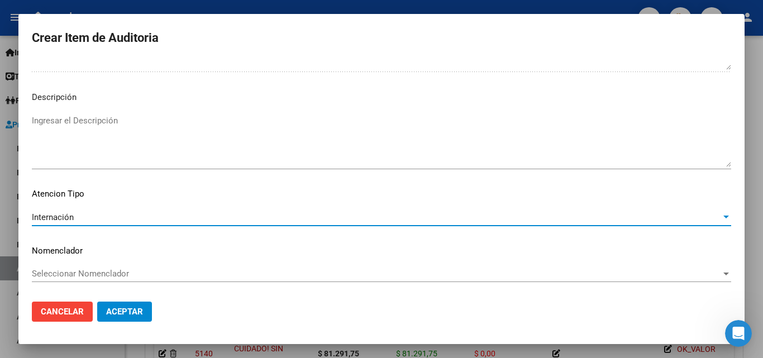
click at [136, 307] on span "Aceptar" at bounding box center [124, 312] width 37 height 10
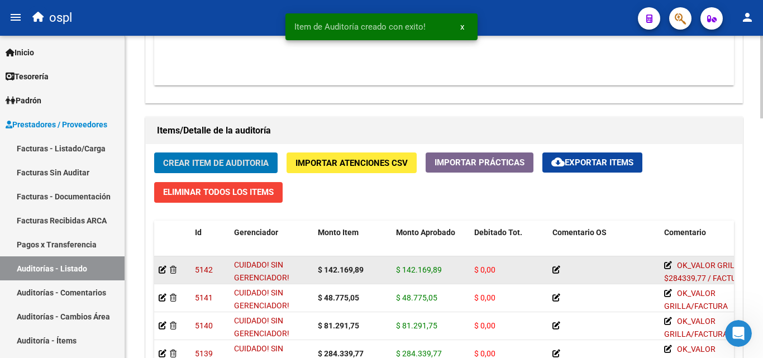
scroll to position [0, 0]
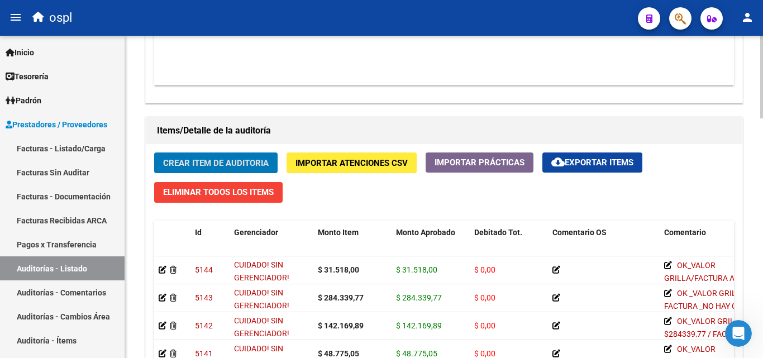
click at [216, 162] on span "Crear Item de Auditoria" at bounding box center [216, 163] width 106 height 10
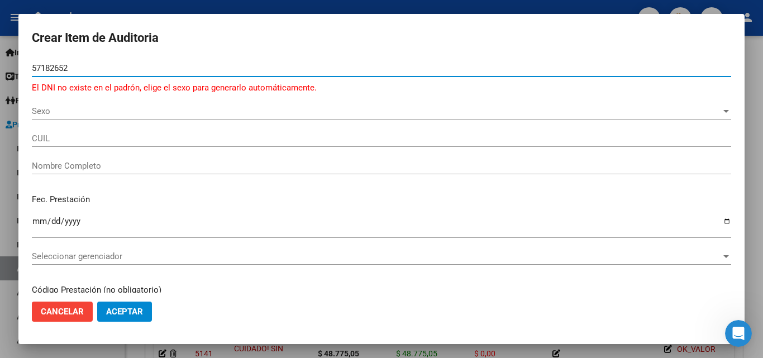
type input "57182652"
click at [63, 113] on span "Sexo" at bounding box center [376, 111] width 689 height 10
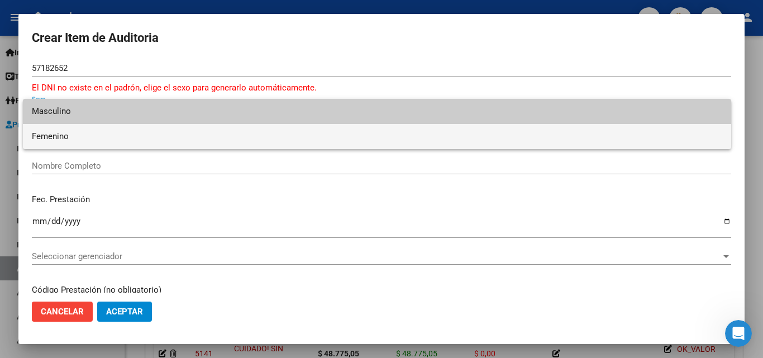
click at [73, 135] on span "Femenino" at bounding box center [377, 136] width 690 height 25
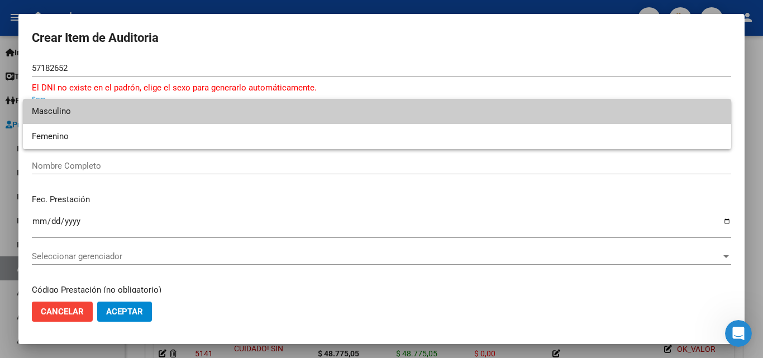
type input "27571826521"
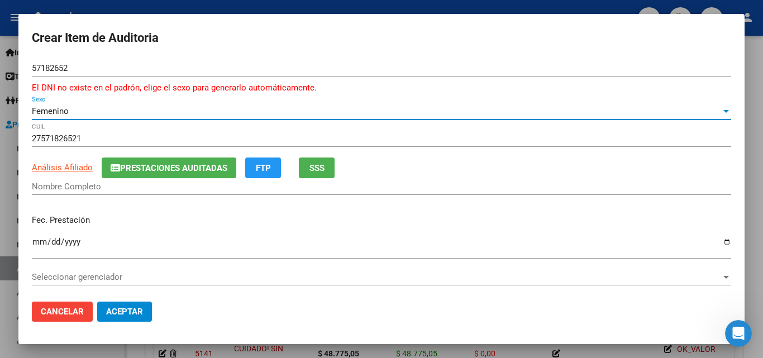
type input "[PERSON_NAME] [PERSON_NAME]"
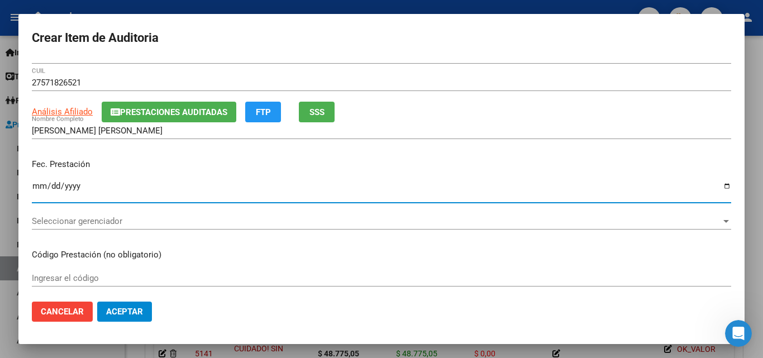
click at [44, 187] on input "Ingresar la fecha" at bounding box center [381, 191] width 699 height 18
type input "[DATE]"
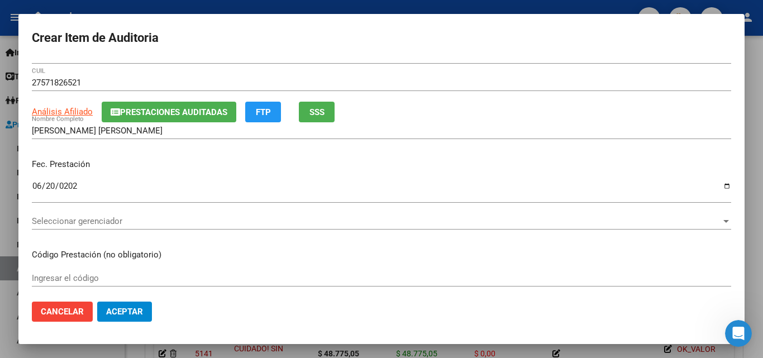
scroll to position [168, 0]
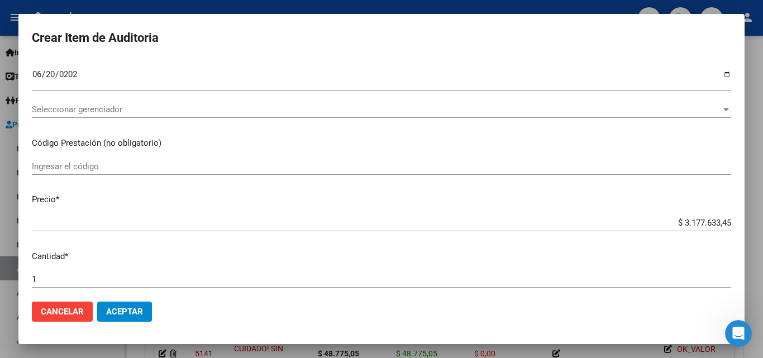
click at [64, 168] on input "Ingresar el código" at bounding box center [381, 166] width 699 height 10
click at [106, 103] on div "Seleccionar gerenciador Seleccionar gerenciador" at bounding box center [381, 109] width 699 height 17
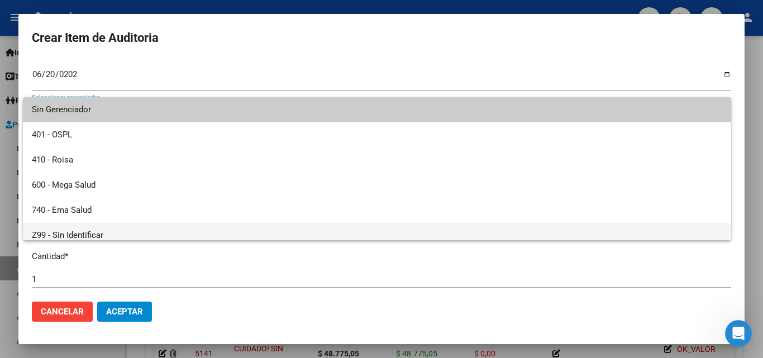
click at [84, 227] on span "Z99 - Sin Identificar" at bounding box center [377, 235] width 690 height 25
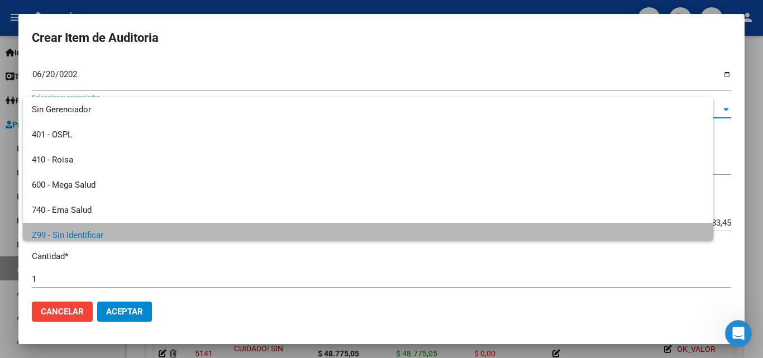
scroll to position [8, 0]
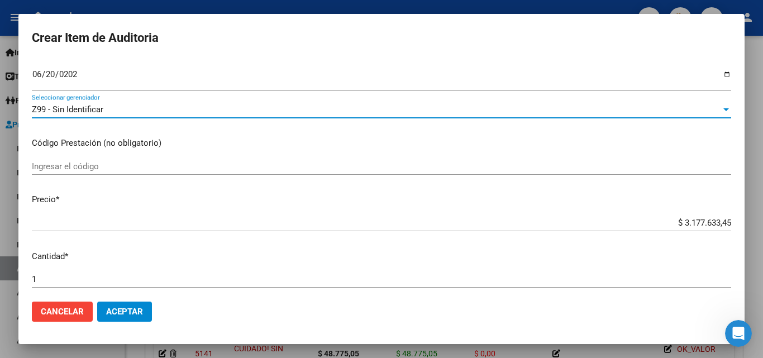
click at [103, 159] on div "Ingresar el código" at bounding box center [381, 166] width 699 height 17
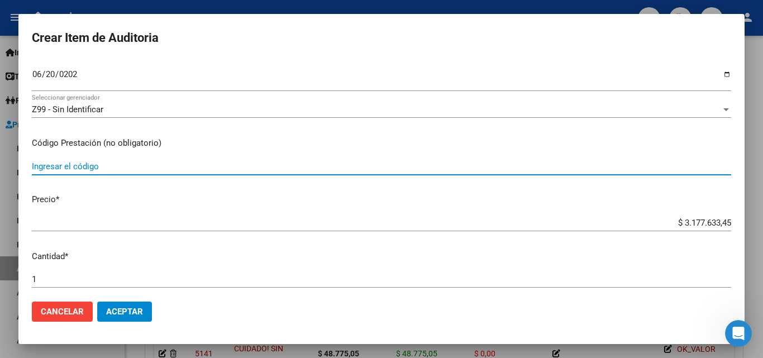
click at [98, 168] on input "Ingresar el código" at bounding box center [381, 166] width 699 height 10
type input "ATENCION MEDICA EN INTERNACION CLINICA"
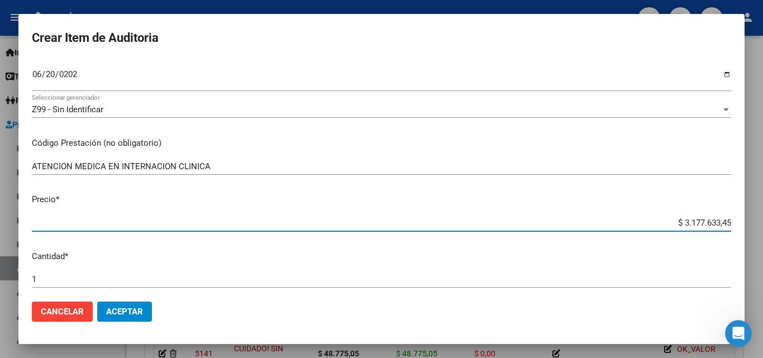
drag, startPoint x: 656, startPoint y: 225, endPoint x: 731, endPoint y: 222, distance: 74.4
click at [731, 224] on mat-dialog-content "57182652 Nro Documento El DNI no existe en el padrón, elige el sexo para genera…" at bounding box center [381, 176] width 726 height 233
type input "$ 0,03"
type input "$ 0,31"
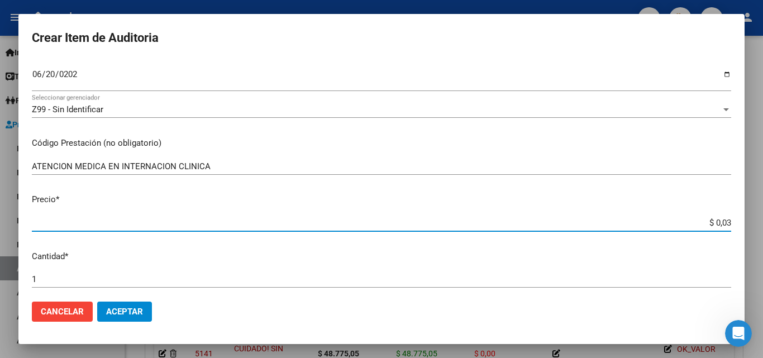
type input "$ 0,31"
type input "$ 3,15"
type input "$ 31,51"
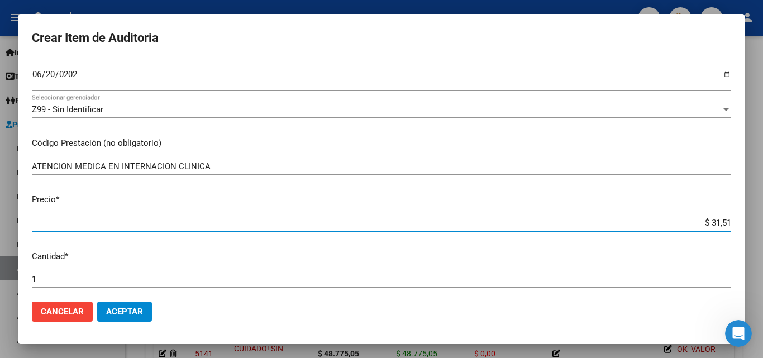
type input "$ 315,18"
type input "$ 3.151,80"
type input "$ 31.518,00"
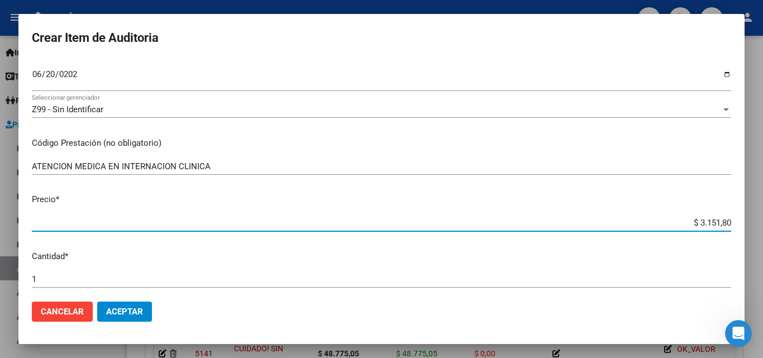
type input "$ 31.518,00"
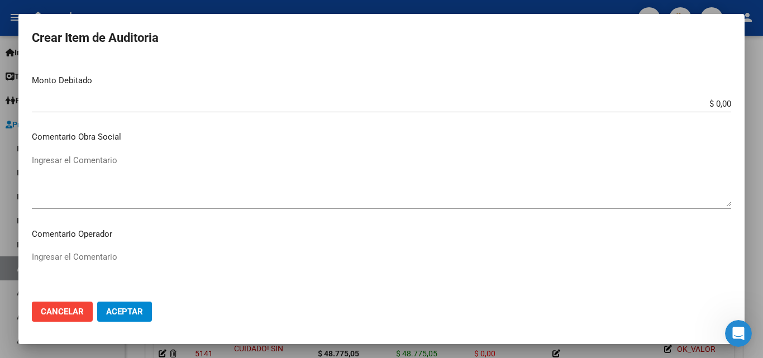
scroll to position [559, 0]
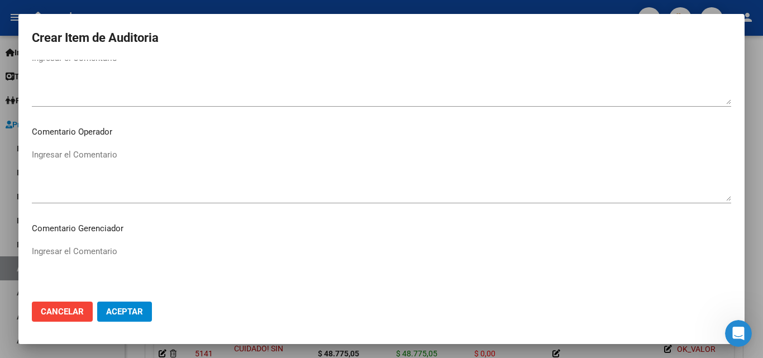
click at [106, 173] on textarea "Ingresar el Comentario" at bounding box center [381, 175] width 699 height 53
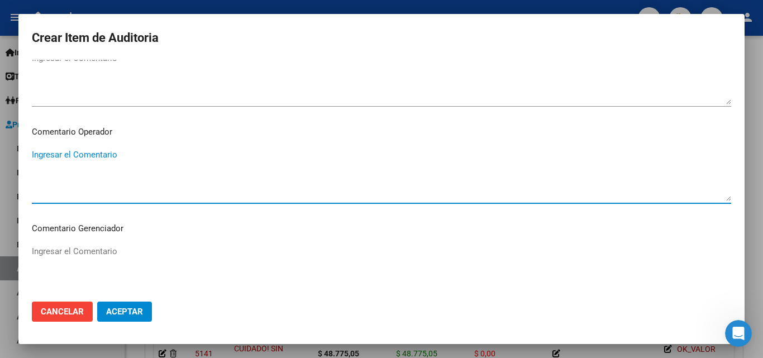
paste textarea "OK_VALOR GRILLA/FACTURA URGENCIA DIURNA - INTERNACION _NO HAY ORDEN MEDICA _NO …"
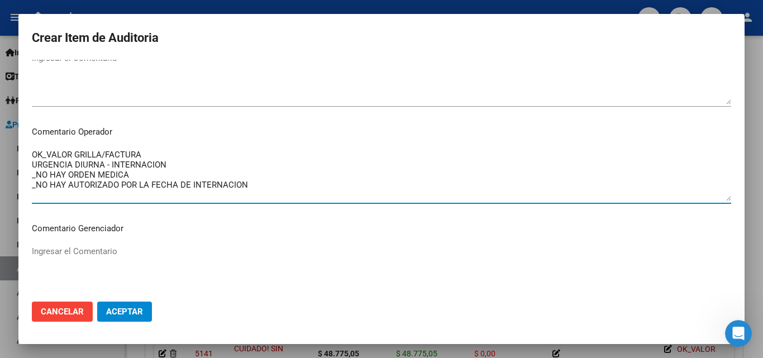
click at [101, 168] on textarea "OK_VALOR GRILLA/FACTURA URGENCIA DIURNA - INTERNACION _NO HAY ORDEN MEDICA _NO …" at bounding box center [381, 175] width 699 height 53
click at [104, 168] on textarea "OK_VALOR GRILLA/FACTURA URGENCIA DIURNA - INTERNACION _NO HAY ORDEN MEDICA _NO …" at bounding box center [381, 175] width 699 height 53
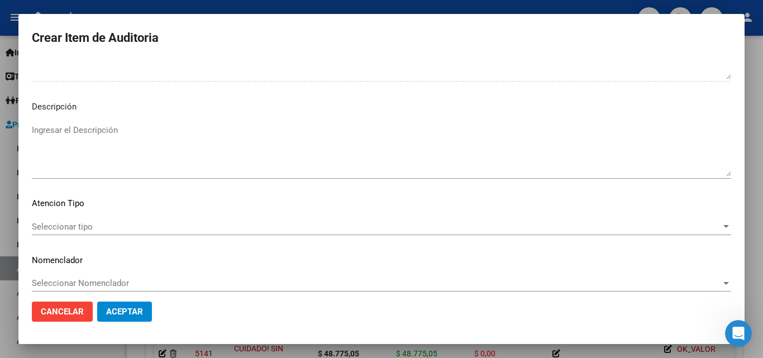
scroll to position [786, 0]
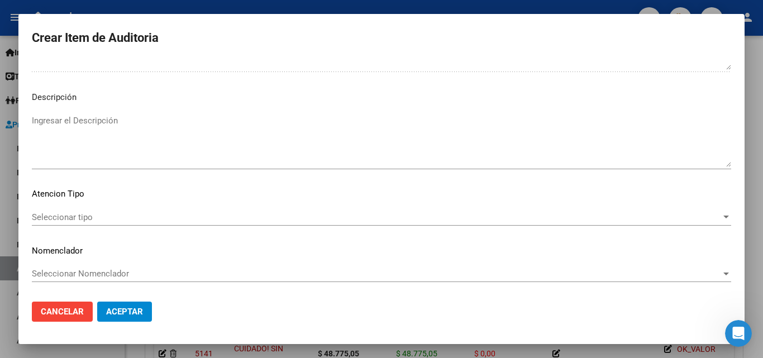
type textarea "OK_VALOR GRILLA/FACTURA ATENCION MEDICA - INTERNACION _NO HAY ORDEN MEDICA _NO …"
click at [86, 222] on span "Seleccionar tipo" at bounding box center [376, 217] width 689 height 10
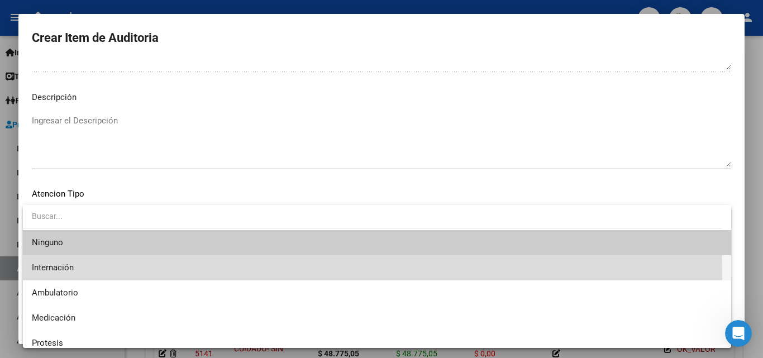
click at [80, 276] on span "Internación" at bounding box center [377, 267] width 690 height 25
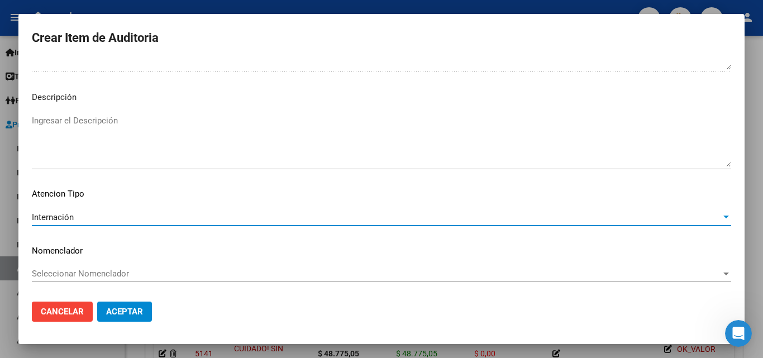
click at [136, 310] on span "Aceptar" at bounding box center [124, 312] width 37 height 10
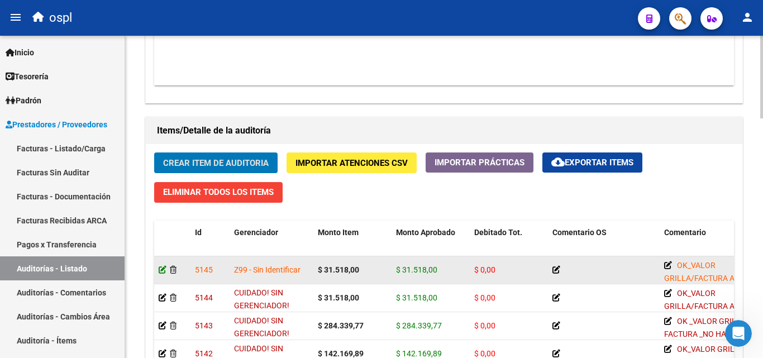
click at [159, 269] on datatable-body-cell at bounding box center [172, 269] width 36 height 27
click at [160, 269] on icon at bounding box center [163, 270] width 8 height 8
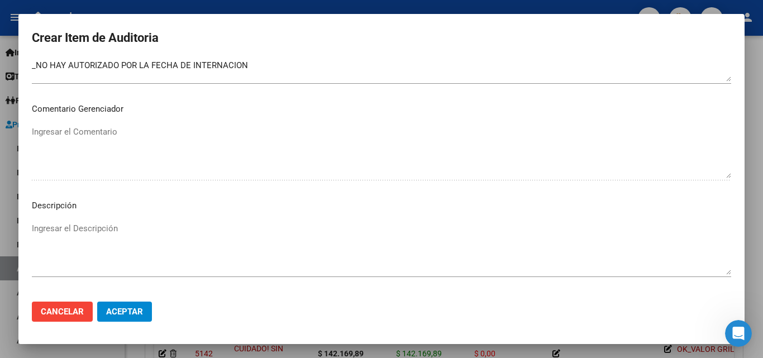
scroll to position [723, 0]
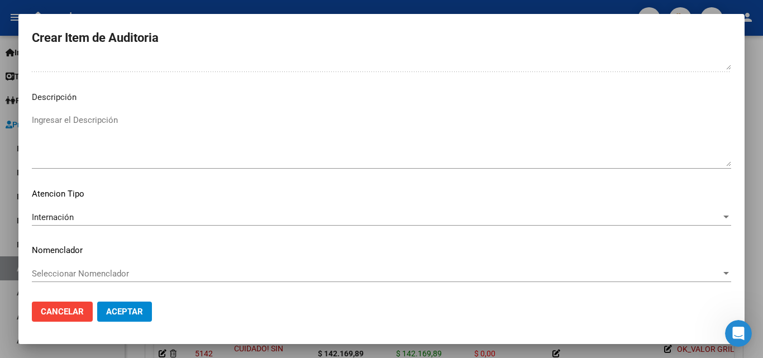
click at [6, 213] on div at bounding box center [381, 179] width 763 height 358
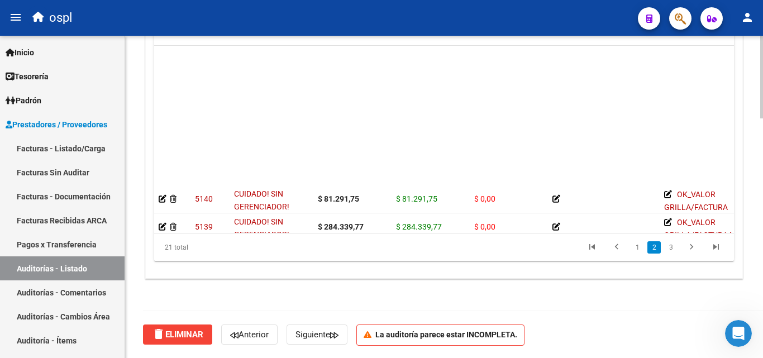
scroll to position [311, 0]
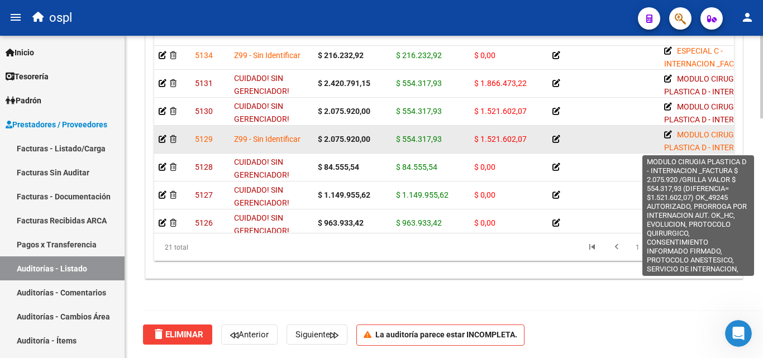
click at [665, 137] on icon at bounding box center [668, 135] width 8 height 8
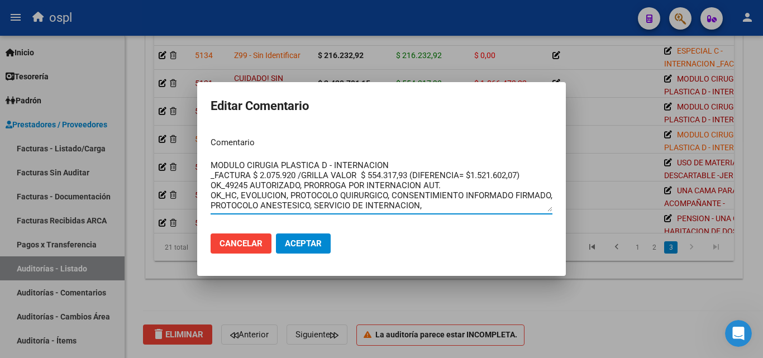
drag, startPoint x: 424, startPoint y: 206, endPoint x: 216, endPoint y: 184, distance: 208.9
click at [209, 184] on mat-dialog-content "Comentario MODULO CIRUGIA PLASTICA D - INTERNACION _FACTURA $ 2.075.920 /GRILLA…" at bounding box center [381, 176] width 369 height 97
drag, startPoint x: 398, startPoint y: 329, endPoint x: 385, endPoint y: 317, distance: 17.4
click at [398, 328] on div at bounding box center [381, 179] width 763 height 358
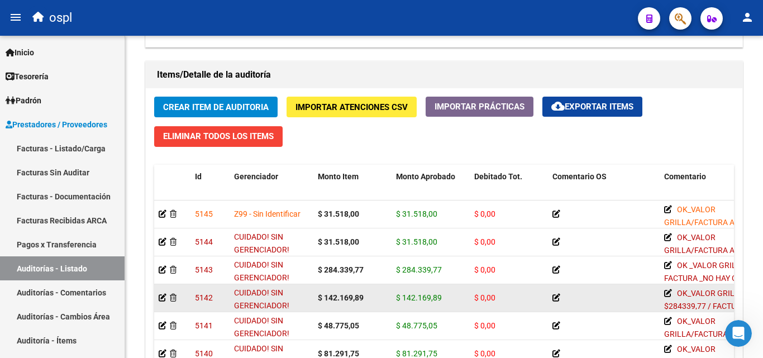
scroll to position [825, 0]
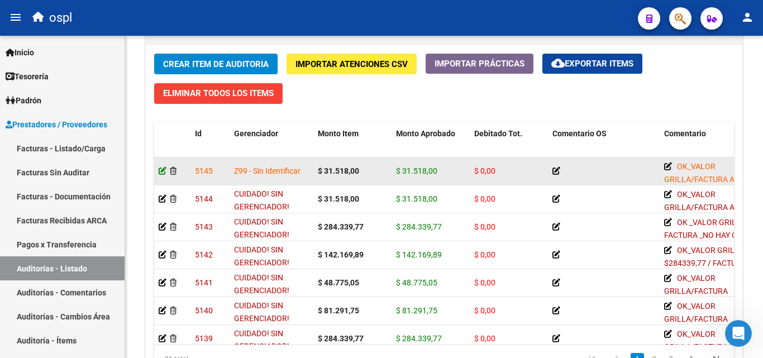
click at [163, 171] on icon at bounding box center [163, 171] width 8 height 8
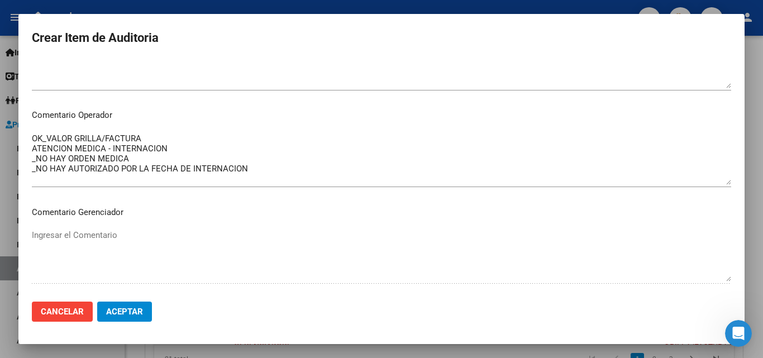
scroll to position [559, 0]
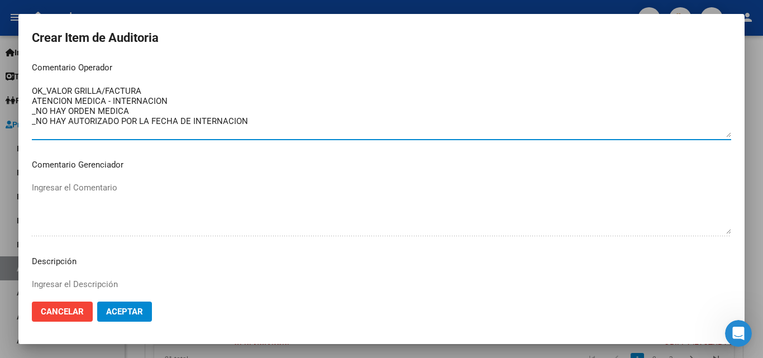
click at [136, 130] on textarea "OK_VALOR GRILLA/FACTURA ATENCION MEDICA - INTERNACION _NO HAY ORDEN MEDICA _NO …" at bounding box center [381, 111] width 699 height 53
drag, startPoint x: 282, startPoint y: 123, endPoint x: 13, endPoint y: 112, distance: 268.9
click at [13, 112] on div "Crear Item de Auditoria 57182652 Nro Documento 27571826521 CUIL [PERSON_NAME] […" at bounding box center [381, 179] width 763 height 358
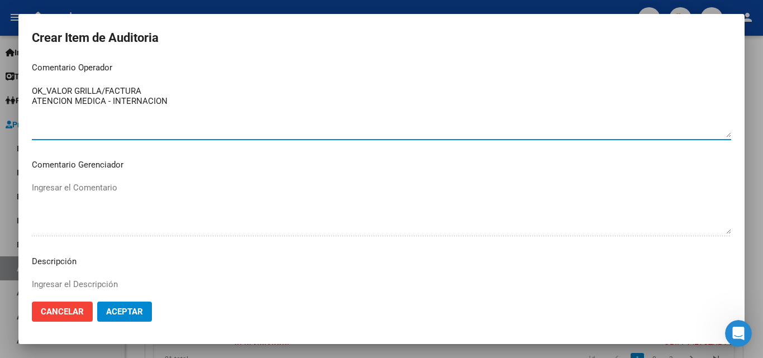
paste textarea "OK_49245 AUTORIZADO, PRORROGA POR INTERNACION AUT. OK_HC, EVOLUCION, PROTOCOLO …"
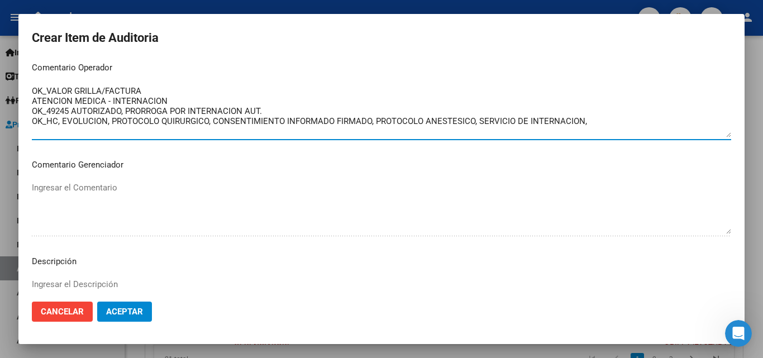
click at [134, 123] on textarea "OK_VALOR GRILLA/FACTURA ATENCION MEDICA - INTERNACION OK_49245 AUTORIZADO, PROR…" at bounding box center [381, 111] width 699 height 53
click at [71, 110] on textarea "OK_VALOR GRILLA/FACTURA ATENCION MEDICA - INTERNACION OK_49245 AUTORIZADO, PROR…" at bounding box center [381, 111] width 699 height 53
click at [269, 120] on textarea "OK_VALOR GRILLA/FACTURA ATENCION MEDICA - INTERNACION OK_49245 AUTORIZADO, PROR…" at bounding box center [381, 111] width 699 height 53
click at [67, 109] on textarea "OK_VALOR GRILLA/FACTURA ATENCION MEDICA - INTERNACION OK_49245 AUTORIZADO, PROR…" at bounding box center [381, 111] width 699 height 53
click at [69, 110] on textarea "OK_VALOR GRILLA/FACTURA ATENCION MEDICA - INTERNACION OK_49245 AUTORIZADO, PROR…" at bounding box center [381, 111] width 699 height 53
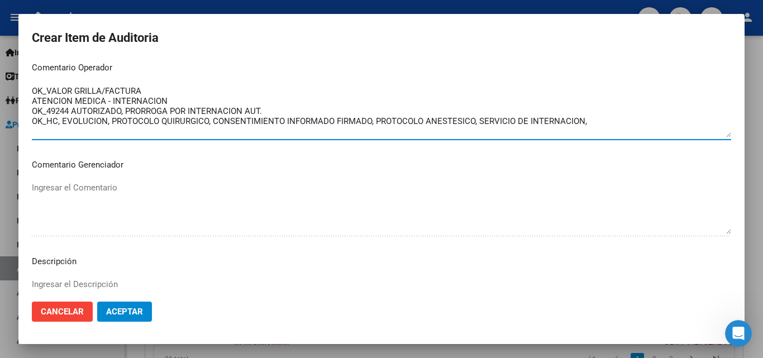
type textarea "OK_VALOR GRILLA/FACTURA ATENCION MEDICA - INTERNACION OK_49244 AUTORIZADO, PROR…"
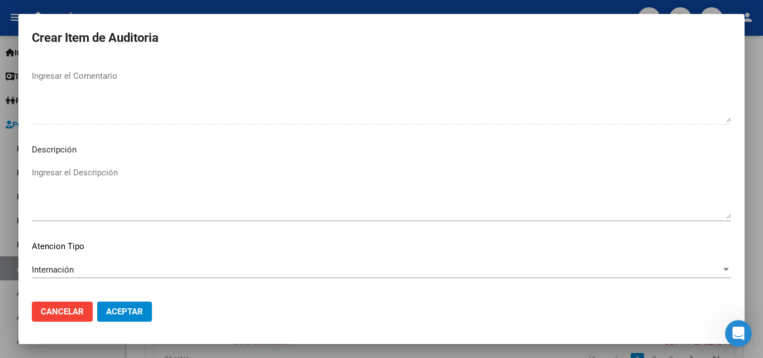
scroll to position [723, 0]
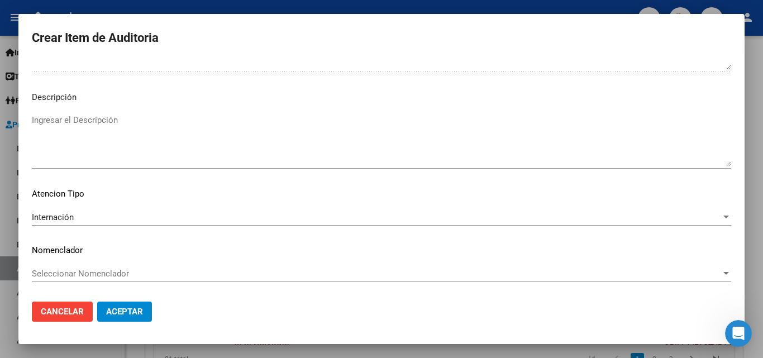
click at [132, 318] on button "Aceptar" at bounding box center [124, 312] width 55 height 20
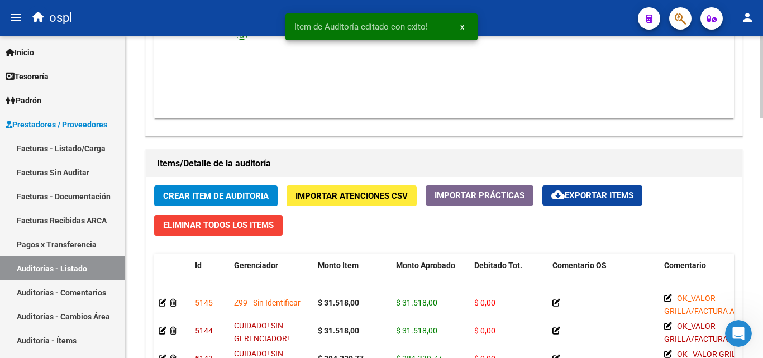
scroll to position [726, 0]
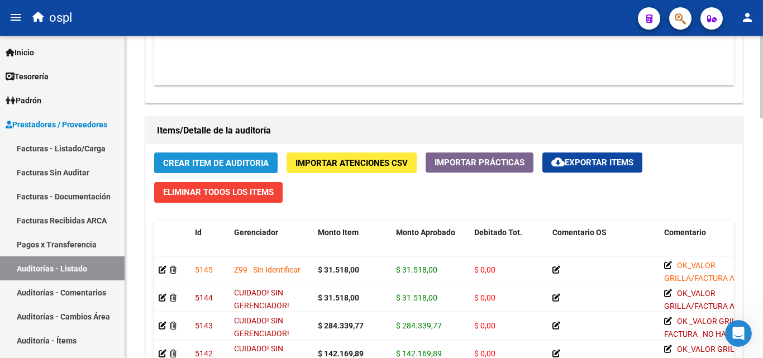
click at [257, 162] on span "Crear Item de Auditoria" at bounding box center [216, 163] width 106 height 10
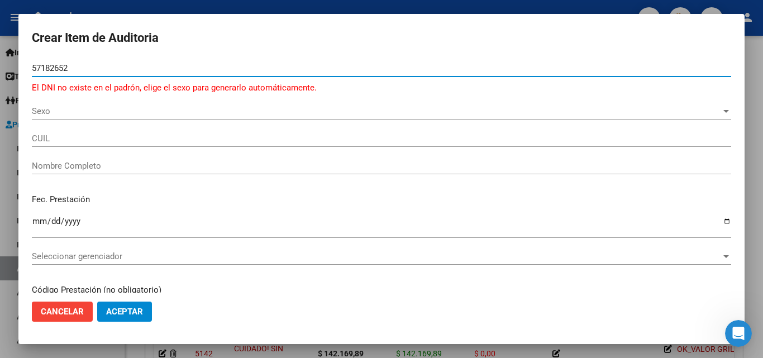
type input "57182652"
click at [75, 111] on span "Sexo" at bounding box center [376, 111] width 689 height 10
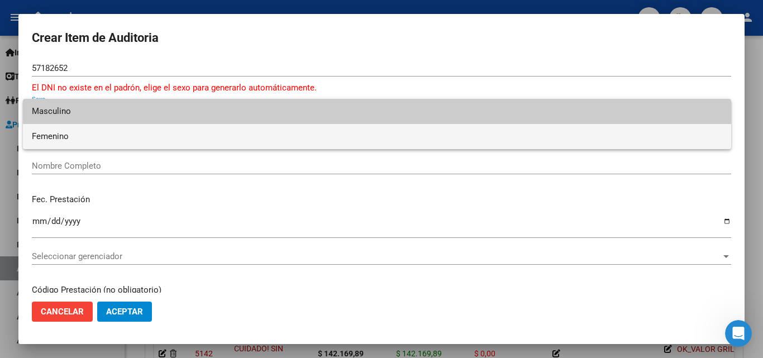
click at [83, 136] on span "Femenino" at bounding box center [377, 136] width 690 height 25
type input "27571826521"
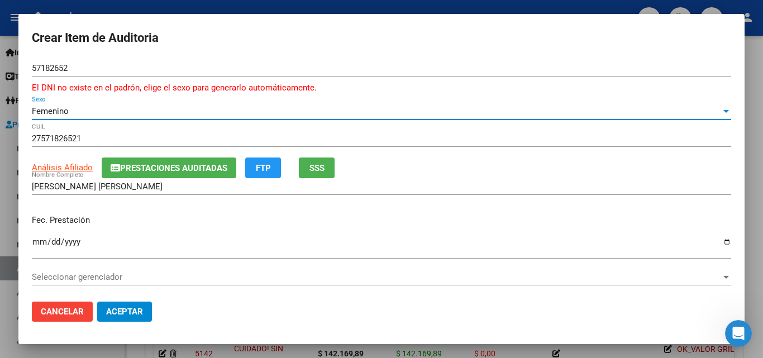
scroll to position [56, 0]
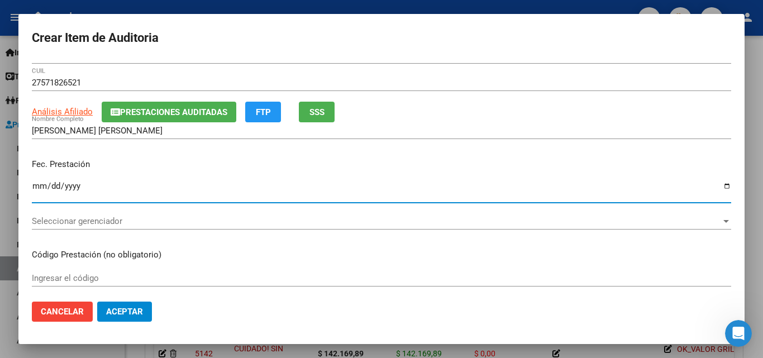
click at [40, 185] on input "Ingresar la fecha" at bounding box center [381, 191] width 699 height 18
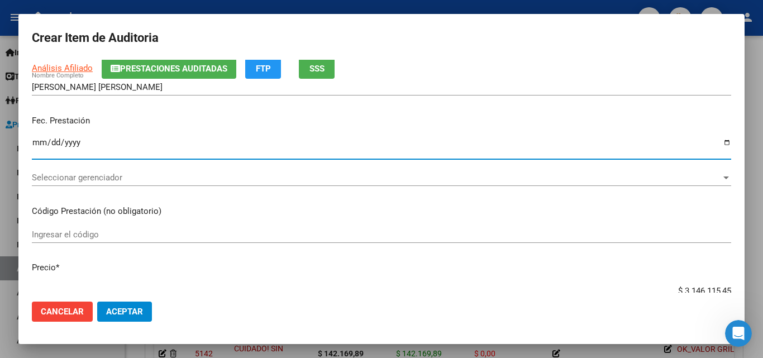
scroll to position [112, 0]
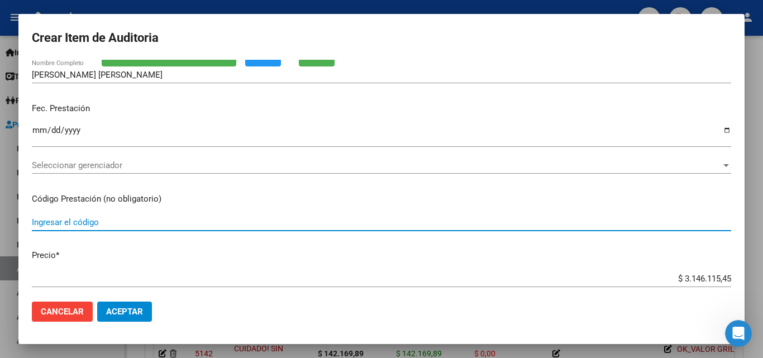
click at [46, 222] on input "Ingresar el código" at bounding box center [381, 222] width 699 height 10
click at [86, 225] on input "Ingresar el código" at bounding box center [381, 222] width 699 height 10
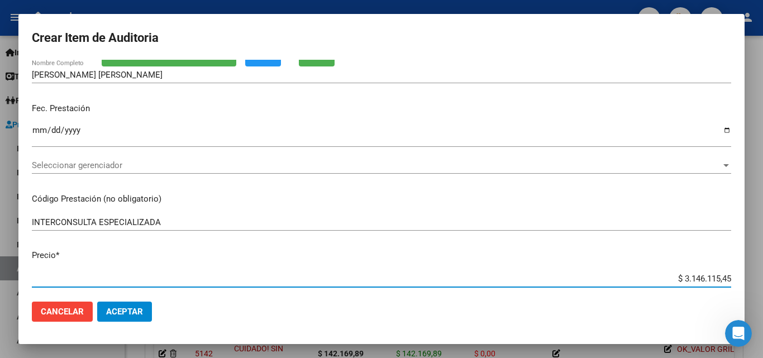
drag, startPoint x: 661, startPoint y: 277, endPoint x: 751, endPoint y: 275, distance: 90.0
click at [751, 275] on div "Crear Item de Auditoria 57182652 Nro Documento El DNI no existe en el padrón, e…" at bounding box center [381, 179] width 763 height 358
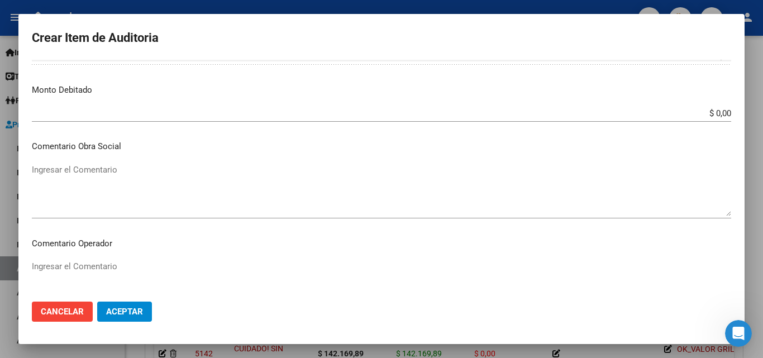
scroll to position [559, 0]
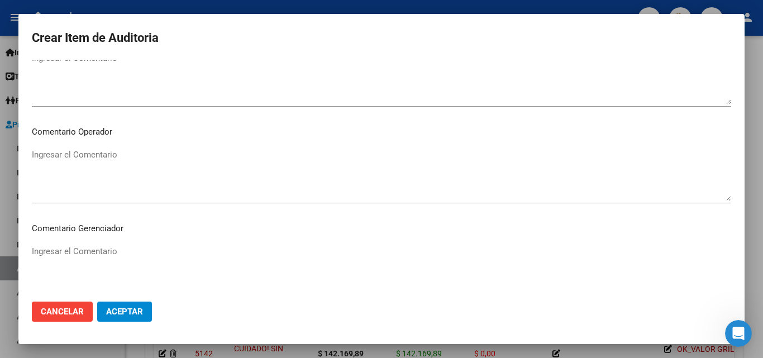
click at [131, 167] on textarea "Ingresar el Comentario" at bounding box center [381, 175] width 699 height 53
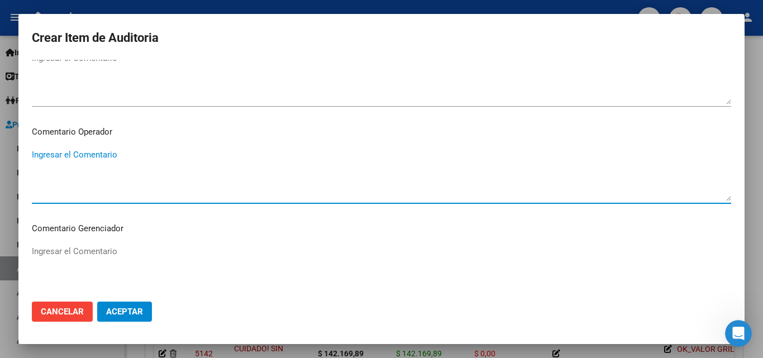
paste textarea "OK_49245 AUTORIZADO, PRORROGA POR INTERNACION AUT. OK_HC, EVOLUCION, PROTOCOLO …"
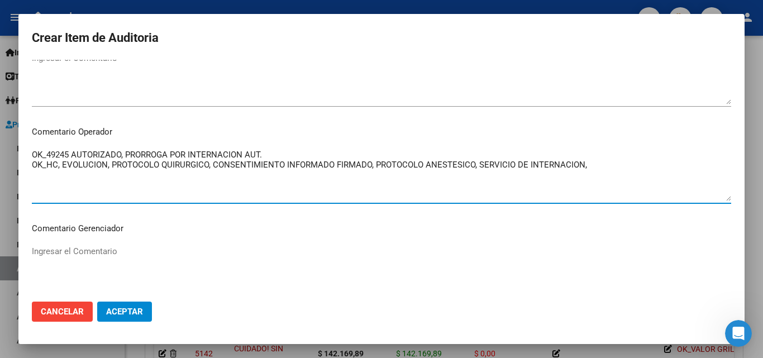
click at [34, 154] on textarea "OK_49245 AUTORIZADO, PRORROGA POR INTERNACION AUT. OK_HC, EVOLUCION, PROTOCOLO …" at bounding box center [381, 175] width 699 height 53
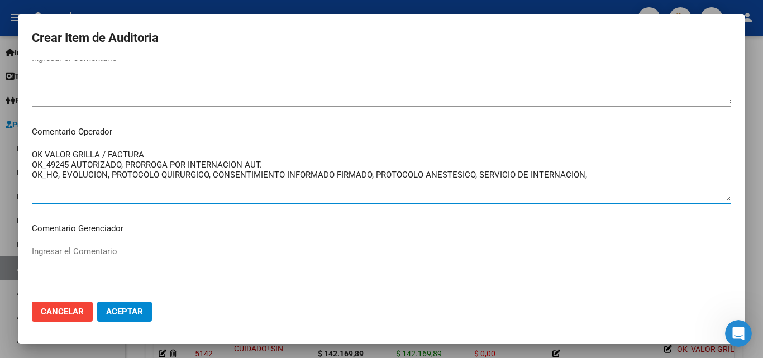
click at [71, 163] on textarea "OK VALOR GRILLA / FACTURA OK_49245 AUTORIZADO, PRORROGA POR INTERNACION AUT. OK…" at bounding box center [381, 175] width 699 height 53
click at [133, 166] on textarea "OK VALOR GRILLA / FACTURA OK_49244 AUTORIZADO, PRORROGA POR INTERNACION AUT. OK…" at bounding box center [381, 175] width 699 height 53
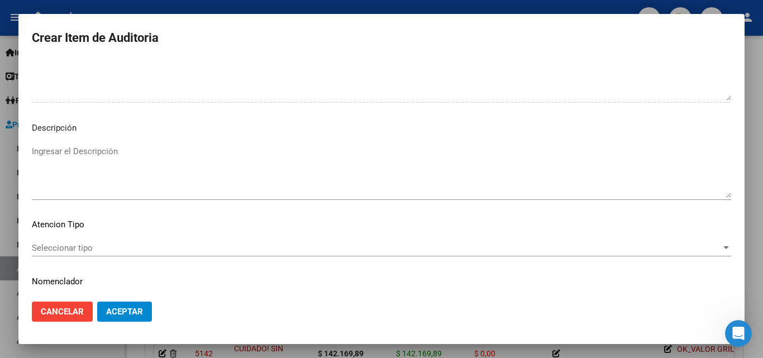
scroll to position [786, 0]
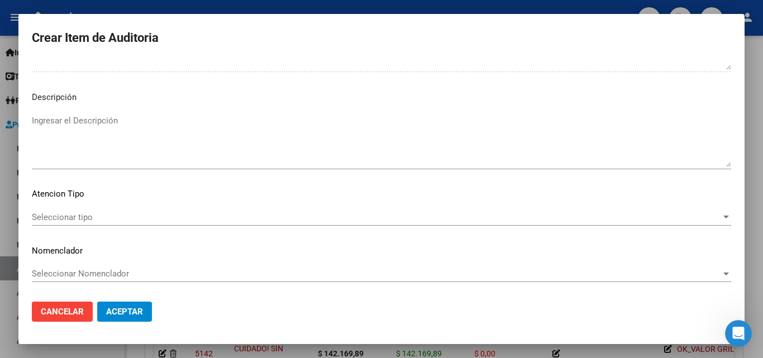
click at [90, 212] on span "Seleccionar tipo" at bounding box center [376, 217] width 689 height 10
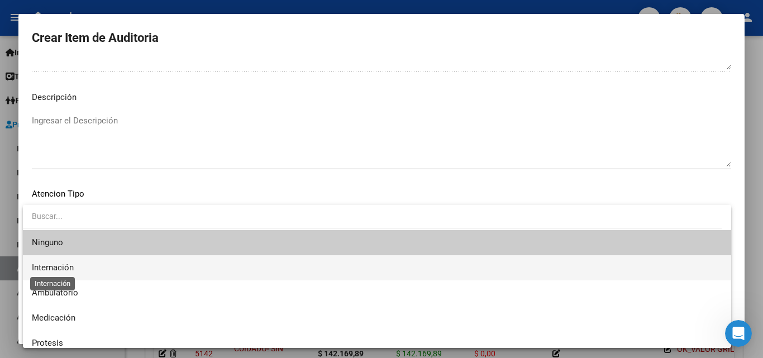
click at [59, 270] on span "Internación" at bounding box center [53, 268] width 42 height 10
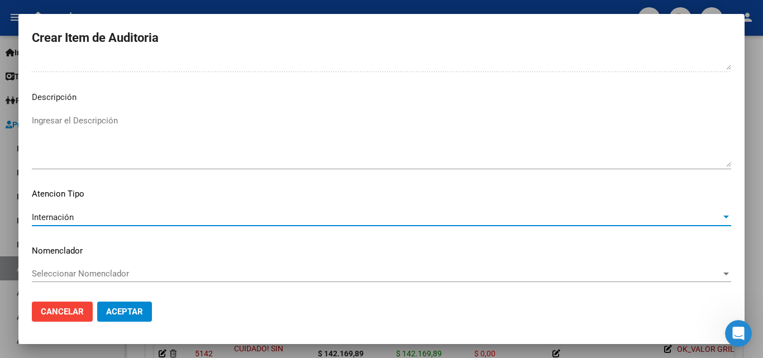
click at [125, 313] on span "Aceptar" at bounding box center [124, 312] width 37 height 10
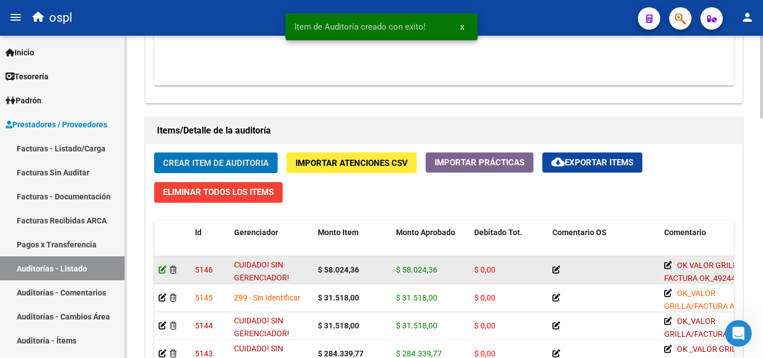
click at [163, 269] on icon at bounding box center [163, 270] width 8 height 8
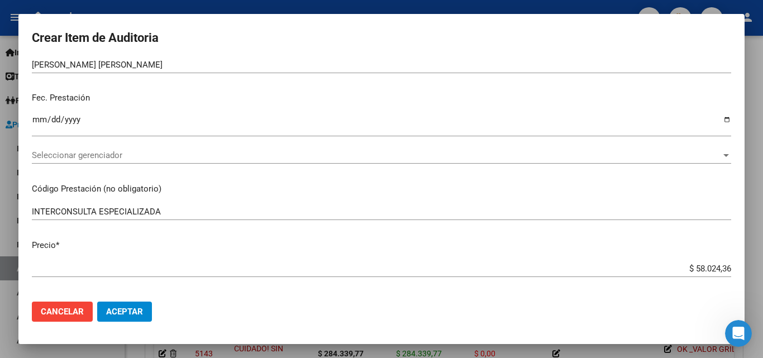
scroll to position [56, 0]
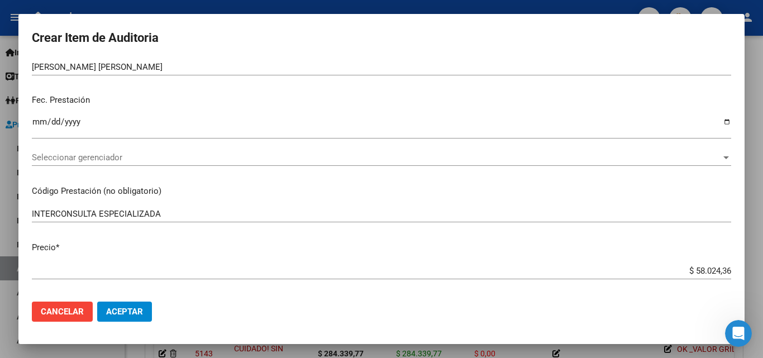
click at [142, 156] on span "Seleccionar gerenciador" at bounding box center [376, 157] width 689 height 10
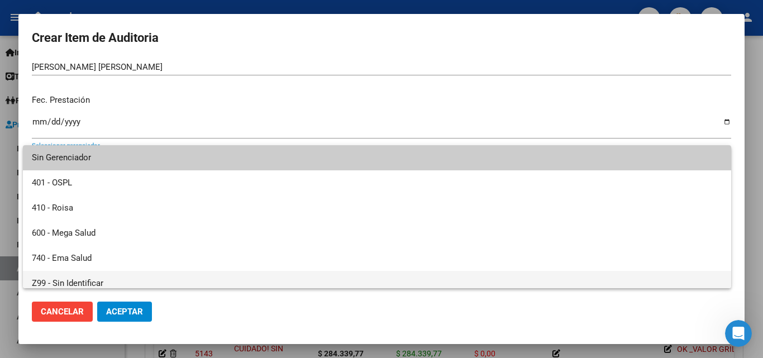
click at [77, 278] on span "Z99 - Sin Identificar" at bounding box center [377, 283] width 690 height 25
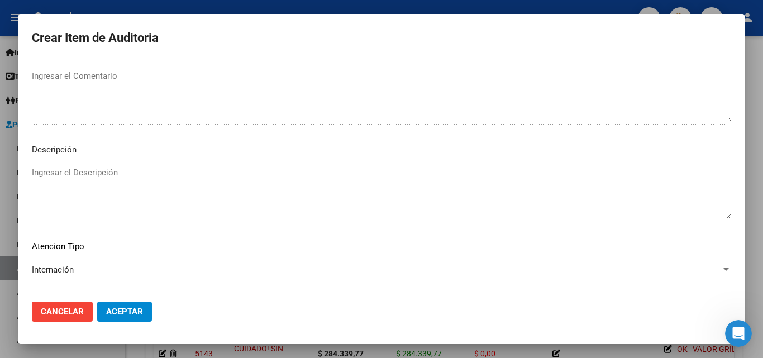
scroll to position [723, 0]
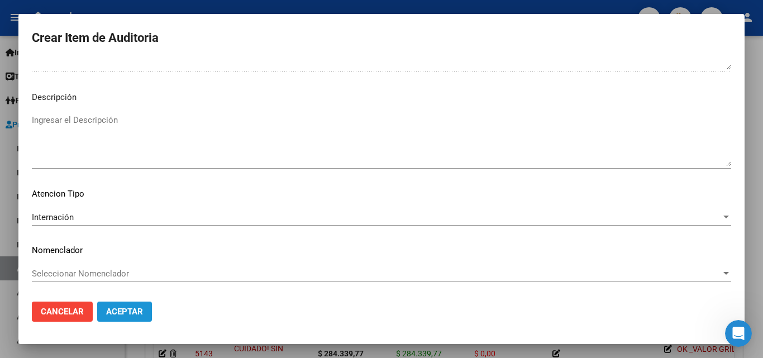
click at [122, 307] on span "Aceptar" at bounding box center [124, 312] width 37 height 10
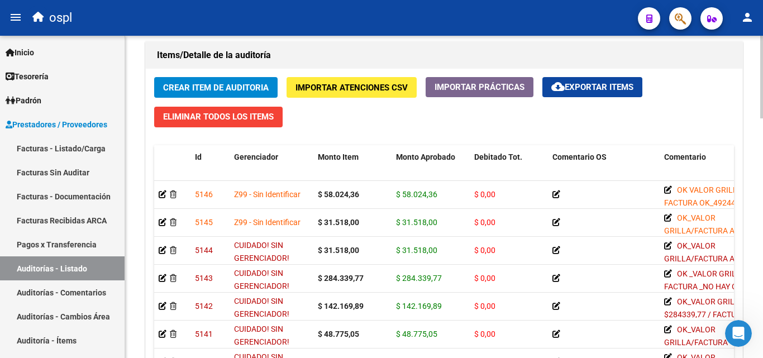
scroll to position [838, 0]
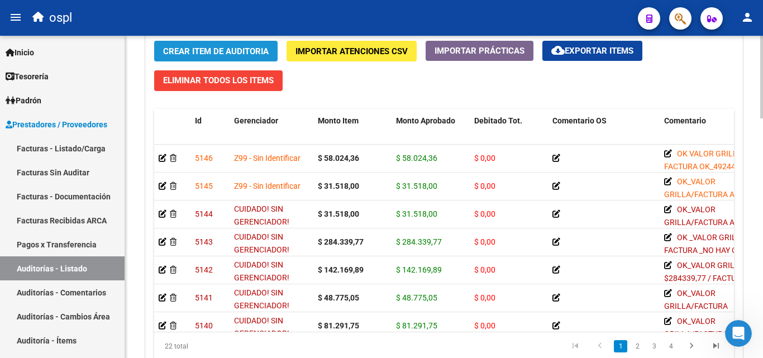
click at [246, 44] on button "Crear Item de Auditoria" at bounding box center [215, 51] width 123 height 21
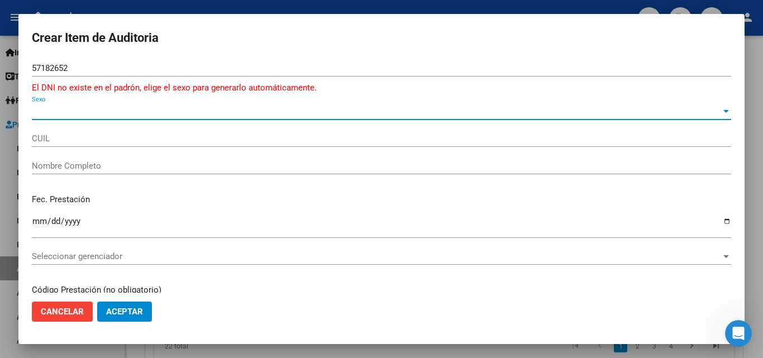
click at [59, 114] on span "Sexo" at bounding box center [376, 111] width 689 height 10
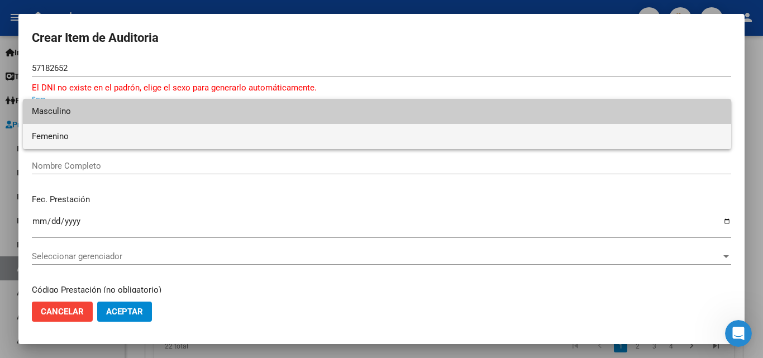
click at [71, 136] on span "Femenino" at bounding box center [377, 136] width 690 height 25
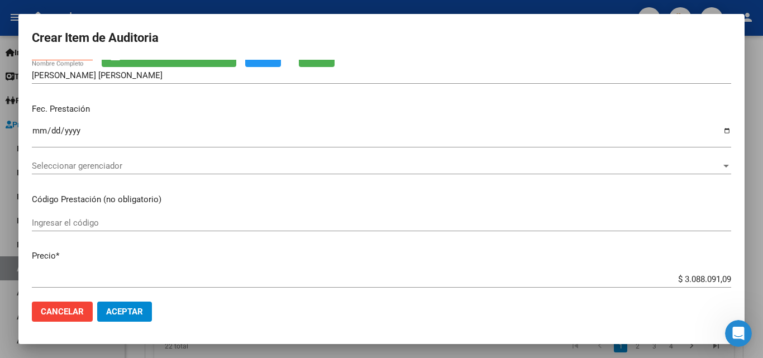
scroll to position [112, 0]
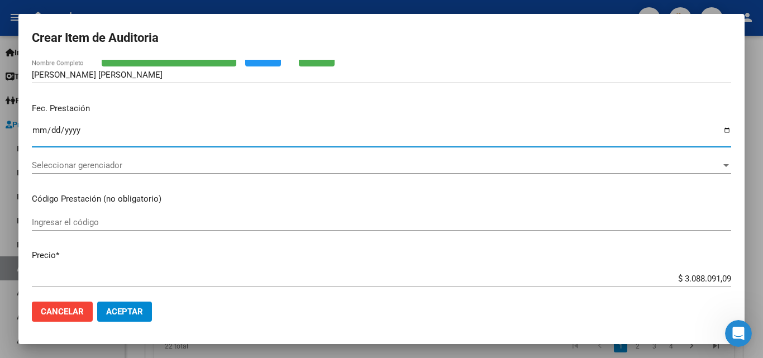
click at [36, 136] on input "Ingresar la fecha" at bounding box center [381, 135] width 699 height 18
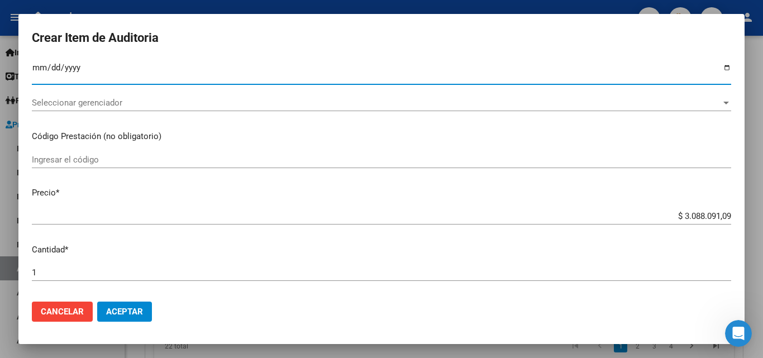
scroll to position [168, 0]
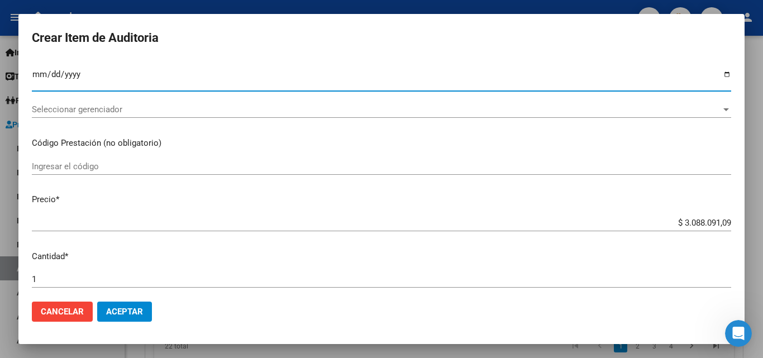
click at [93, 109] on span "Seleccionar gerenciador" at bounding box center [376, 109] width 689 height 10
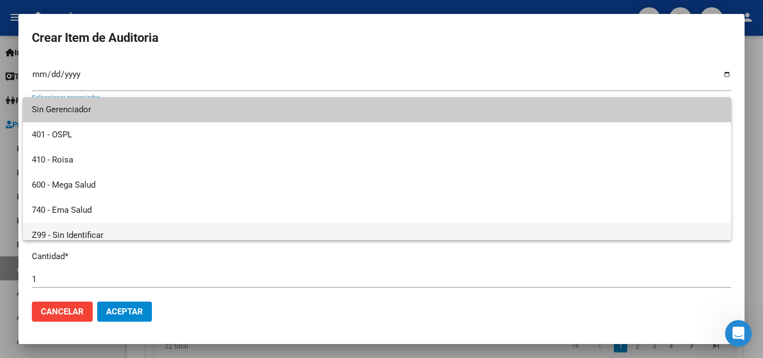
click at [80, 232] on span "Z99 - Sin Identificar" at bounding box center [377, 235] width 690 height 25
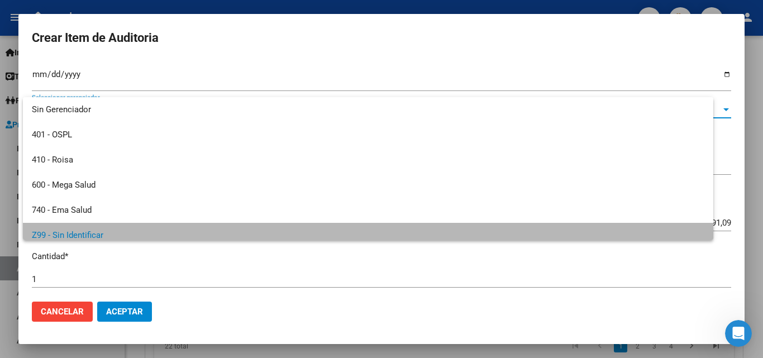
scroll to position [8, 0]
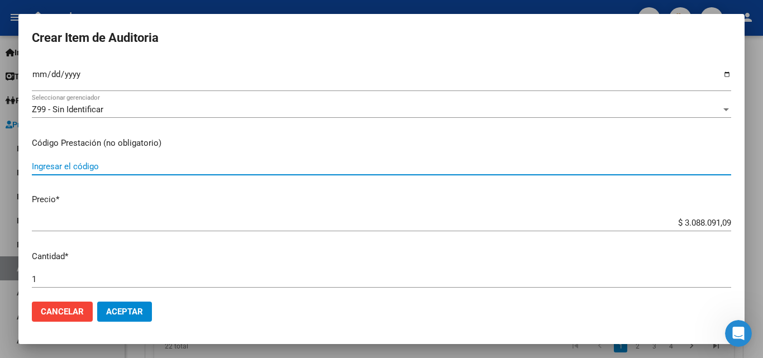
click at [90, 166] on input "Ingresar el código" at bounding box center [381, 166] width 699 height 10
click at [652, 220] on input "$ 3.088.091,09" at bounding box center [381, 223] width 699 height 10
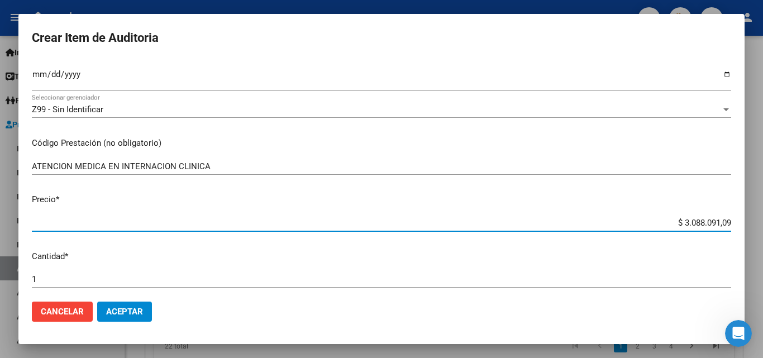
drag, startPoint x: 654, startPoint y: 223, endPoint x: 748, endPoint y: 225, distance: 94.4
click at [748, 225] on div "Crear Item de Auditoria 57182652 Nro Documento El DNI no existe en el padrón, e…" at bounding box center [381, 179] width 763 height 358
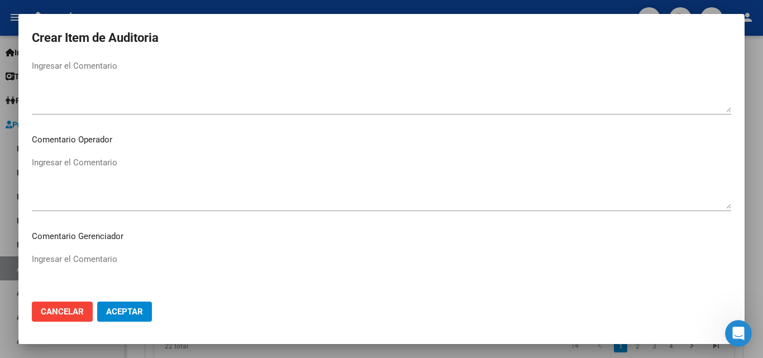
scroll to position [559, 0]
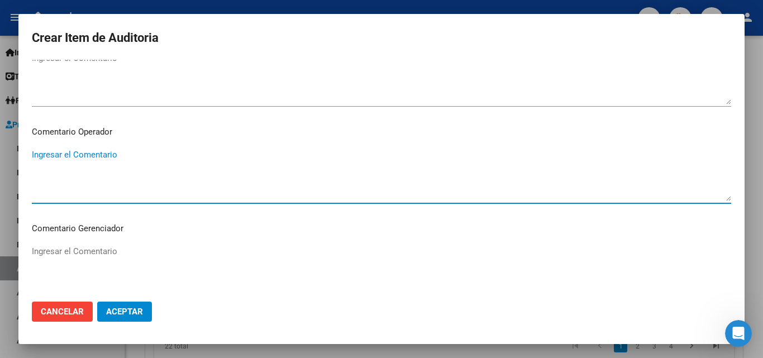
click at [101, 170] on textarea "Ingresar el Comentario" at bounding box center [381, 175] width 699 height 53
paste textarea "OK_49245 AUTORIZADO, PRORROGA POR INTERNACION AUT. OK_HC, EVOLUCION, PROTOCOLO …"
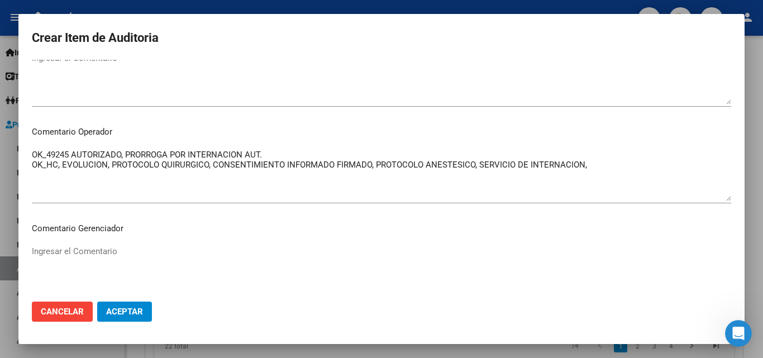
click at [30, 151] on mat-dialog-content "57182652 Nro Documento El DNI no existe en el padrón, elige el sexo para genera…" at bounding box center [381, 176] width 726 height 233
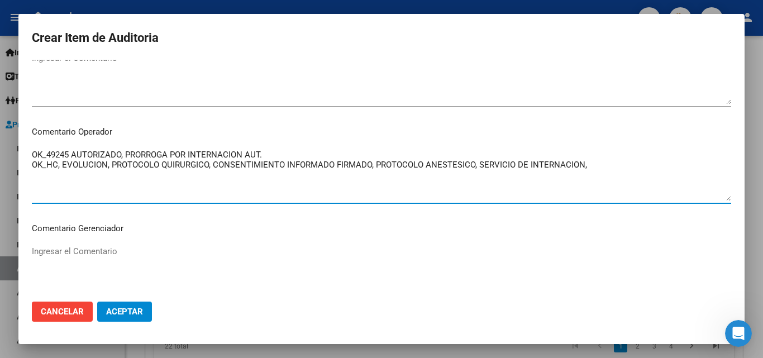
click at [32, 151] on textarea "OK_49245 AUTORIZADO, PRORROGA POR INTERNACION AUT. OK_HC, EVOLUCION, PROTOCOLO …" at bounding box center [381, 175] width 699 height 53
click at [73, 164] on textarea "OK_49245 AUTORIZADO, PRORROGA POR INTERNACION AUT. OK_HC, EVOLUCION, PROTOCOLO …" at bounding box center [381, 175] width 699 height 53
click at [70, 163] on textarea "OK_49245 AUTORIZADO, PRORROGA POR INTERNACION AUT. OK_HC, EVOLUCION, PROTOCOLO …" at bounding box center [381, 175] width 699 height 53
click at [37, 155] on textarea "OK_49244 AUTORIZADO, PRORROGA POR INTERNACION AUT. OK_HC, EVOLUCION, PROTOCOLO …" at bounding box center [381, 175] width 699 height 53
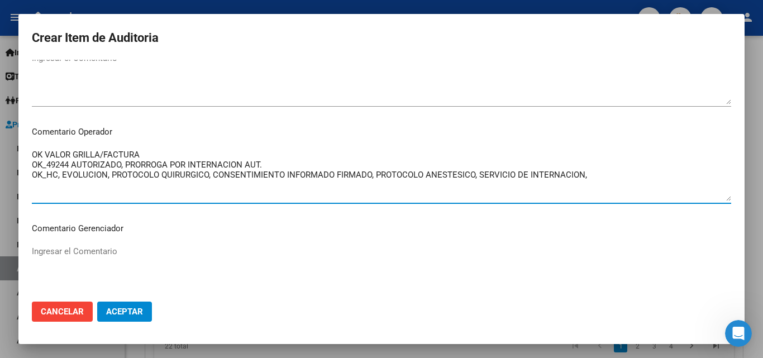
click at [144, 152] on textarea "OK VALOR GRILLA/FACTURA OK_49244 AUTORIZADO, PRORROGA POR INTERNACION AUT. OK_H…" at bounding box center [381, 175] width 699 height 53
drag, startPoint x: 598, startPoint y: 175, endPoint x: 6, endPoint y: 148, distance: 592.6
click at [6, 148] on div "Crear Item de Auditoria 57182652 Nro Documento El DNI no existe en el padrón, e…" at bounding box center [381, 179] width 763 height 358
click at [156, 161] on textarea "OK VALOR GRILLA/FACTURA OK_49244 AUTORIZADO, PRORROGA POR INTERNACION AUT. OK_H…" at bounding box center [381, 175] width 699 height 53
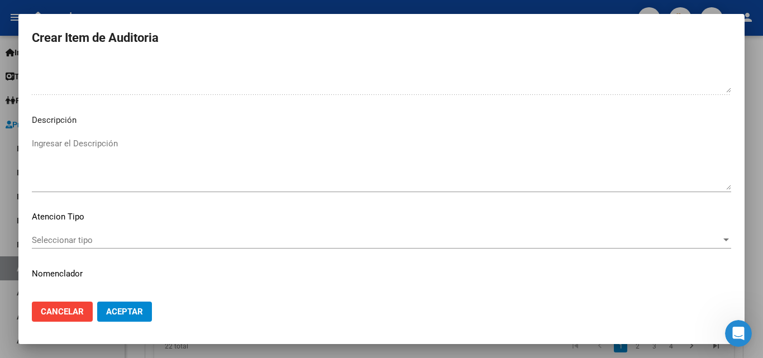
scroll to position [786, 0]
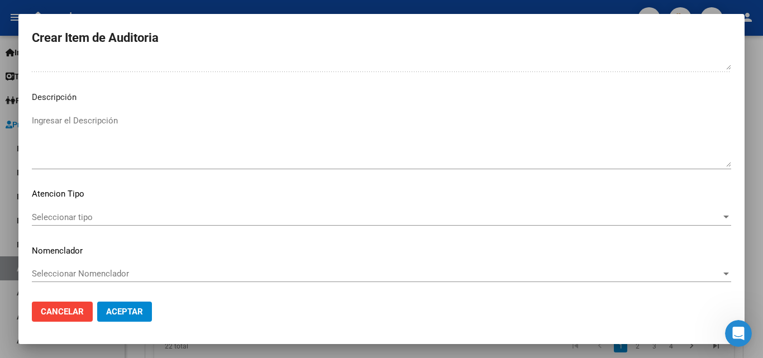
click at [83, 215] on span "Seleccionar tipo" at bounding box center [376, 217] width 689 height 10
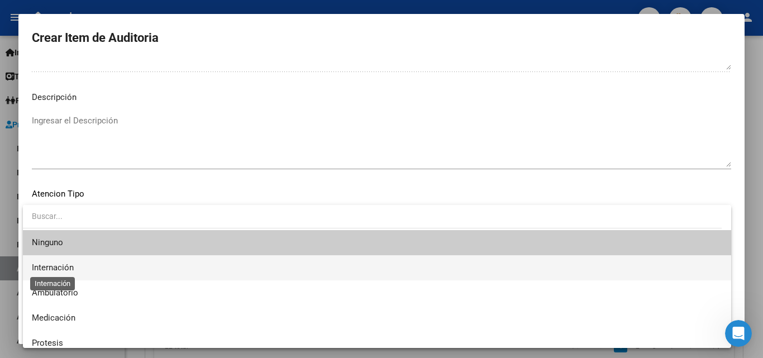
click at [74, 268] on span "Internación" at bounding box center [53, 268] width 42 height 10
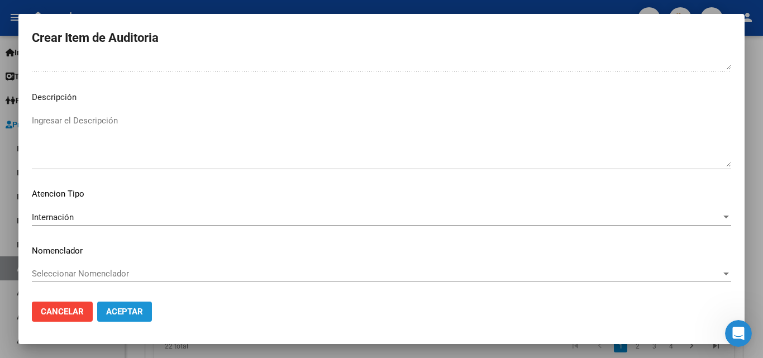
click at [112, 309] on span "Aceptar" at bounding box center [124, 312] width 37 height 10
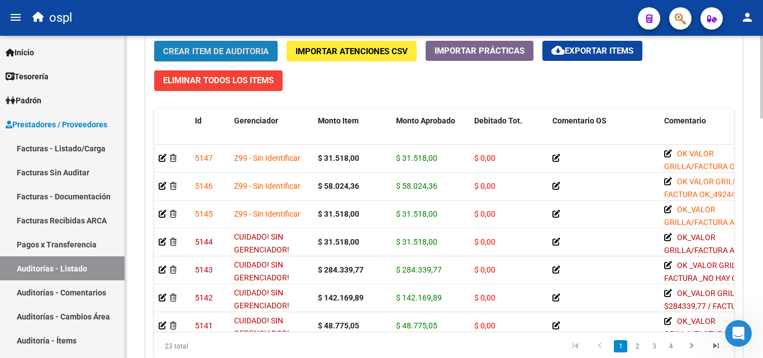
click at [230, 49] on span "Crear Item de Auditoria" at bounding box center [216, 51] width 106 height 10
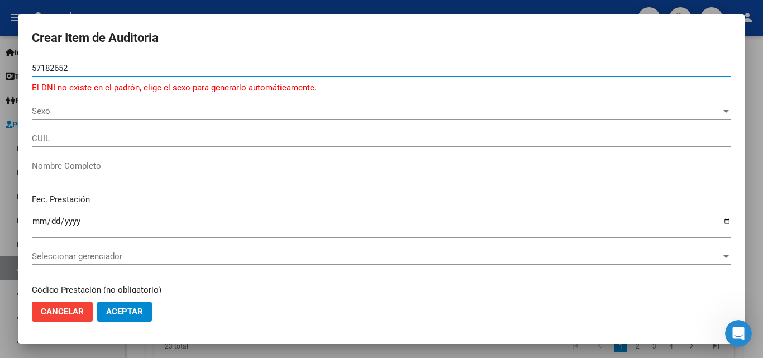
click at [57, 113] on span "Sexo" at bounding box center [376, 111] width 689 height 10
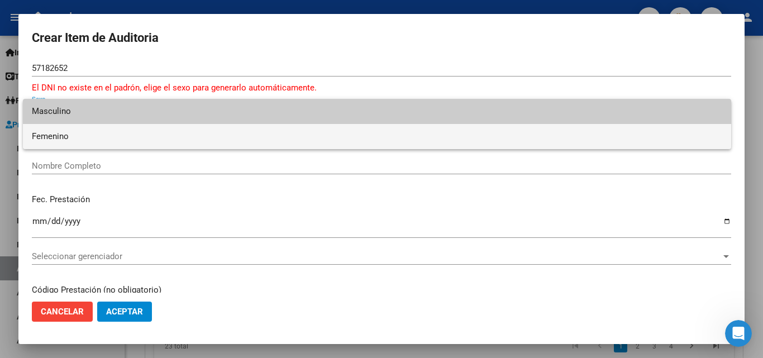
click at [63, 137] on span "Femenino" at bounding box center [377, 136] width 690 height 25
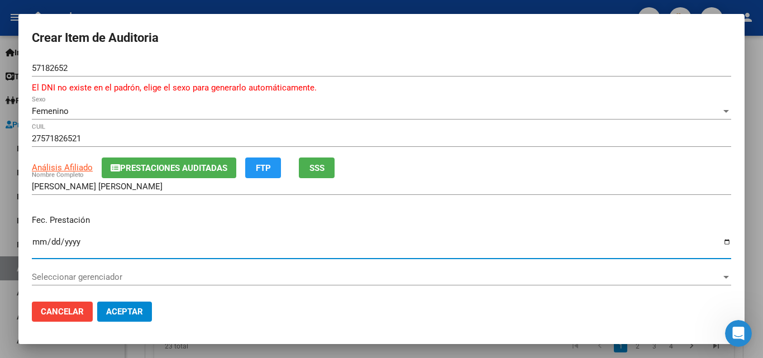
click at [35, 243] on input "Ingresar la fecha" at bounding box center [381, 246] width 699 height 18
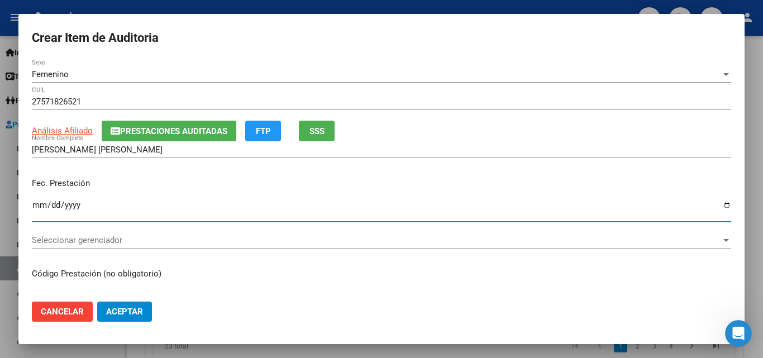
scroll to position [112, 0]
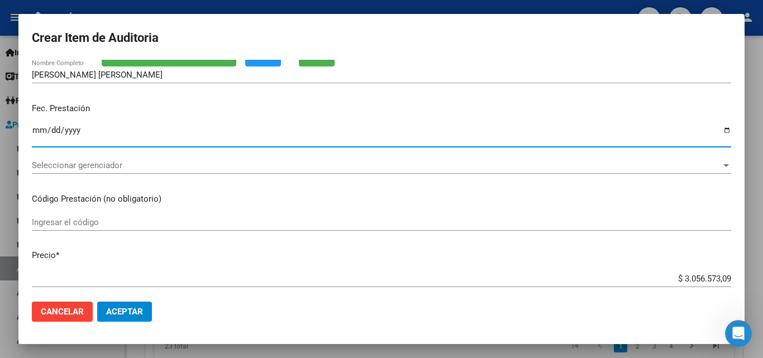
click at [80, 175] on div "Seleccionar gerenciador Seleccionar gerenciador" at bounding box center [381, 170] width 699 height 27
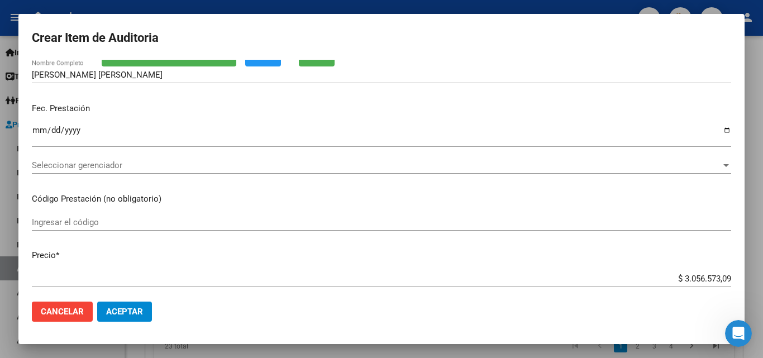
click at [85, 165] on span "Seleccionar gerenciador" at bounding box center [376, 165] width 689 height 10
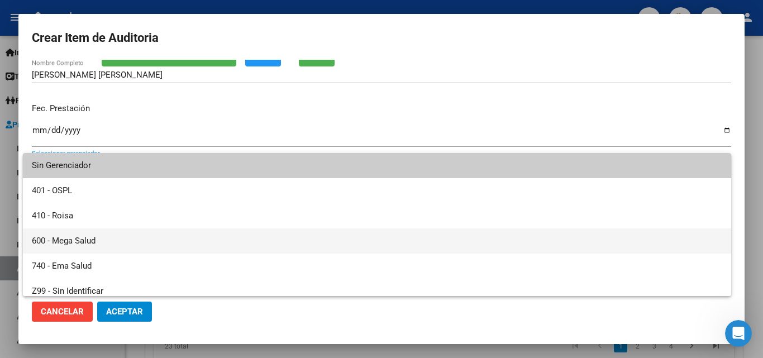
scroll to position [8, 0]
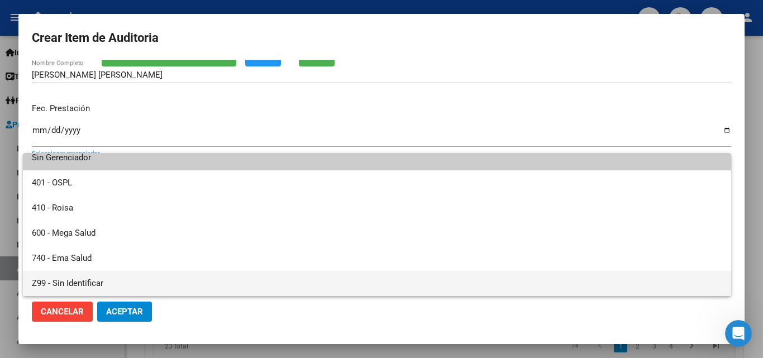
click at [83, 279] on span "Z99 - Sin Identificar" at bounding box center [377, 283] width 690 height 25
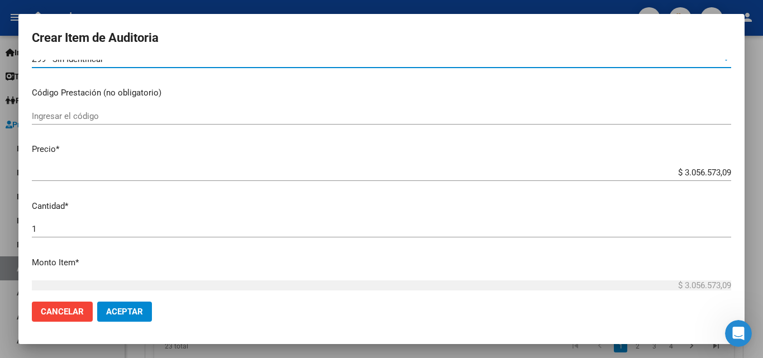
scroll to position [223, 0]
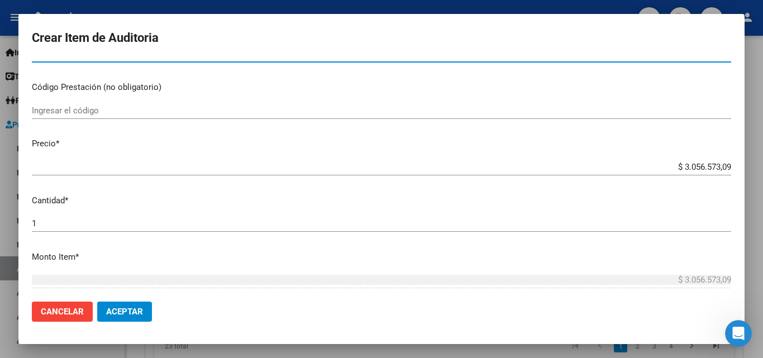
click at [125, 107] on input "Ingresar el código" at bounding box center [381, 111] width 699 height 10
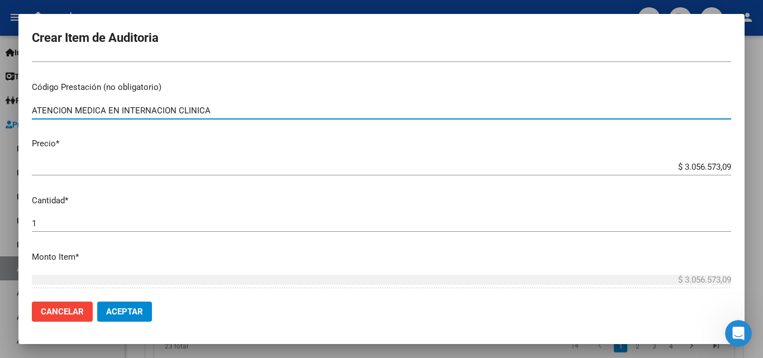
click at [657, 160] on div "$ 3.056.573,09 Ingresar el precio" at bounding box center [381, 167] width 699 height 17
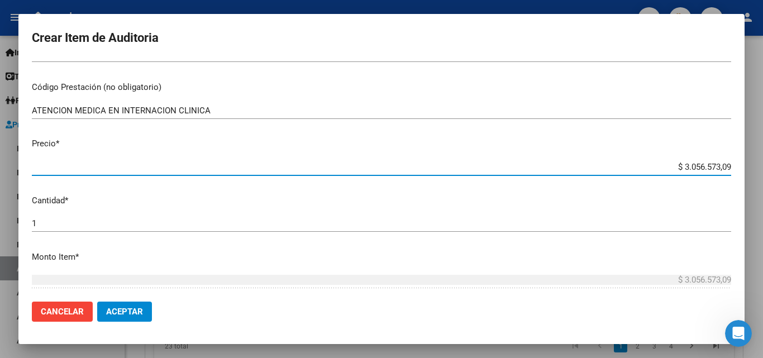
drag, startPoint x: 662, startPoint y: 166, endPoint x: 728, endPoint y: 160, distance: 65.6
click at [728, 160] on mat-dialog-content "57182652 Nro Documento El DNI no existe en el padrón, elige el sexo para genera…" at bounding box center [381, 176] width 726 height 233
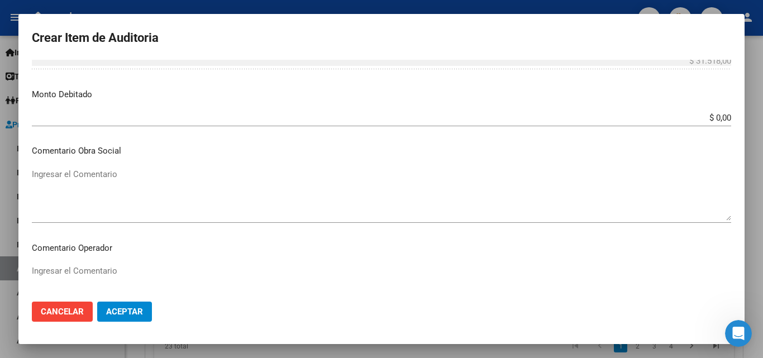
scroll to position [447, 0]
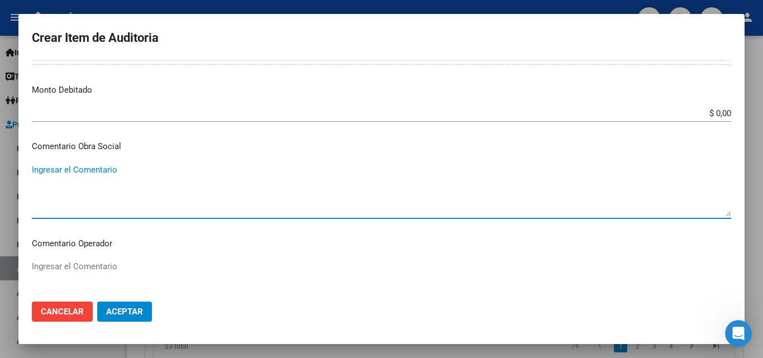
click at [112, 168] on textarea "Ingresar el Comentario" at bounding box center [381, 190] width 699 height 53
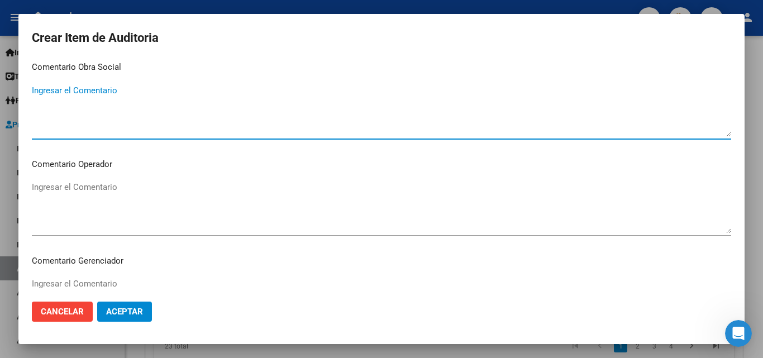
scroll to position [559, 0]
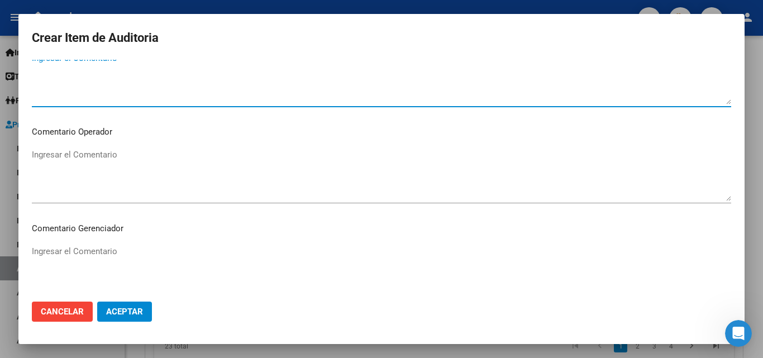
click at [109, 164] on textarea "Ingresar el Comentario" at bounding box center [381, 175] width 699 height 53
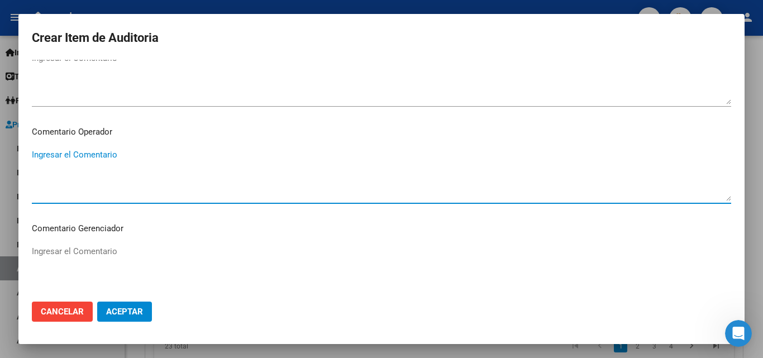
click at [109, 161] on textarea "Ingresar el Comentario" at bounding box center [381, 175] width 699 height 53
paste textarea "OK VALOR GRILLA/FACTURA OK_49244 AUTORIZADO, PRORROGA POR INTERNACION AUT. OK_H…"
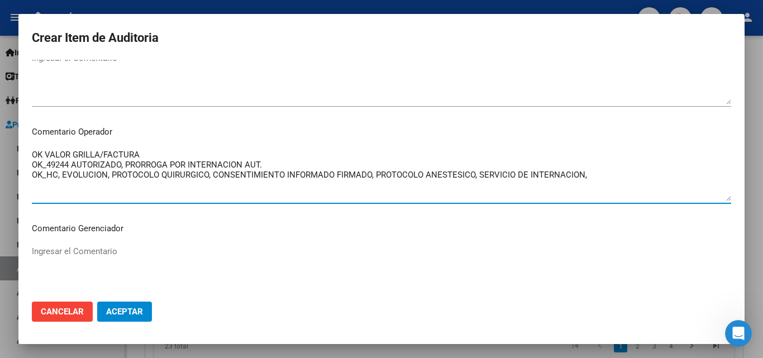
click at [162, 175] on textarea "OK VALOR GRILLA/FACTURA OK_49244 AUTORIZADO, PRORROGA POR INTERNACION AUT. OK_H…" at bounding box center [381, 175] width 699 height 53
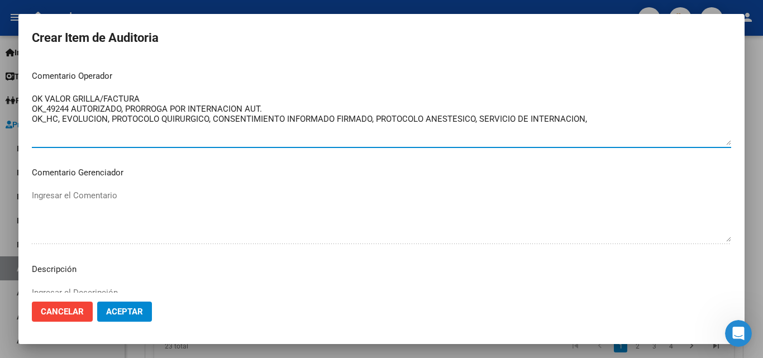
scroll to position [786, 0]
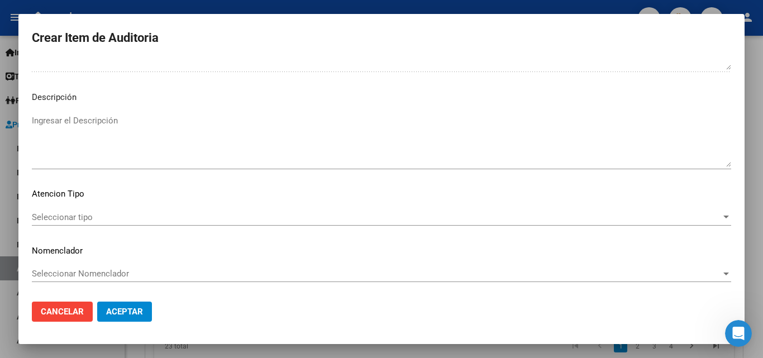
click at [92, 204] on mat-dialog-content "57182652 Nro Documento El DNI no existe en el padrón, elige el sexo para genera…" at bounding box center [381, 176] width 726 height 233
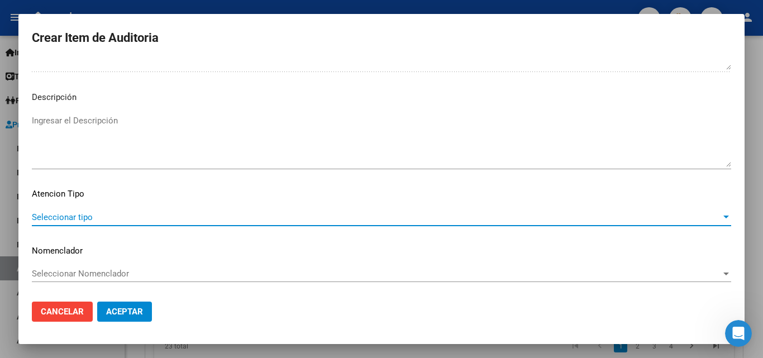
click at [90, 213] on span "Seleccionar tipo" at bounding box center [376, 217] width 689 height 10
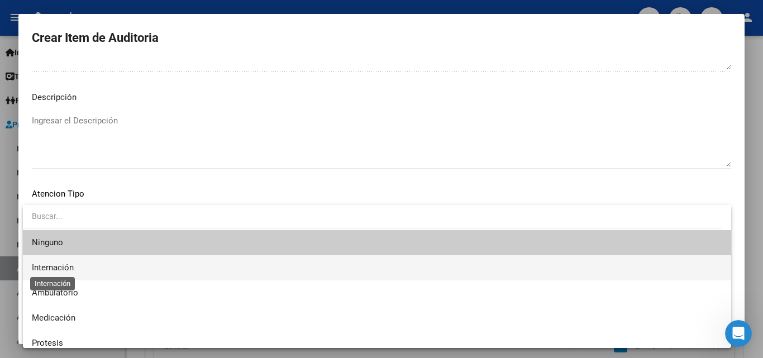
click at [60, 267] on span "Internación" at bounding box center [53, 268] width 42 height 10
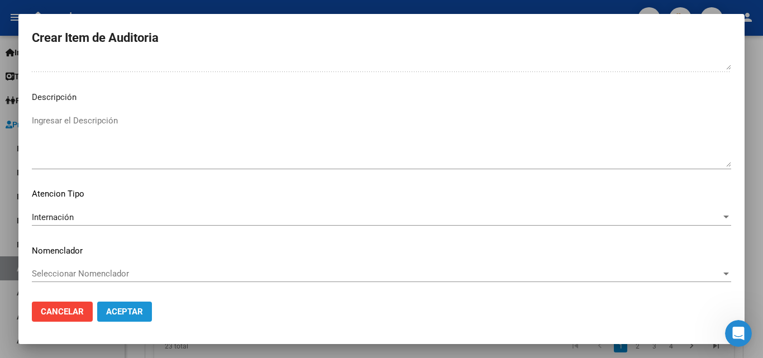
click at [108, 309] on span "Aceptar" at bounding box center [124, 312] width 37 height 10
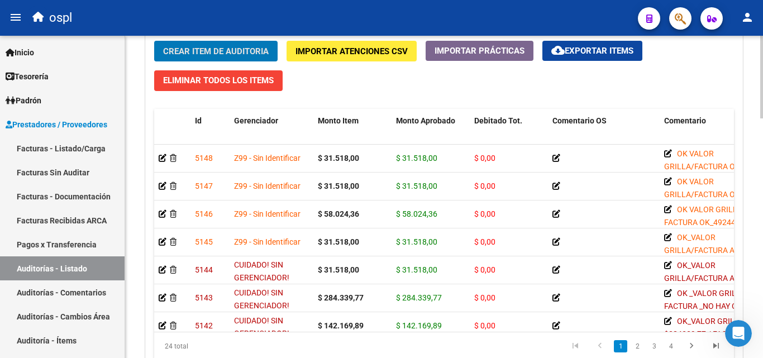
click at [205, 46] on span "Crear Item de Auditoria" at bounding box center [216, 51] width 106 height 10
